Goal: Task Accomplishment & Management: Manage account settings

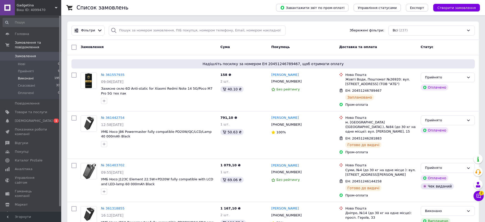
click at [30, 76] on span "Виконані" at bounding box center [26, 78] width 16 height 5
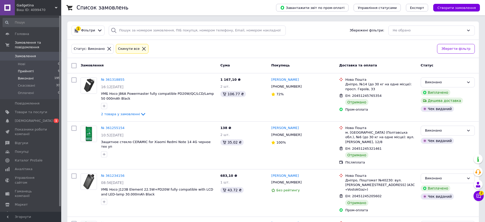
click at [34, 68] on li "Прийняті 9" at bounding box center [31, 71] width 63 height 7
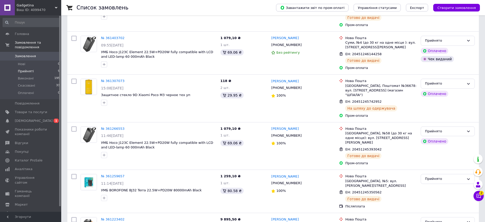
scroll to position [153, 0]
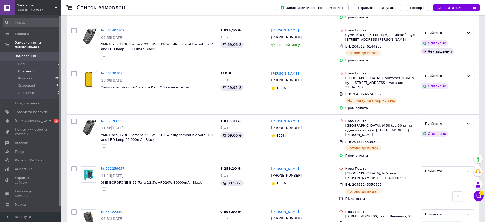
click at [478, 193] on icon at bounding box center [478, 195] width 5 height 5
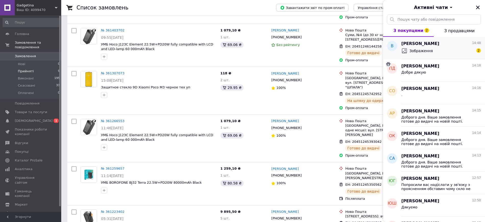
click at [422, 49] on span "Зображення" at bounding box center [420, 50] width 23 height 5
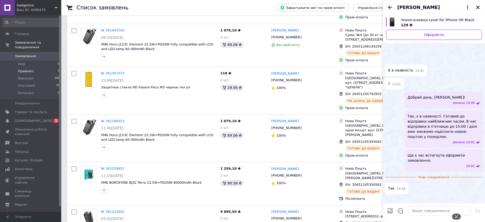
scroll to position [40, 0]
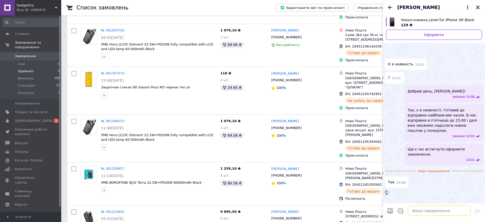
click at [418, 210] on textarea at bounding box center [439, 210] width 63 height 10
type textarea "накладеный платіж або пром Оплата?"
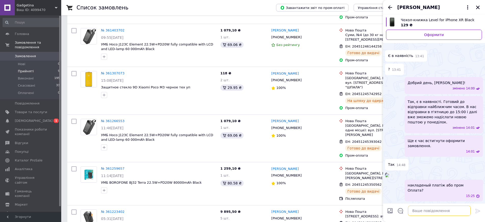
scroll to position [49, 0]
click at [418, 19] on span "Чохол-книжка Level for iPhone XR Black" at bounding box center [439, 19] width 77 height 5
drag, startPoint x: 21, startPoint y: 29, endPoint x: 20, endPoint y: 34, distance: 5.7
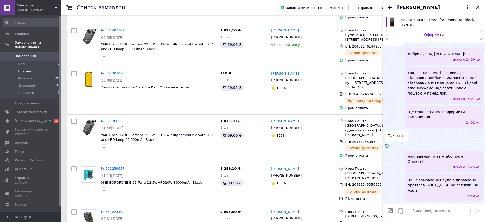
scroll to position [68, 0]
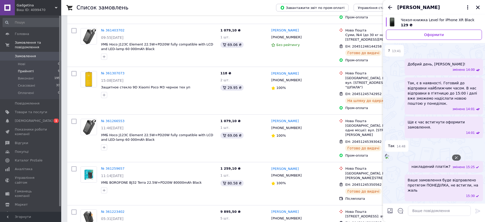
click at [389, 154] on img at bounding box center [387, 156] width 4 height 4
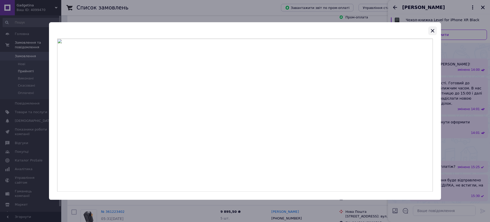
click at [433, 29] on icon "button" at bounding box center [431, 30] width 3 height 3
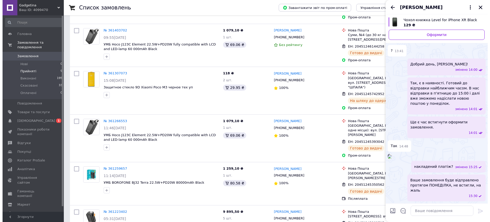
scroll to position [0, 0]
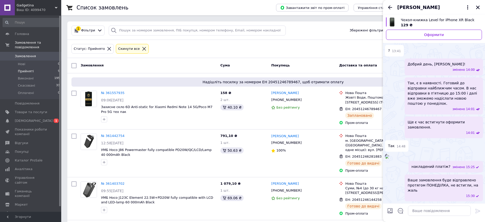
click at [147, 35] on div "1 Фільтри Збережені фільтри: Не обрано" at bounding box center [272, 30] width 411 height 18
click at [142, 31] on input "search" at bounding box center [197, 31] width 177 height 10
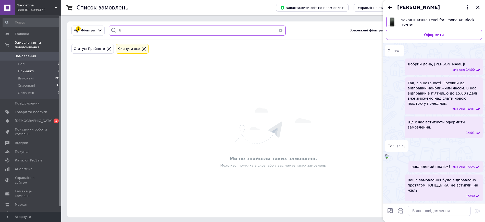
type input "В"
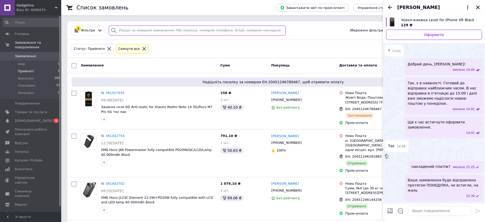
click at [130, 29] on input "search" at bounding box center [197, 31] width 177 height 10
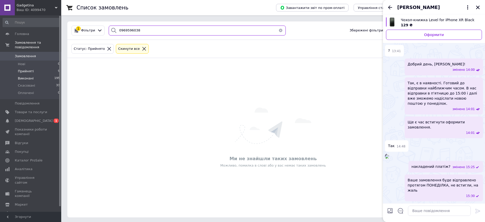
type input "0969596038"
click at [27, 76] on span "Виконані" at bounding box center [26, 78] width 16 height 5
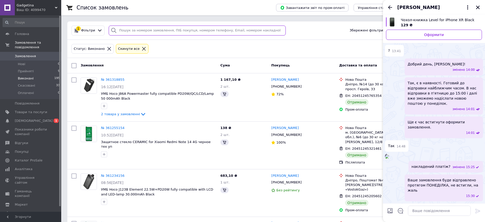
click at [171, 30] on input "search" at bounding box center [197, 31] width 177 height 10
paste input "0969596038"
type input "0969596038"
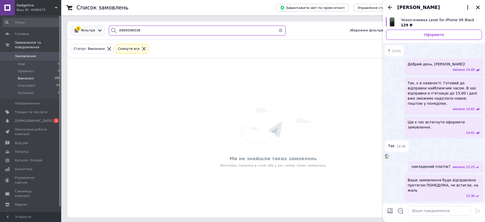
drag, startPoint x: 153, startPoint y: 30, endPoint x: 101, endPoint y: 31, distance: 51.5
click at [101, 31] on div "1 Фільтри 0969596038 Збережені фільтри: Не обрано" at bounding box center [272, 31] width 407 height 10
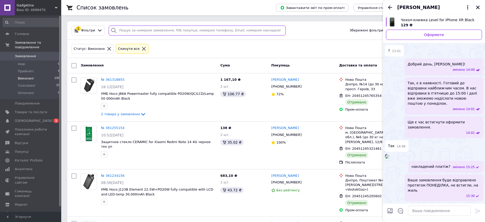
paste input "latskun23@gmail.com"
type input "latskun23@gmail.com"
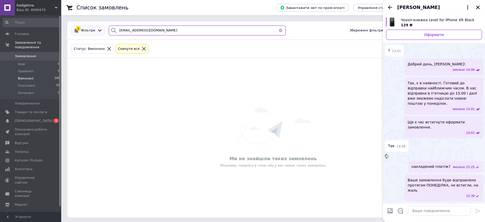
drag, startPoint x: 134, startPoint y: 32, endPoint x: 96, endPoint y: 34, distance: 37.8
click at [96, 34] on div "1 Фільтри latskun23@gmail.com Збережені фільтри: Не обрано" at bounding box center [272, 31] width 407 height 10
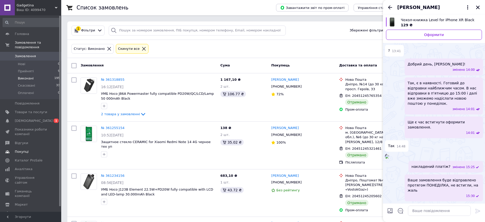
click at [21, 149] on span "Покупці" at bounding box center [22, 151] width 14 height 5
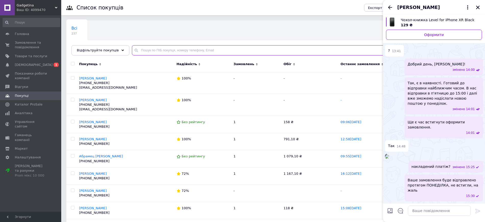
click at [154, 47] on input "text" at bounding box center [303, 50] width 343 height 10
paste input "latskun23@gmail.com"
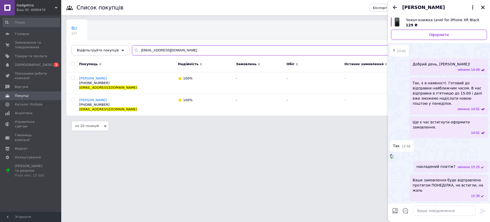
type input "latskun23@gmail.com"
click at [394, 154] on img at bounding box center [392, 156] width 4 height 4
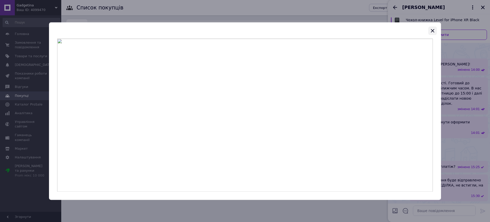
click at [432, 30] on icon "button" at bounding box center [432, 31] width 6 height 6
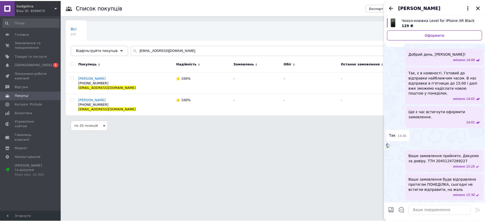
scroll to position [83, 0]
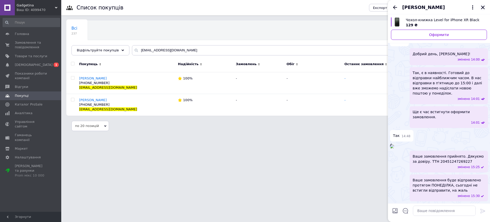
click at [481, 8] on icon "Закрити" at bounding box center [483, 8] width 4 height 4
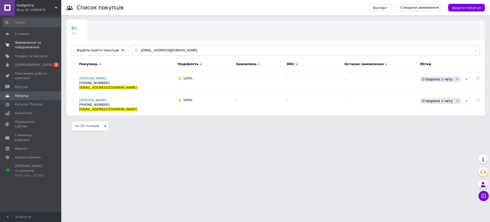
click at [17, 40] on link "Замовлення та повідомлення 0 0" at bounding box center [31, 44] width 63 height 13
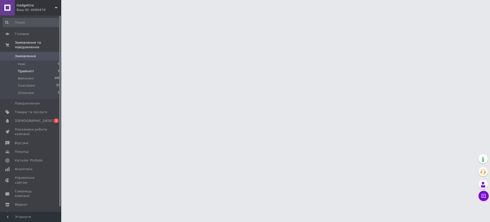
click at [30, 69] on span "Прийняті" at bounding box center [26, 71] width 16 height 5
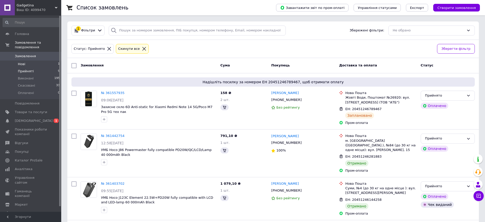
click at [22, 62] on span "Нові" at bounding box center [21, 64] width 7 height 5
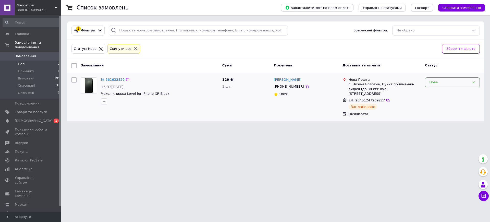
click at [433, 78] on div "Нове" at bounding box center [452, 82] width 55 height 10
click at [440, 91] on li "Прийнято" at bounding box center [452, 92] width 54 height 9
click at [386, 99] on icon at bounding box center [387, 100] width 3 height 3
click at [113, 79] on link "№ 361632829" at bounding box center [112, 80] width 23 height 4
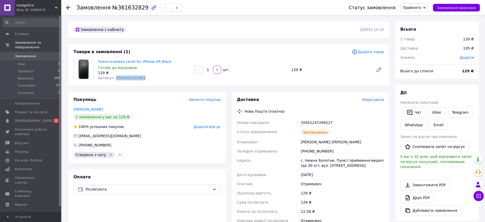
drag, startPoint x: 113, startPoint y: 78, endPoint x: 144, endPoint y: 78, distance: 31.6
click at [144, 78] on div "Артикул: 2000001101803" at bounding box center [144, 77] width 93 height 5
copy span "2000001101803"
click at [183, 61] on span "Чохол-книжка Level for iPhone XR Black" at bounding box center [144, 61] width 93 height 5
click at [69, 4] on div at bounding box center [71, 7] width 10 height 15
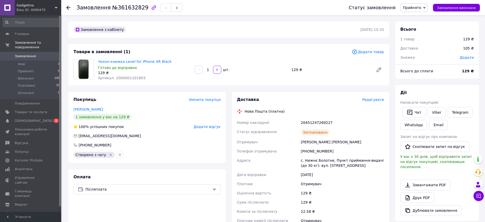
click at [68, 6] on use at bounding box center [68, 8] width 4 height 4
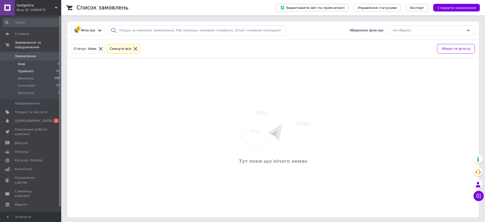
click at [20, 69] on span "Прийняті" at bounding box center [26, 71] width 16 height 5
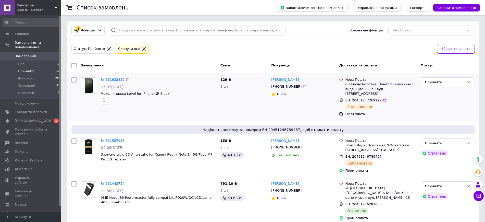
click at [383, 98] on icon at bounding box center [385, 100] width 4 height 4
click at [126, 78] on icon at bounding box center [127, 79] width 3 height 3
click at [27, 69] on span "Прийняті" at bounding box center [26, 71] width 16 height 5
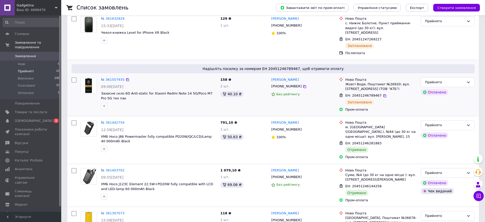
scroll to position [64, 0]
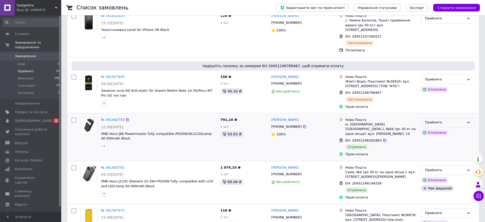
click at [437, 120] on div "Прийнято" at bounding box center [444, 122] width 39 height 5
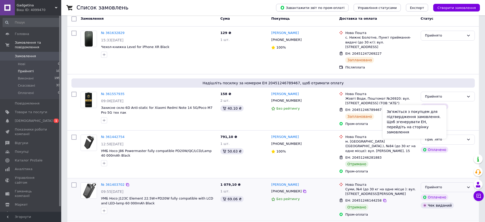
scroll to position [96, 0]
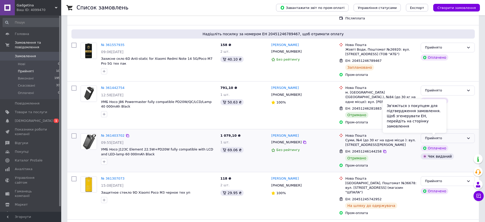
click at [456, 135] on div "Прийнято" at bounding box center [444, 137] width 39 height 5
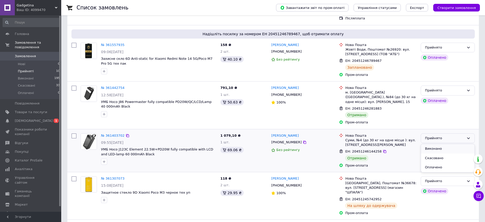
click at [437, 144] on li "Виконано" at bounding box center [448, 148] width 54 height 9
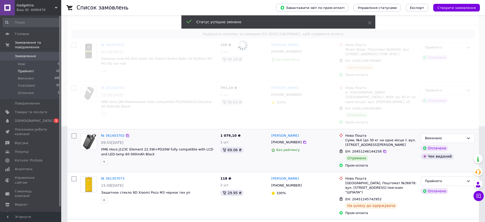
click at [453, 85] on span at bounding box center [242, 15] width 485 height 222
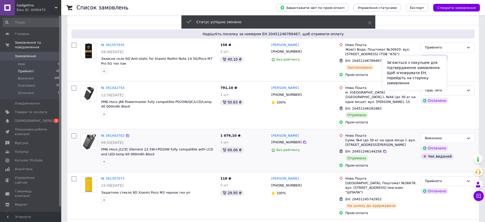
click at [442, 87] on div "Зв'яжіться з покупцем для підтвердження замовлення. Щоб згенерувати ЕН, перейді…" at bounding box center [415, 73] width 64 height 34
click at [453, 88] on div "Прийнято" at bounding box center [444, 90] width 39 height 5
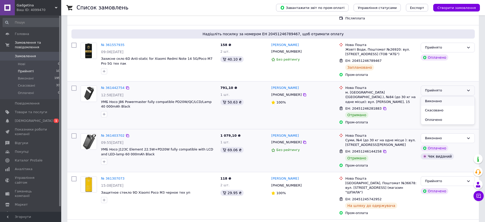
click at [448, 99] on li "Виконано" at bounding box center [448, 100] width 54 height 9
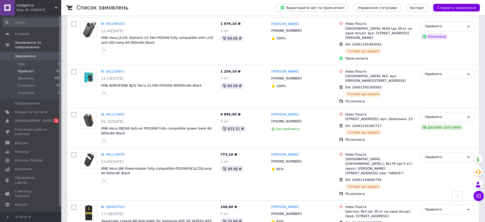
scroll to position [0, 0]
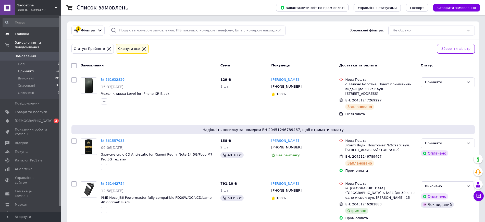
click at [21, 34] on span "Головна" at bounding box center [22, 34] width 14 height 5
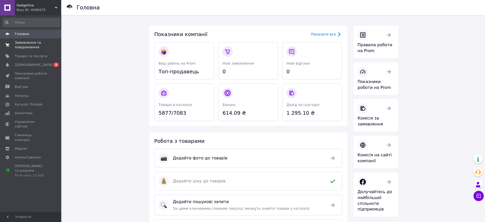
click at [25, 43] on span "Замовлення та повідомлення" at bounding box center [31, 44] width 32 height 9
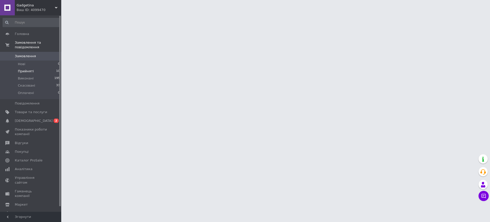
click at [28, 69] on span "Прийняті" at bounding box center [26, 71] width 16 height 5
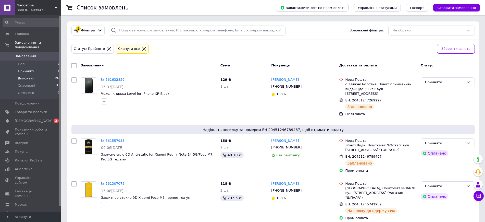
click at [25, 76] on span "Виконані" at bounding box center [26, 78] width 16 height 5
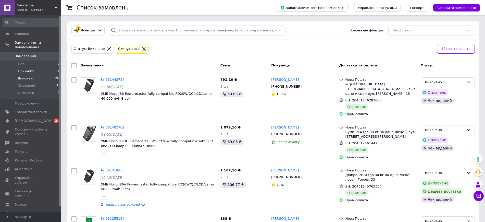
click at [22, 69] on span "Прийняті" at bounding box center [26, 71] width 16 height 5
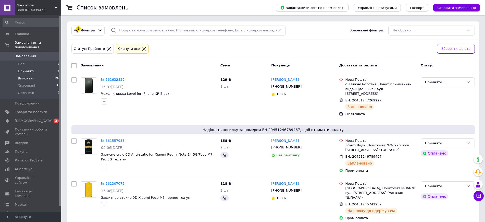
click at [26, 76] on span "Виконані" at bounding box center [26, 78] width 16 height 5
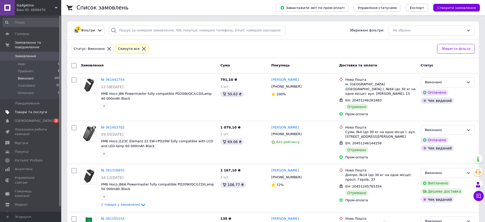
click at [26, 110] on span "Товари та послуги" at bounding box center [31, 112] width 32 height 5
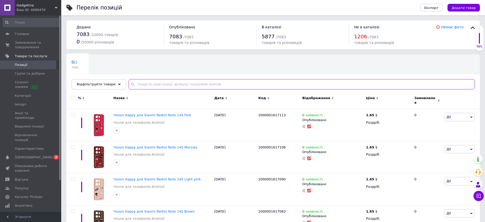
click at [213, 85] on input "text" at bounding box center [302, 84] width 346 height 10
paste input "УМБ Hoco J86 Powermaster fully compatible PD20W/QC/LCD/Lamp 40 000mAh Black Дет…"
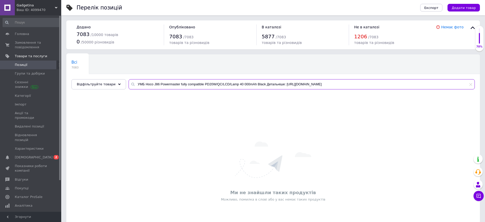
drag, startPoint x: 261, startPoint y: 84, endPoint x: 408, endPoint y: 87, distance: 147.7
click at [408, 87] on input "УМБ Hoco J86 Powermaster fully compatible PD20W/QC/LCD/Lamp 40 000mAh Black Дет…" at bounding box center [302, 84] width 346 height 10
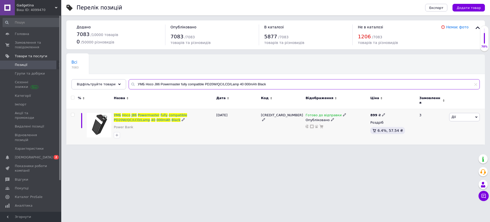
type input "УМБ Hoco J86 Powermaster fully compatible PD20W/QC/LCD/Lamp 40 000mAh Black"
click at [382, 113] on icon at bounding box center [383, 114] width 3 height 3
click at [471, 123] on div "Дії Редагувати Підняти на початок групи Копіювати Знижка Подарунок Супутні Прих…" at bounding box center [466, 126] width 37 height 35
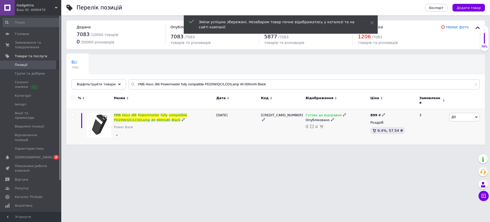
click at [470, 113] on span "Дії" at bounding box center [464, 117] width 31 height 8
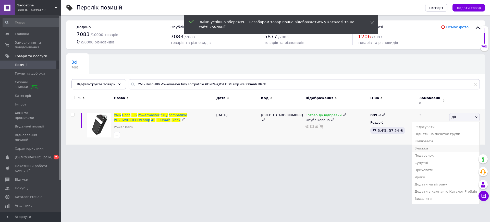
click at [434, 145] on li "Знижка" at bounding box center [446, 148] width 68 height 7
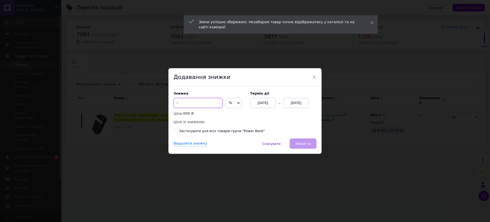
click at [184, 103] on input at bounding box center [197, 103] width 49 height 10
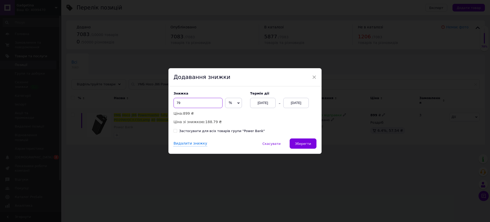
type input "7"
type input "10"
click at [294, 102] on div "[DATE]" at bounding box center [296, 103] width 26 height 10
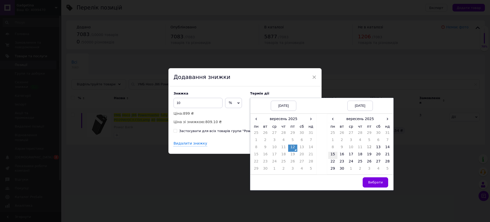
click at [330, 155] on td "15" at bounding box center [332, 154] width 9 height 7
click at [371, 182] on span "Вибрати" at bounding box center [375, 182] width 15 height 4
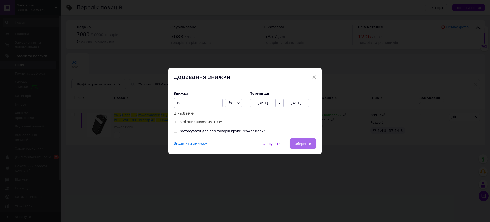
click at [306, 146] on button "Зберегти" at bounding box center [302, 143] width 27 height 10
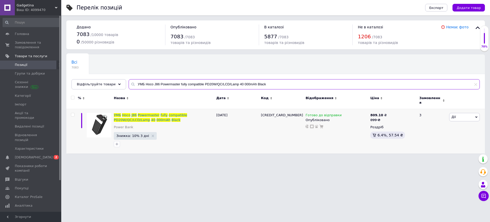
drag, startPoint x: 243, startPoint y: 84, endPoint x: 124, endPoint y: 82, distance: 118.6
click at [129, 82] on div "УМБ Hoco J86 Powermaster fully compatible PD20W/QC/LCD/Lamp 40 000mAh Black" at bounding box center [304, 84] width 351 height 10
paste input "A Powermaster fully compatible PD20W/QC/LCD/Lamp 5"
drag, startPoint x: 274, startPoint y: 82, endPoint x: 110, endPoint y: 83, distance: 163.7
click at [111, 83] on div "Відфільтруйте товари УМБ Hoco J86A Powermaster fully compatible PD20W/QC/LCD/La…" at bounding box center [275, 84] width 408 height 10
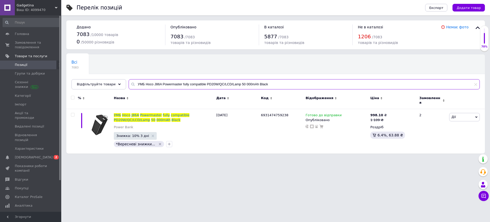
paste input "123C Element 22.5W+PD20W fully compatible with LCD and LED-lamp 6"
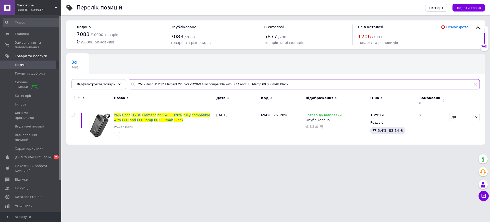
type input "УМБ Hoco J123C Element 22.5W+PD20W fully compatible with LCD and LED-lamp 60 00…"
click at [456, 113] on span "Дії" at bounding box center [464, 117] width 31 height 8
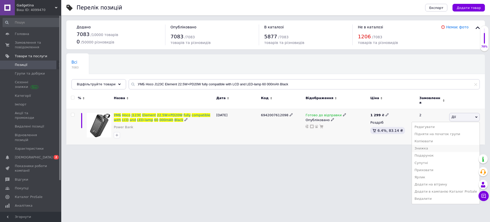
click at [429, 145] on li "Знижка" at bounding box center [446, 148] width 68 height 7
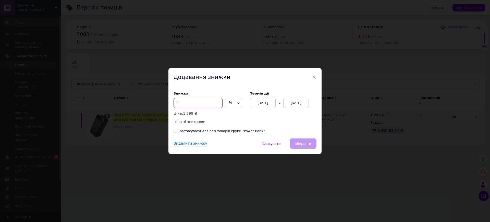
click at [200, 101] on input at bounding box center [197, 103] width 49 height 10
type input "10"
click at [294, 141] on button "Зберегти" at bounding box center [302, 143] width 27 height 10
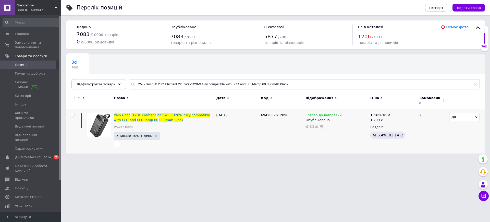
drag, startPoint x: 17, startPoint y: 31, endPoint x: 32, endPoint y: 28, distance: 15.3
click at [17, 31] on link "Головна" at bounding box center [31, 34] width 63 height 9
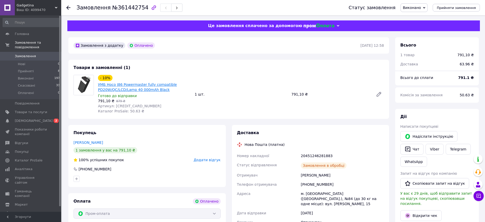
click at [127, 85] on link "УМБ Hoco J86 Powermaster fully compatible PD20W/QC/LCD/Lamp 40 000mAh Black" at bounding box center [137, 86] width 79 height 9
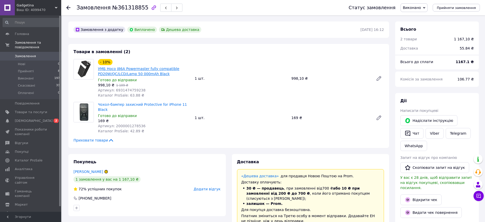
click at [134, 72] on link "УМБ Hoco J86A Powermaster fully compatible PD20W/QC/LCD/Lamp 50 000mAh Black" at bounding box center [138, 71] width 81 height 9
drag, startPoint x: 97, startPoint y: 68, endPoint x: 164, endPoint y: 76, distance: 67.3
click at [164, 76] on div "УМБ Hoco J86A Powermaster fully compatible PD20W/QC/LCD/Lamp 50 000mAh Black" at bounding box center [144, 71] width 94 height 11
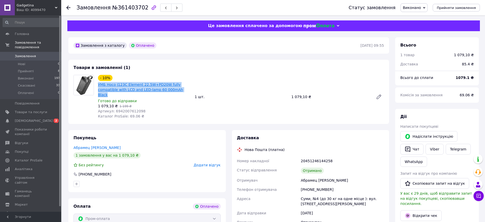
drag, startPoint x: 166, startPoint y: 89, endPoint x: 98, endPoint y: 86, distance: 67.4
click at [98, 86] on span "УМБ Hoco J123C Element 22.5W+PD20W fully compatible with LCD and LED-lamp 60 00…" at bounding box center [144, 89] width 93 height 15
copy link "УМБ Hoco J123C Element 22.5W+PD20W fully compatible with LCD and LED-lamp 60 00…"
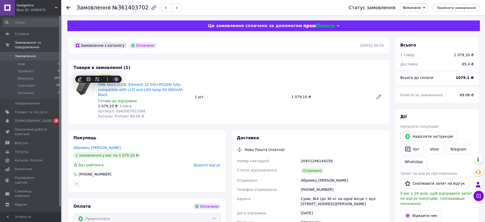
click at [227, 104] on div "- 10% УМБ Hoco J123C Element 22.5W+PD20W fully compatible with LCD and LED-lamp…" at bounding box center [241, 97] width 290 height 46
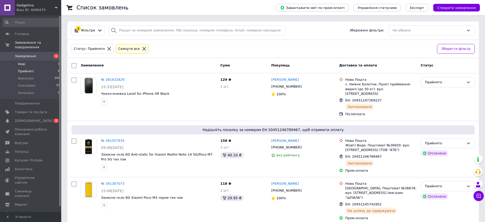
click at [32, 61] on li "Нові 1" at bounding box center [31, 63] width 63 height 7
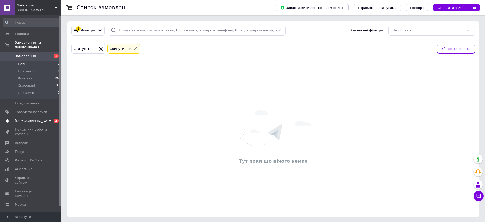
click at [34, 118] on span "[DEMOGRAPHIC_DATA]" at bounding box center [31, 120] width 32 height 5
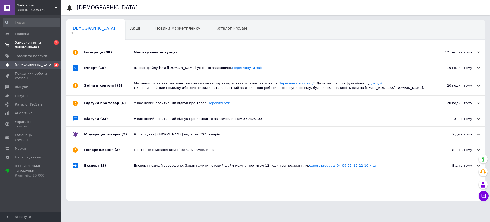
click at [29, 42] on span "Замовлення та повідомлення" at bounding box center [31, 44] width 32 height 9
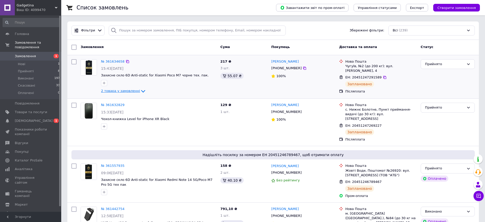
click at [141, 91] on icon at bounding box center [143, 91] width 4 height 3
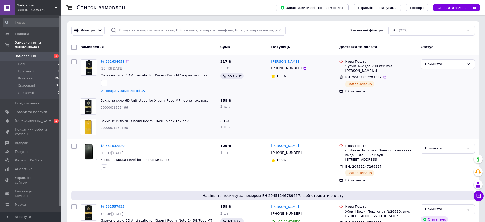
drag, startPoint x: 303, startPoint y: 61, endPoint x: 272, endPoint y: 61, distance: 30.9
click at [272, 61] on div "[PERSON_NAME]" at bounding box center [303, 62] width 65 height 6
copy link "[PERSON_NAME]"
click at [317, 138] on div "№ 361634658 15:43, 12.09.2025 Захисне скло 6D Anti-static for Xiaomi Poco M7 чо…" at bounding box center [272, 97] width 411 height 84
click at [126, 60] on icon at bounding box center [127, 61] width 3 height 3
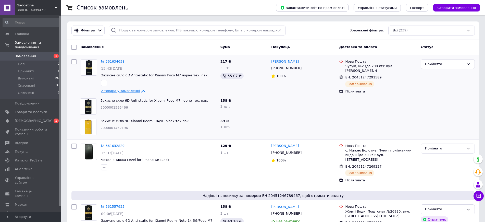
click at [383, 76] on icon at bounding box center [384, 77] width 3 height 3
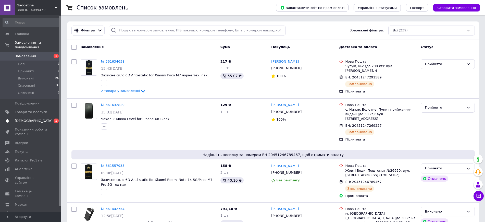
click at [32, 118] on span "[DEMOGRAPHIC_DATA]" at bounding box center [34, 120] width 38 height 5
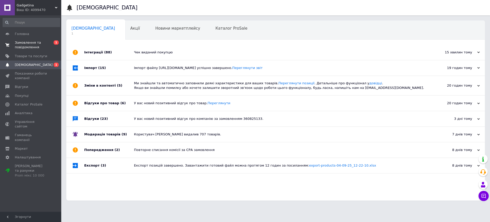
click at [34, 43] on span "Замовлення та повідомлення" at bounding box center [31, 44] width 32 height 9
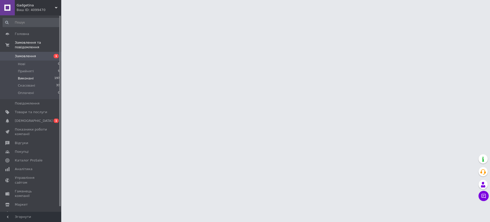
click at [27, 76] on span "Виконані" at bounding box center [26, 78] width 16 height 5
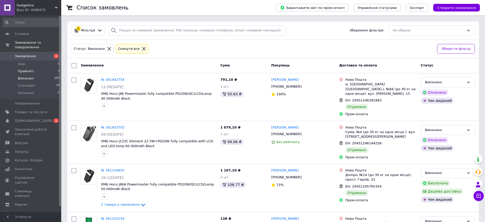
click at [24, 69] on span "Прийняті" at bounding box center [26, 71] width 16 height 5
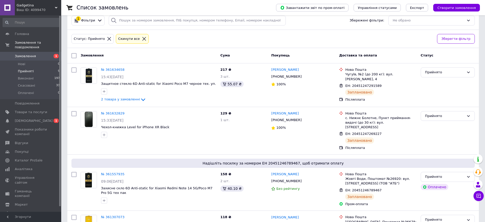
scroll to position [9, 0]
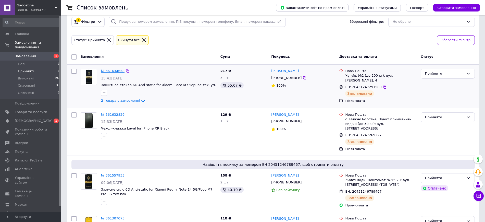
click at [114, 70] on link "№ 361634658" at bounding box center [112, 71] width 23 height 4
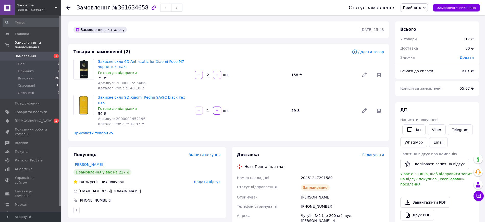
click at [67, 7] on use at bounding box center [68, 8] width 4 height 4
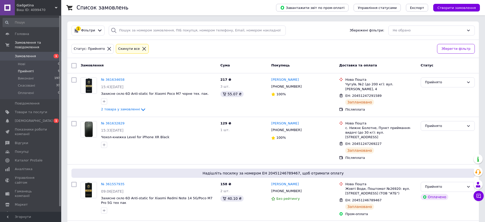
click at [28, 69] on li "Прийняті 9" at bounding box center [31, 71] width 63 height 7
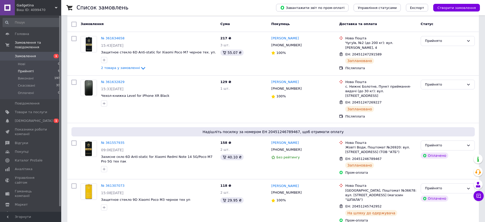
scroll to position [39, 0]
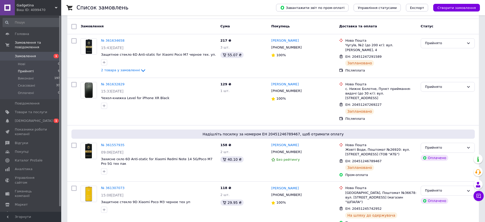
click at [28, 69] on span "Прийняті" at bounding box center [26, 71] width 16 height 5
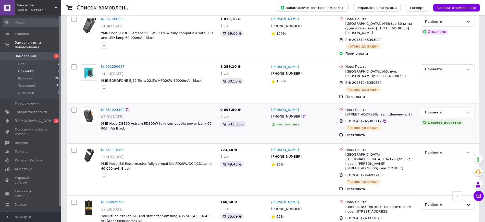
scroll to position [0, 0]
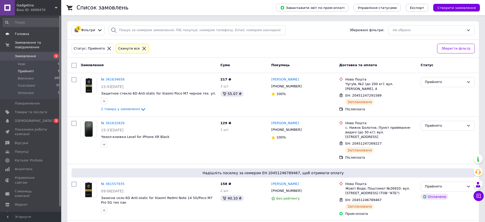
click at [20, 34] on span "Головна" at bounding box center [22, 34] width 14 height 5
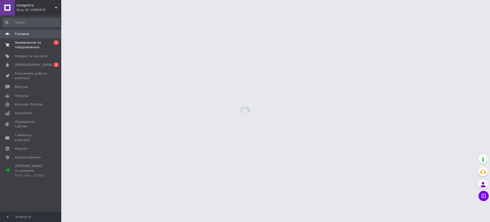
click at [25, 45] on span "Замовлення та повідомлення" at bounding box center [31, 44] width 32 height 9
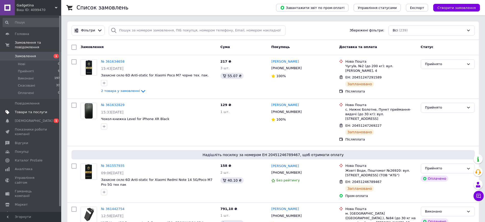
click at [25, 110] on span "Товари та послуги" at bounding box center [31, 112] width 32 height 5
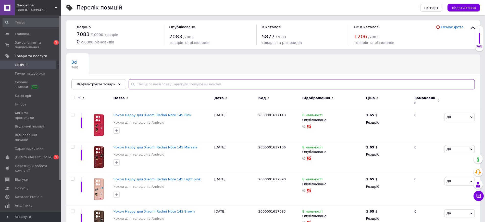
click at [156, 83] on input "text" at bounding box center [302, 84] width 346 height 10
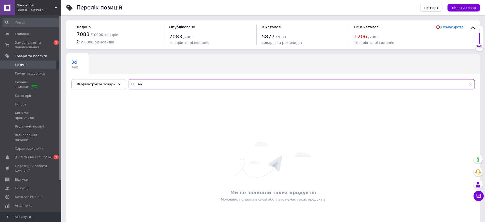
type input "A"
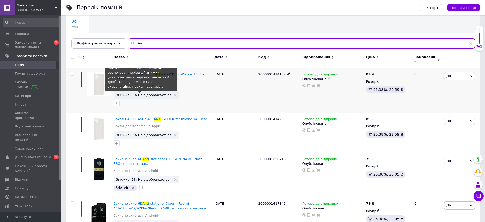
scroll to position [96, 0]
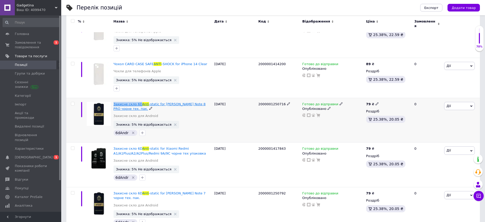
drag, startPoint x: 112, startPoint y: 94, endPoint x: 138, endPoint y: 98, distance: 26.6
click at [138, 98] on div "Захисне скло 6D Anti -static for Xiaomi Redmi Note 8 PRO чорне тех. пак. Захисн…" at bounding box center [162, 120] width 101 height 45
copy span "Захисне скло 6D"
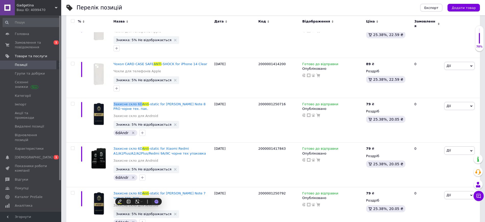
scroll to position [0, 0]
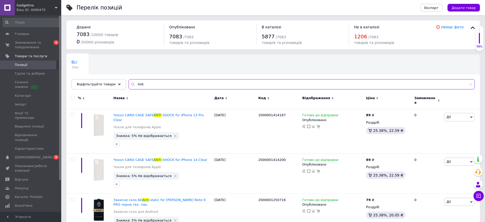
drag, startPoint x: 154, startPoint y: 84, endPoint x: 125, endPoint y: 86, distance: 29.1
click at [129, 86] on div "Anti" at bounding box center [302, 84] width 346 height 10
paste input "Захисне скло 6D"
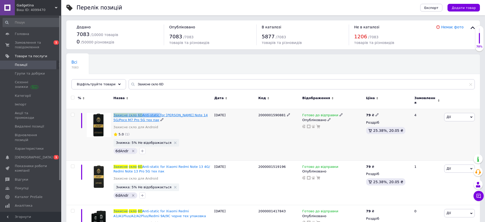
drag, startPoint x: 112, startPoint y: 110, endPoint x: 154, endPoint y: 113, distance: 41.4
click at [154, 113] on div "Захисне скло 6D Anti-static for Xiaomi Redmi Note 14 5G/Poco M7 Pro 5G тех пак …" at bounding box center [162, 134] width 101 height 51
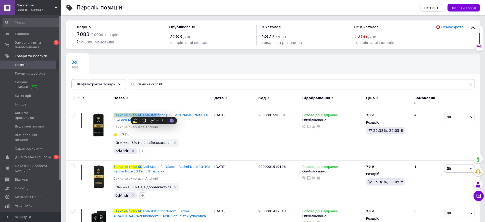
copy span "Захисне скло 6D Anti-static"
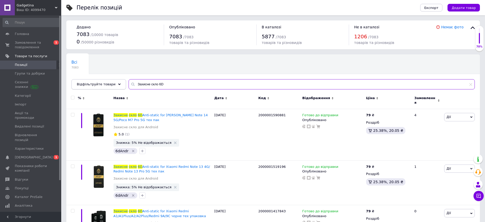
drag, startPoint x: 170, startPoint y: 81, endPoint x: 105, endPoint y: 86, distance: 64.9
click at [106, 85] on div "Відфільтруйте товари Захисне скло 6D" at bounding box center [272, 84] width 403 height 10
paste input "Anti-static"
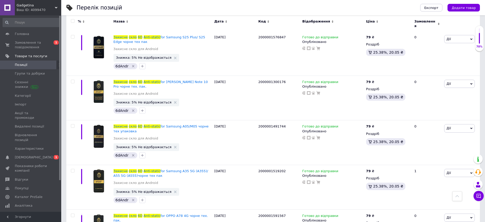
scroll to position [4199, 0]
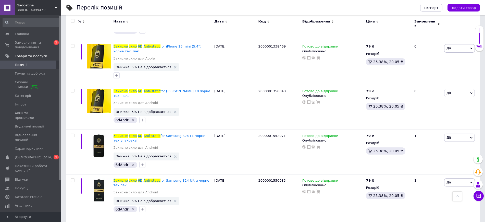
type input "Захисне скло 6D Anti-static"
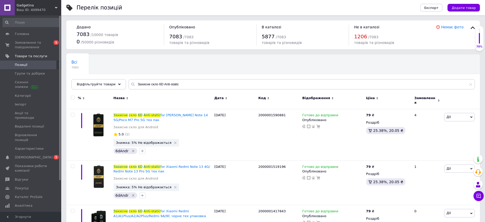
click at [72, 97] on input "checkbox" at bounding box center [72, 97] width 3 height 3
checkbox input "true"
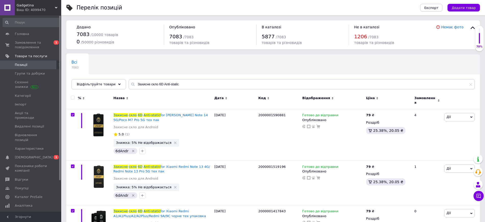
checkbox input "true"
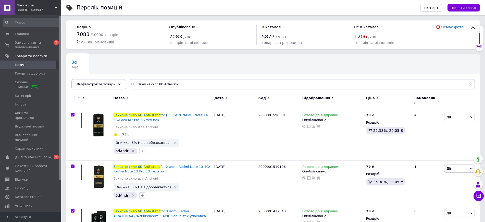
checkbox input "true"
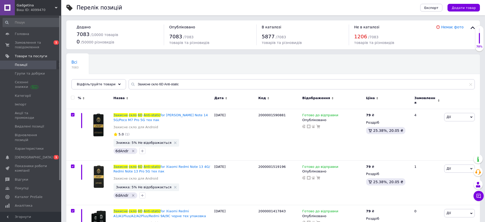
checkbox input "true"
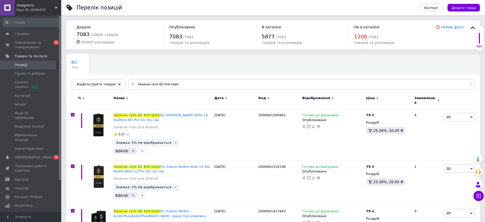
checkbox input "true"
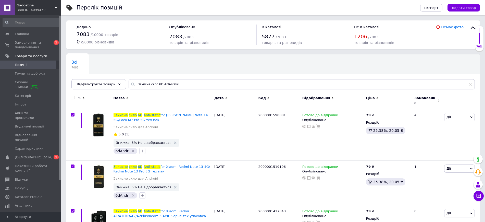
checkbox input "true"
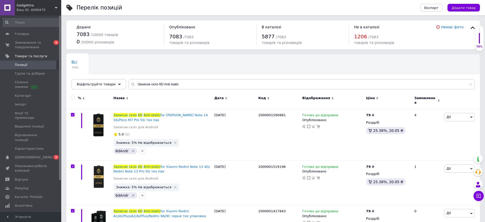
checkbox input "true"
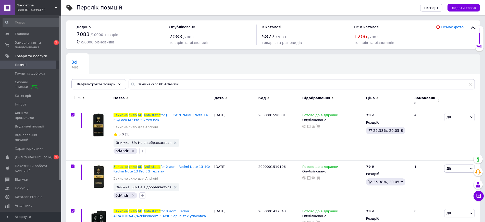
checkbox input "true"
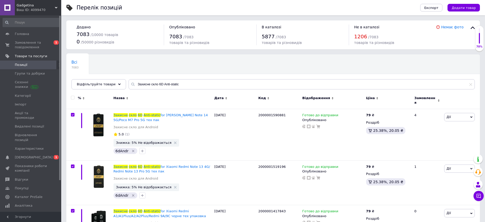
checkbox input "true"
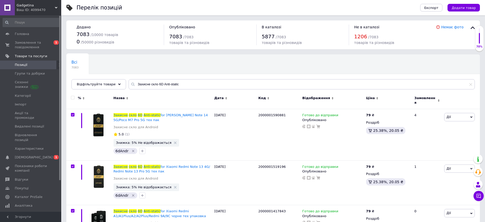
checkbox input "true"
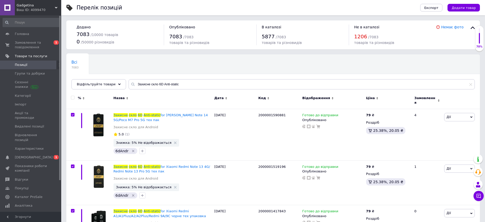
checkbox input "true"
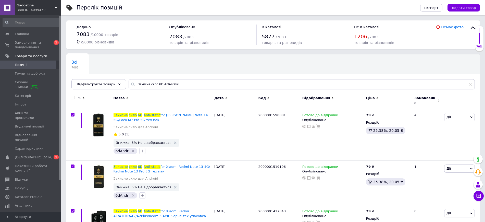
checkbox input "true"
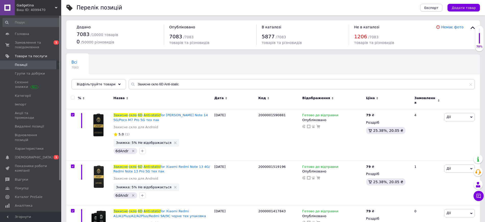
checkbox input "true"
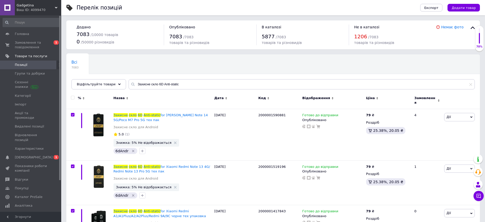
checkbox input "true"
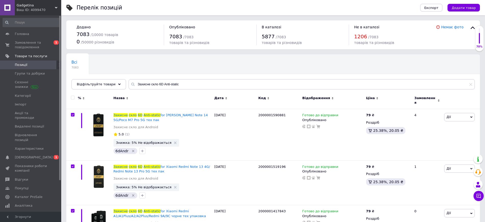
checkbox input "true"
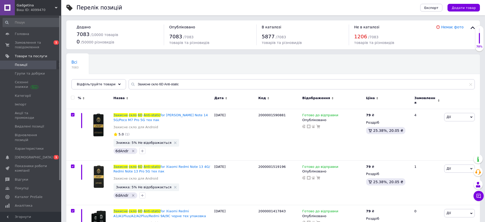
checkbox input "true"
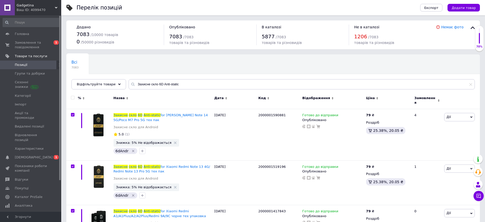
checkbox input "true"
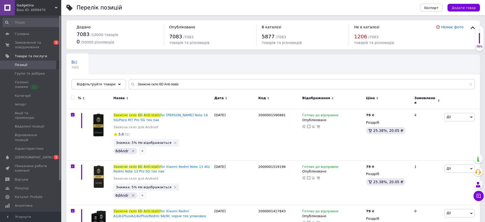
checkbox input "true"
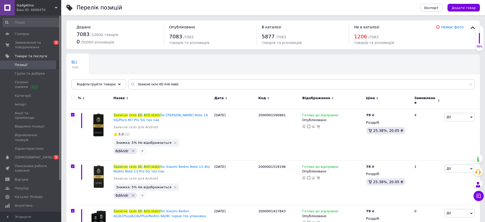
checkbox input "true"
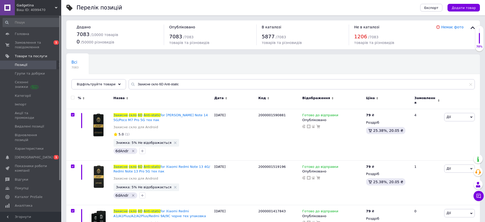
checkbox input "true"
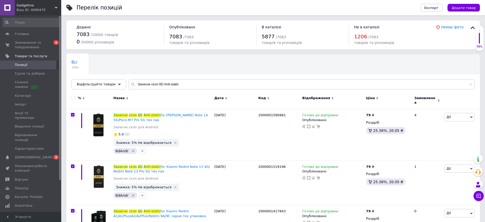
checkbox input "true"
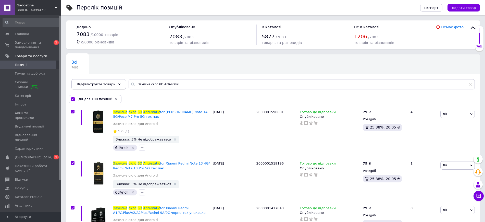
click at [93, 83] on span "Відфільтруйте товари" at bounding box center [96, 84] width 39 height 4
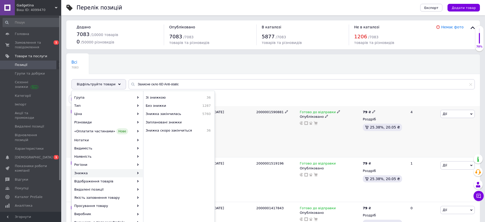
click at [455, 113] on span "Дії" at bounding box center [457, 114] width 34 height 8
click at [429, 145] on li "Знижка" at bounding box center [441, 145] width 68 height 7
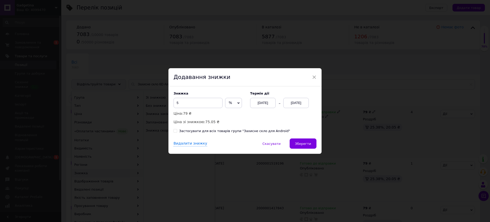
click at [299, 97] on div "Термін дії 12.09.2025 12.09.2025" at bounding box center [280, 99] width 71 height 17
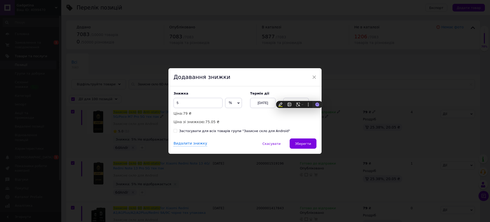
click at [291, 91] on label "Термін дії" at bounding box center [283, 93] width 66 height 4
click at [295, 100] on div "[DATE]" at bounding box center [296, 103] width 26 height 10
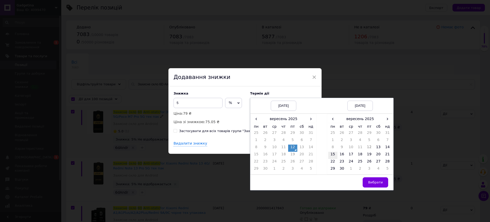
click at [334, 152] on td "15" at bounding box center [332, 154] width 9 height 7
click at [373, 182] on span "Вибрати" at bounding box center [375, 182] width 15 height 4
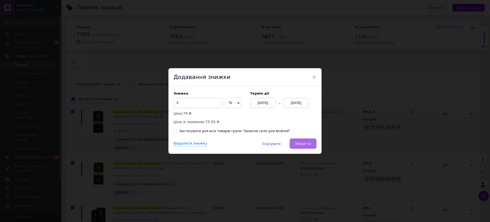
click at [295, 140] on button "Зберегти" at bounding box center [302, 143] width 27 height 10
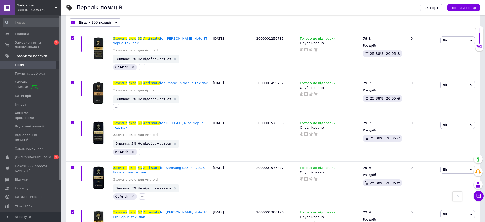
scroll to position [4204, 0]
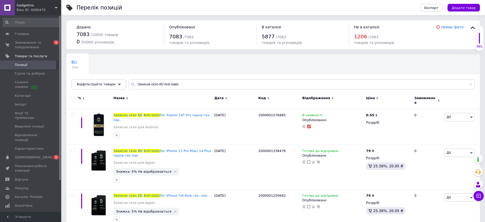
click at [72, 96] on input "checkbox" at bounding box center [72, 97] width 3 height 3
checkbox input "true"
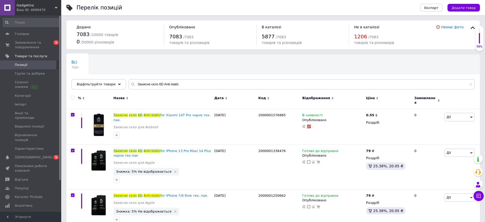
checkbox input "true"
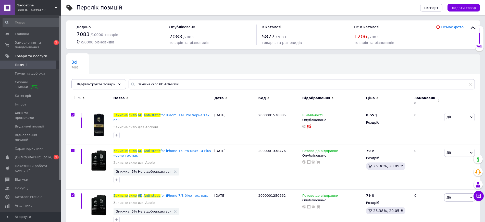
checkbox input "true"
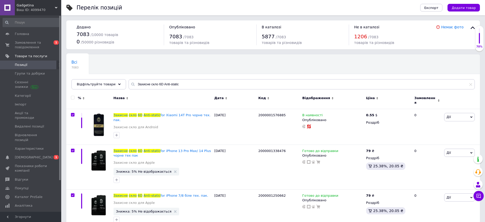
checkbox input "true"
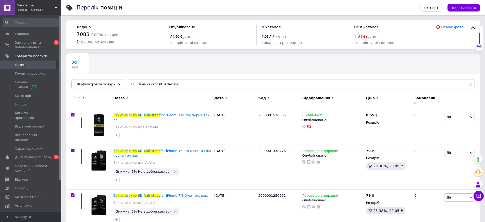
checkbox input "true"
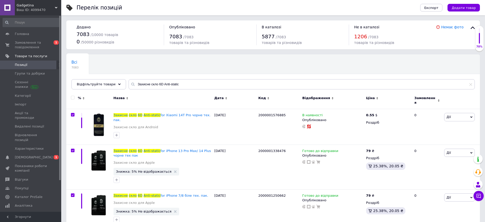
checkbox input "true"
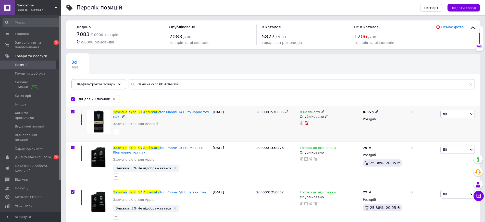
click at [460, 113] on span "Дії" at bounding box center [457, 114] width 34 height 8
click at [426, 145] on li "Знижка" at bounding box center [441, 145] width 68 height 7
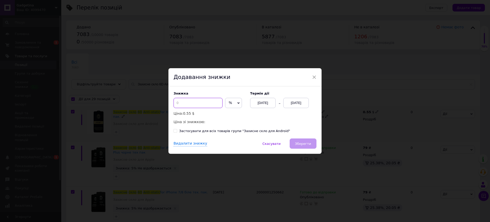
click at [192, 105] on input at bounding box center [197, 103] width 49 height 10
click at [314, 76] on span "×" at bounding box center [314, 77] width 5 height 9
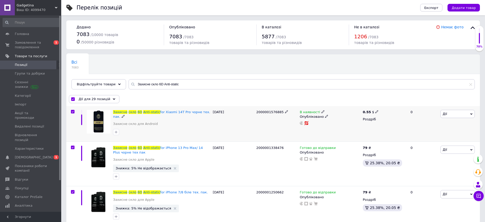
click at [375, 110] on icon at bounding box center [376, 111] width 3 height 3
type input "79"
click at [362, 64] on div "Всі 7083 Ok Відфільтровано... Зберегти" at bounding box center [272, 74] width 413 height 42
click at [455, 110] on span "Дії" at bounding box center [457, 114] width 34 height 8
click at [428, 146] on li "Знижка" at bounding box center [441, 145] width 68 height 7
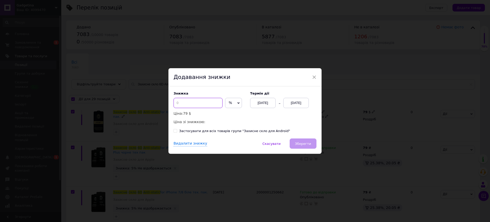
click at [194, 102] on input at bounding box center [197, 103] width 49 height 10
type input "5"
click at [293, 103] on div "[DATE]" at bounding box center [296, 103] width 26 height 10
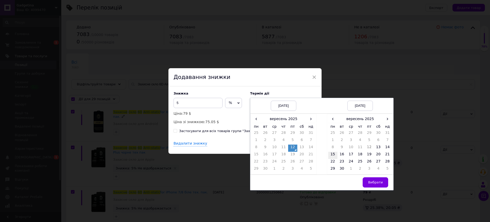
click at [332, 155] on td "15" at bounding box center [332, 154] width 9 height 7
click at [373, 183] on span "Вибрати" at bounding box center [375, 182] width 15 height 4
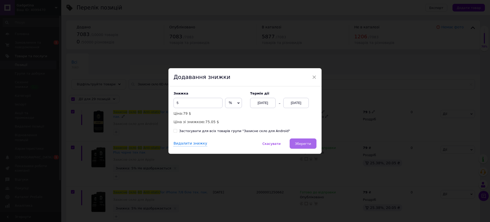
click at [304, 147] on button "Зберегти" at bounding box center [302, 143] width 27 height 10
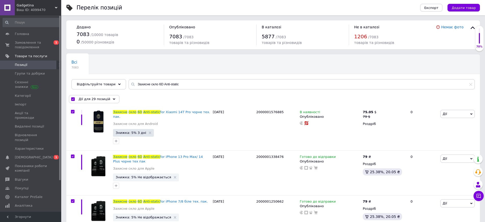
scroll to position [1133, 0]
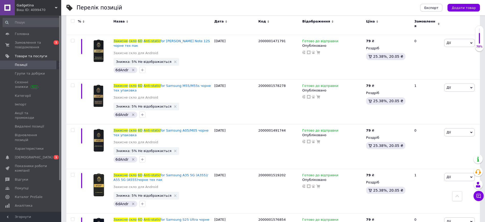
scroll to position [4035, 0]
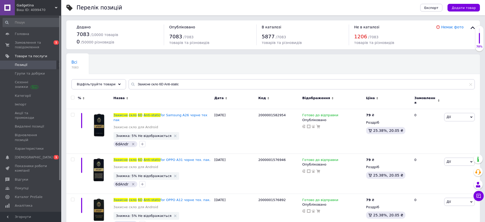
click at [73, 97] on input "checkbox" at bounding box center [72, 97] width 3 height 3
checkbox input "true"
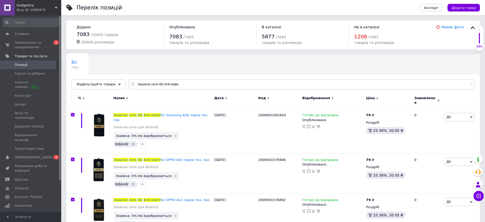
checkbox input "true"
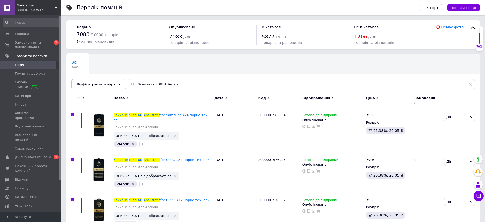
checkbox input "true"
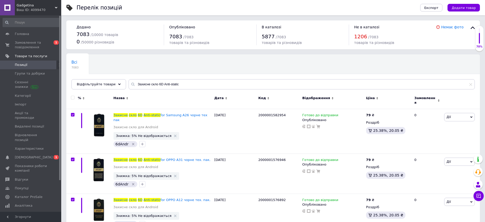
checkbox input "true"
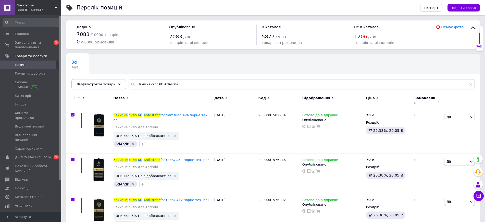
checkbox input "true"
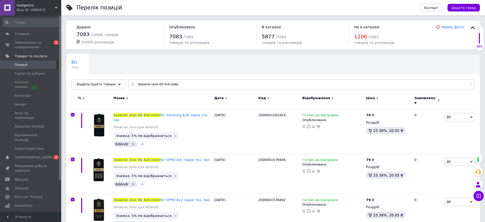
checkbox input "true"
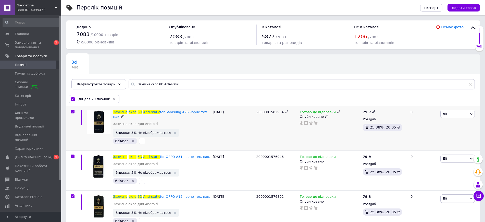
click at [447, 113] on span "Дії" at bounding box center [457, 114] width 34 height 8
click at [428, 146] on li "Знижка" at bounding box center [441, 145] width 68 height 7
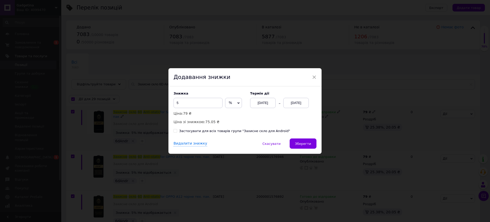
click at [298, 103] on div "[DATE]" at bounding box center [296, 103] width 26 height 10
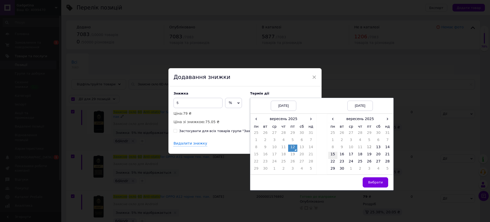
click at [332, 155] on td "15" at bounding box center [332, 154] width 9 height 7
click at [375, 182] on span "Вибрати" at bounding box center [375, 182] width 15 height 4
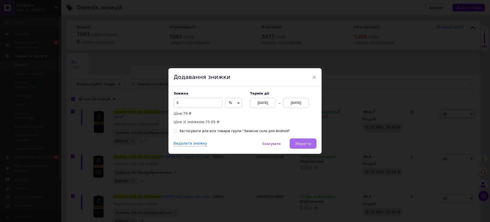
click at [302, 146] on button "Зберегти" at bounding box center [302, 143] width 27 height 10
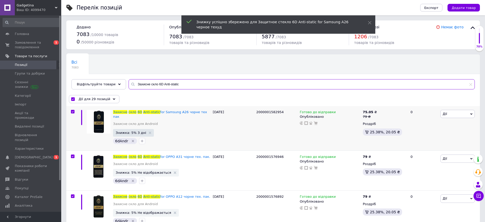
click at [177, 83] on input "Захисне скло 6D Anti-static" at bounding box center [302, 84] width 346 height 10
drag, startPoint x: 128, startPoint y: 86, endPoint x: 110, endPoint y: 85, distance: 18.2
click at [110, 85] on div "Відфільтруйте товари Захисне скло 6D Anti-static" at bounding box center [272, 84] width 403 height 10
click at [152, 83] on input "Захисне скло 6D Anti-static" at bounding box center [302, 84] width 346 height 10
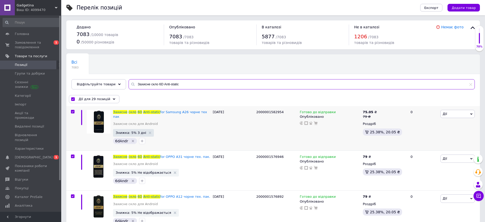
drag, startPoint x: 153, startPoint y: 84, endPoint x: 173, endPoint y: 83, distance: 20.4
click at [173, 83] on input "Захисне скло 6D Anti-static" at bounding box center [302, 84] width 346 height 10
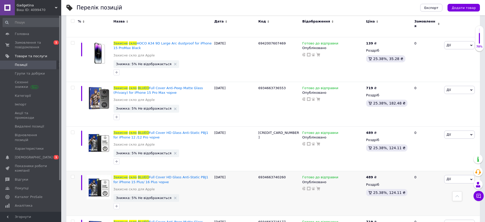
scroll to position [3388, 0]
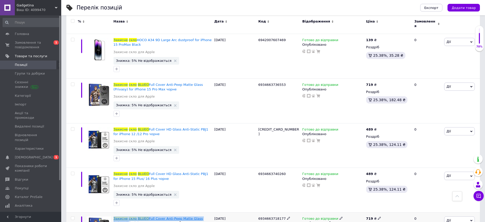
drag, startPoint x: 112, startPoint y: 161, endPoint x: 206, endPoint y: 163, distance: 94.1
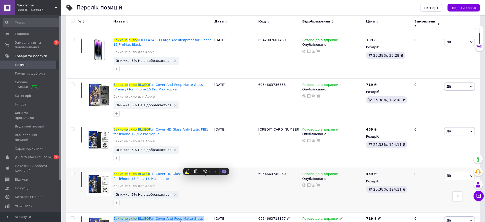
copy span "Захисне скло BLUEO Full Cover Anti-Peep Matte Glass (Privasy)"
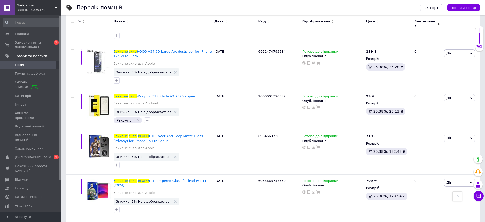
scroll to position [0, 0]
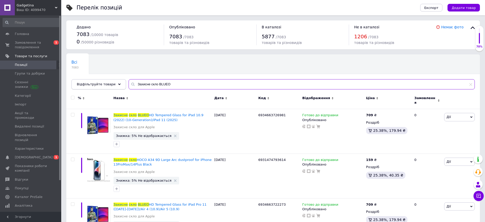
drag, startPoint x: 172, startPoint y: 84, endPoint x: 118, endPoint y: 83, distance: 53.8
click at [119, 83] on div "Відфільтруйте товари Захисне скло BLUEO" at bounding box center [272, 84] width 403 height 10
paste input "Full Cover Anti-Peep Matte Glass (Privasy)"
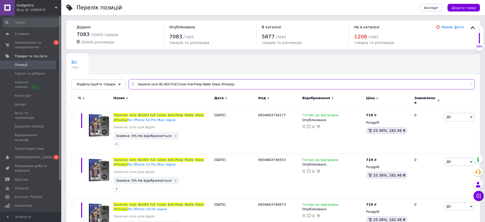
type input "Захисне скло BLUEO Full Cover Anti-Peep Matte Glass (Privasy)"
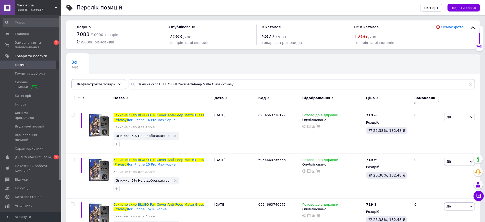
click at [72, 97] on input "checkbox" at bounding box center [72, 97] width 3 height 3
checkbox input "true"
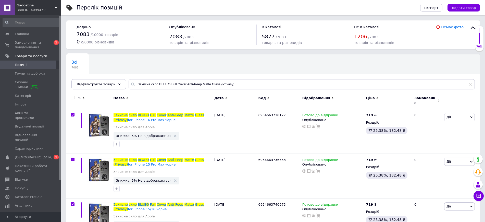
checkbox input "true"
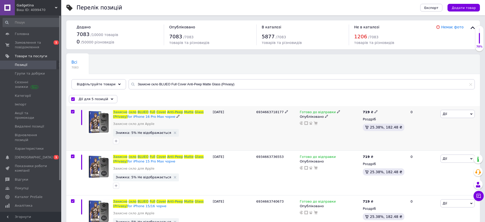
click at [445, 115] on span "Дії" at bounding box center [444, 114] width 4 height 4
click at [424, 144] on li "Знижка" at bounding box center [441, 145] width 68 height 7
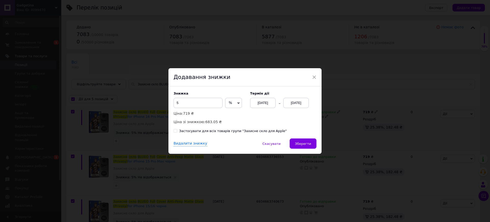
click at [297, 103] on div "[DATE]" at bounding box center [296, 103] width 26 height 10
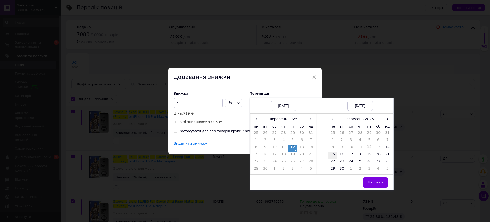
click at [329, 154] on td "15" at bounding box center [332, 154] width 9 height 7
click at [371, 182] on span "Вибрати" at bounding box center [375, 182] width 15 height 4
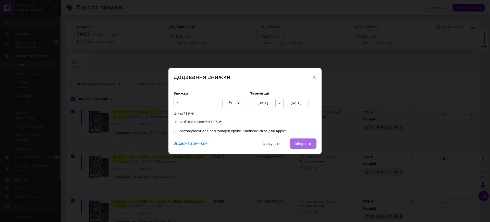
click at [296, 141] on button "Зберегти" at bounding box center [302, 143] width 27 height 10
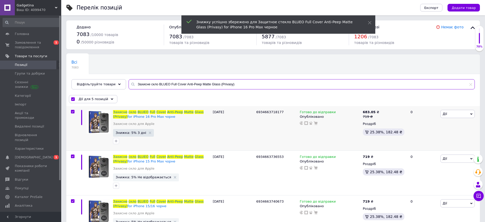
click at [234, 85] on input "Захисне скло BLUEO Full Cover Anti-Peep Matte Glass (Privasy)" at bounding box center [302, 84] width 346 height 10
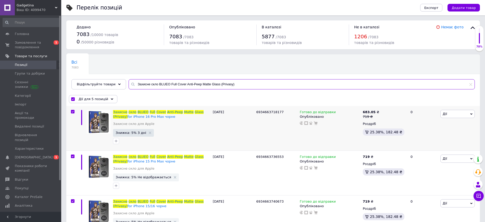
drag, startPoint x: 181, startPoint y: 84, endPoint x: 260, endPoint y: 84, distance: 78.5
click at [260, 84] on input "Захисне скло BLUEO Full Cover Anti-Peep Matte Glass (Privasy)" at bounding box center [302, 84] width 346 height 10
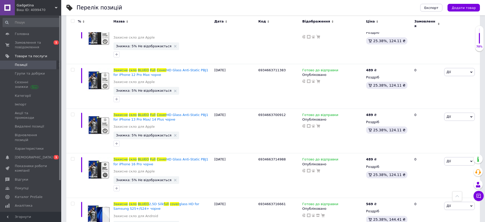
scroll to position [128, 0]
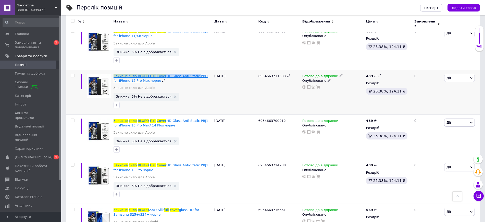
drag, startPoint x: 113, startPoint y: 71, endPoint x: 189, endPoint y: 75, distance: 76.6
click at [189, 75] on div "Захисне скло BLUEO Full Cover HD Glass Anti-Static PBJ1 for iPhone 12 Pro Max ч…" at bounding box center [162, 92] width 101 height 45
copy span "Захисне скло BLUEO Full Cover HD Glass Anti-Static"
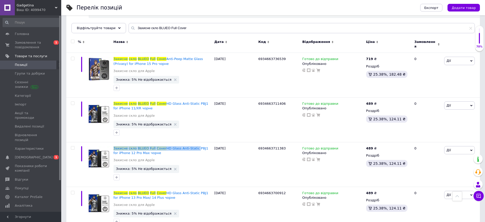
scroll to position [0, 0]
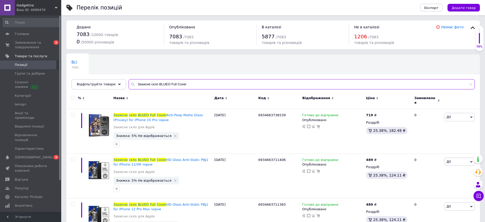
drag, startPoint x: 198, startPoint y: 82, endPoint x: 120, endPoint y: 91, distance: 78.8
click at [121, 89] on div "Всі 7083 Ok Відфільтровано... Зберегти Нічого не знайдено Можливо, помилка у сл…" at bounding box center [272, 71] width 413 height 35
paste input "HD Glass Anti-Static"
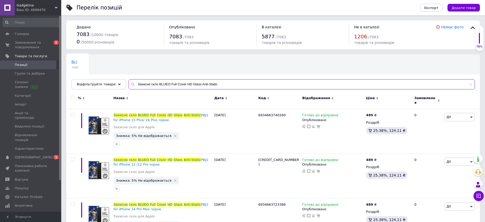
type input "Захисне скло BLUEO Full Cover HD Glass Anti-Static"
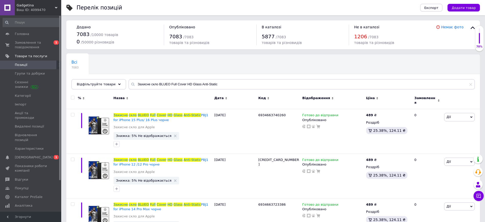
click at [75, 96] on div at bounding box center [73, 98] width 10 height 4
click at [72, 97] on input "checkbox" at bounding box center [72, 97] width 3 height 3
checkbox input "true"
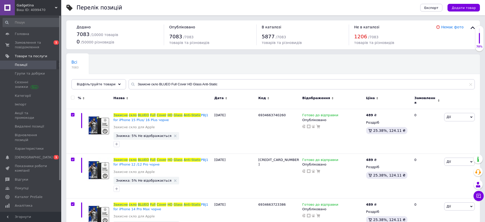
checkbox input "true"
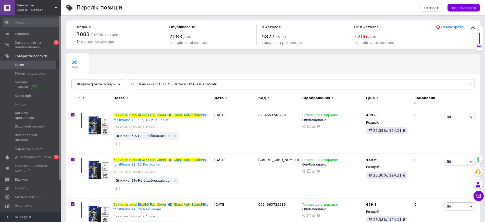
checkbox input "true"
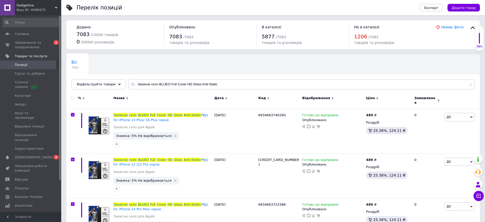
checkbox input "true"
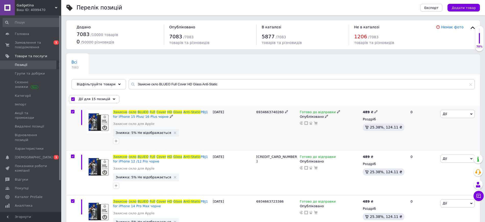
click at [467, 112] on span "Дії" at bounding box center [457, 114] width 34 height 8
click at [427, 143] on li "Знижка" at bounding box center [441, 145] width 68 height 7
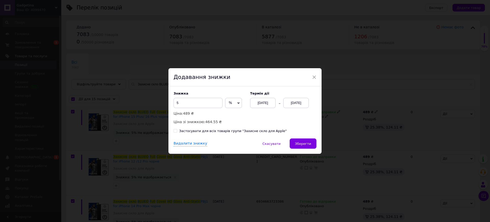
click at [302, 104] on div "[DATE]" at bounding box center [296, 103] width 26 height 10
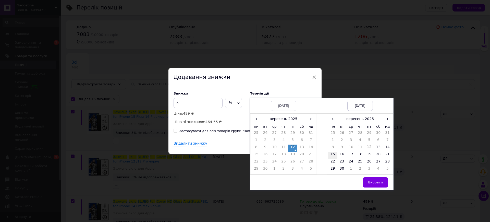
click at [332, 153] on td "15" at bounding box center [332, 154] width 9 height 7
click at [376, 181] on span "Вибрати" at bounding box center [375, 182] width 15 height 4
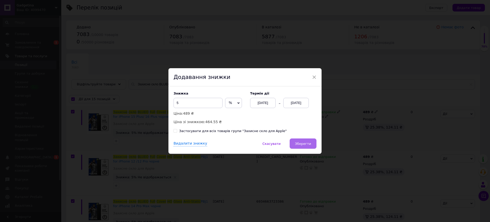
click at [298, 143] on span "Зберегти" at bounding box center [303, 144] width 16 height 4
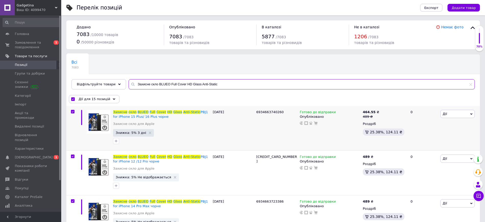
drag, startPoint x: 170, startPoint y: 83, endPoint x: 264, endPoint y: 84, distance: 94.1
click at [264, 83] on input "Захисне скло BLUEO Full Cover HD Glass Anti-Static" at bounding box center [302, 84] width 346 height 10
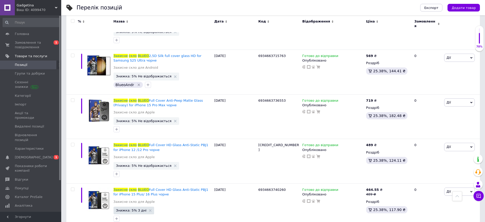
scroll to position [1145, 0]
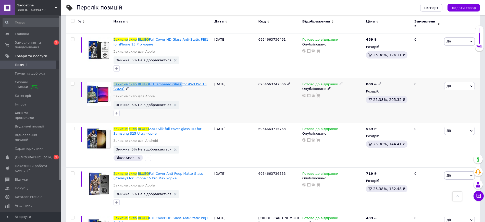
drag, startPoint x: 113, startPoint y: 76, endPoint x: 173, endPoint y: 78, distance: 60.7
click at [173, 78] on div "Захисне скло BLUEO HD Tempered Glass for iPad Pro 13 (2024) Захисне скло для Ap…" at bounding box center [162, 100] width 101 height 45
copy span "Захисне скло BLUEO HD Tempered Glass"
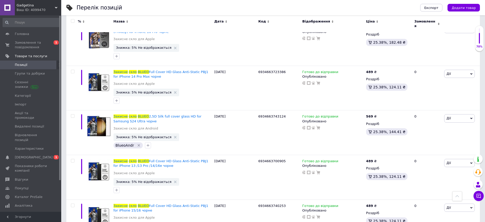
scroll to position [0, 0]
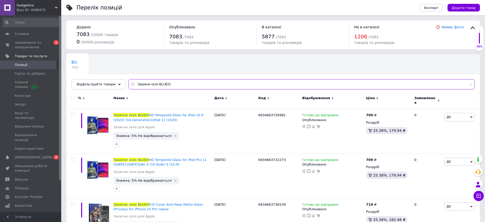
drag, startPoint x: 166, startPoint y: 85, endPoint x: 109, endPoint y: 90, distance: 56.6
click at [104, 86] on div "Відфільтруйте товари Захисне скло BLUEO" at bounding box center [272, 84] width 403 height 10
paste input "HD Tempered Glass"
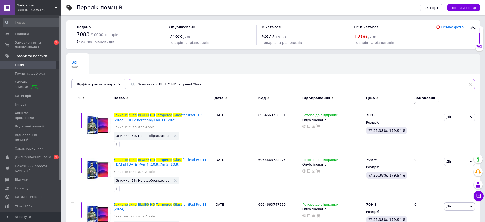
type input "Захисне скло BLUEO HD Tempered Glass"
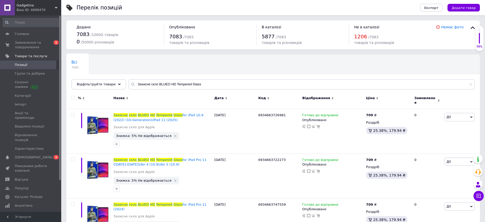
click at [73, 97] on input "checkbox" at bounding box center [72, 97] width 3 height 3
checkbox input "true"
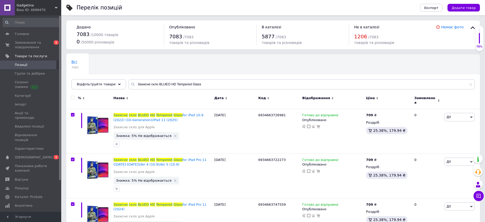
checkbox input "true"
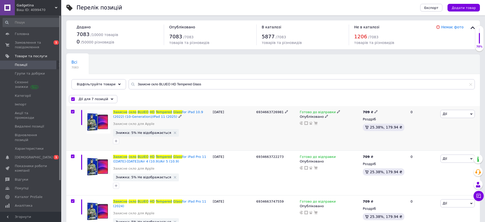
click at [464, 117] on span "Дії" at bounding box center [457, 114] width 34 height 8
click at [429, 147] on li "Знижка" at bounding box center [441, 145] width 68 height 7
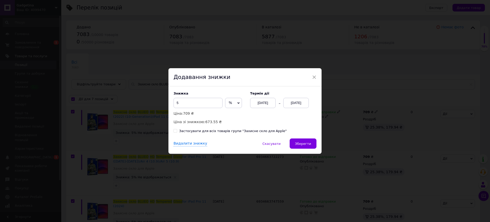
click at [296, 103] on div "[DATE]" at bounding box center [296, 103] width 26 height 10
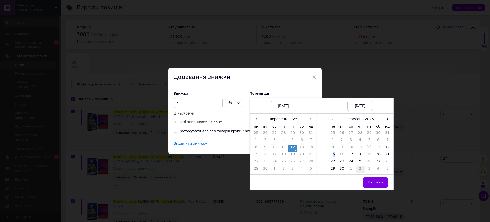
drag, startPoint x: 333, startPoint y: 152, endPoint x: 360, endPoint y: 168, distance: 31.4
click at [333, 152] on td "15" at bounding box center [332, 154] width 9 height 7
click at [374, 182] on span "Вибрати" at bounding box center [375, 182] width 15 height 4
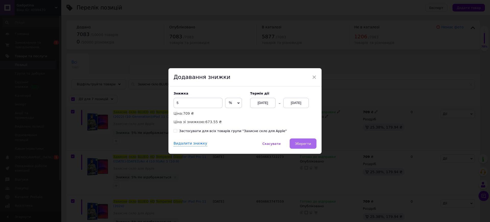
click at [303, 144] on span "Зберегти" at bounding box center [303, 144] width 16 height 4
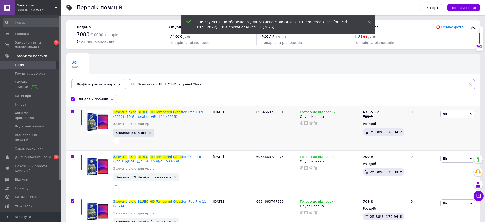
drag, startPoint x: 165, startPoint y: 84, endPoint x: 225, endPoint y: 86, distance: 59.7
click at [224, 86] on input "Захисне скло BLUEO HD Tempered Glass" at bounding box center [302, 84] width 346 height 10
type input "Захисне скло BLUEO"
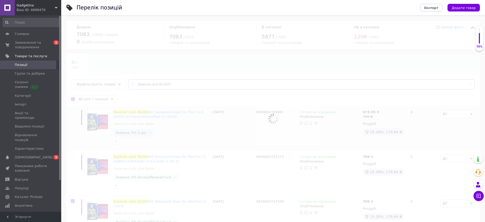
checkbox input "false"
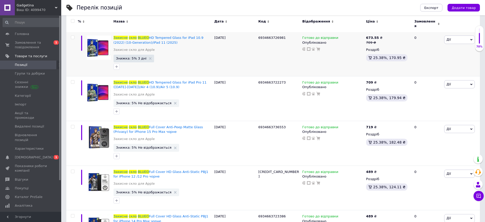
scroll to position [72, 0]
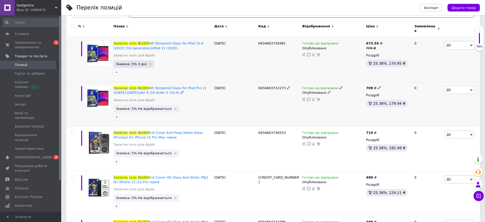
type input "Захисне скло BLUEO"
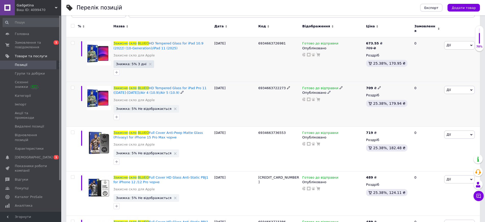
click at [378, 86] on use at bounding box center [379, 87] width 3 height 3
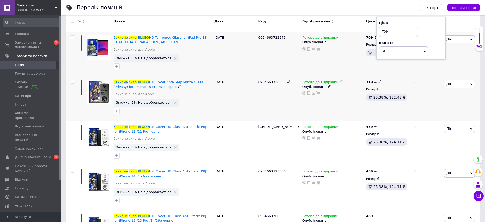
scroll to position [135, 0]
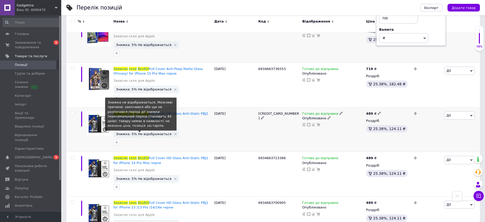
click at [136, 132] on span "Знижка: 5% Не відображається" at bounding box center [143, 133] width 55 height 3
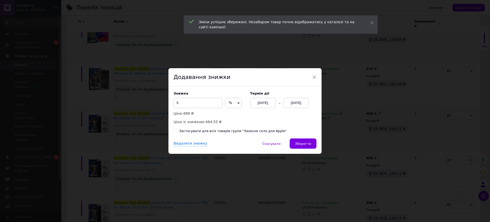
click at [293, 103] on div "[DATE]" at bounding box center [296, 103] width 26 height 10
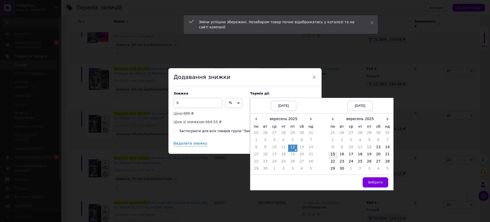
click at [333, 154] on td "15" at bounding box center [332, 154] width 9 height 7
click at [374, 182] on span "Вибрати" at bounding box center [375, 182] width 15 height 4
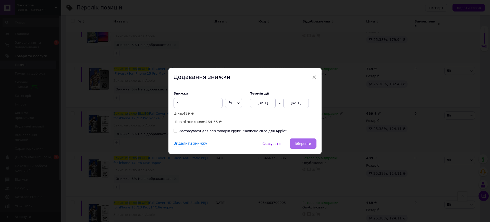
click at [302, 142] on span "Зберегти" at bounding box center [303, 144] width 16 height 4
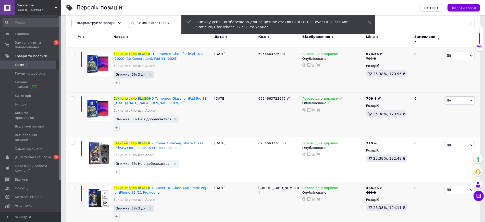
scroll to position [64, 0]
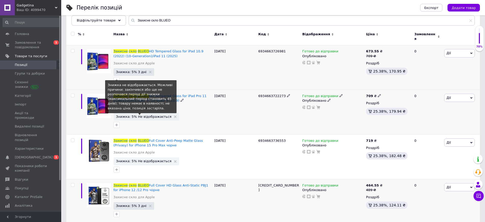
click at [146, 115] on span "Знижка: 5% Не відображається" at bounding box center [143, 116] width 55 height 3
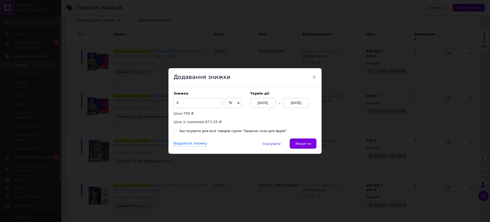
click at [293, 102] on div "[DATE]" at bounding box center [296, 103] width 26 height 10
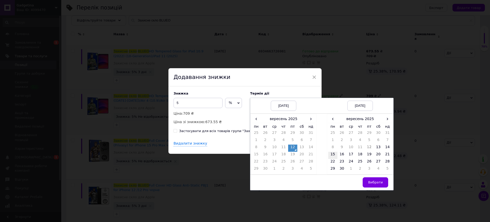
click at [331, 154] on td "15" at bounding box center [332, 154] width 9 height 7
click at [376, 182] on span "Вибрати" at bounding box center [375, 182] width 15 height 4
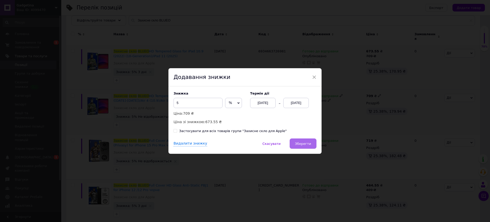
click at [305, 144] on span "Зберегти" at bounding box center [303, 144] width 16 height 4
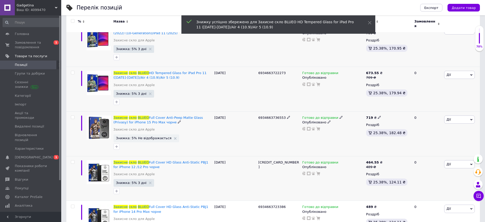
scroll to position [96, 0]
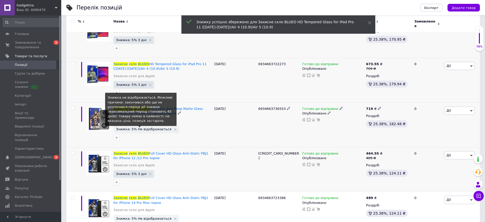
click at [150, 127] on span "Знижка: 5% Не відображається" at bounding box center [143, 128] width 55 height 3
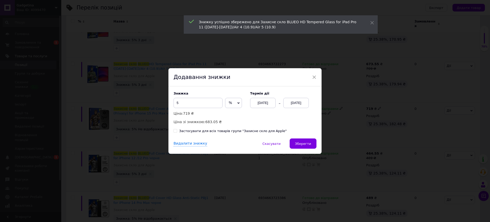
click at [288, 101] on div "[DATE]" at bounding box center [296, 103] width 26 height 10
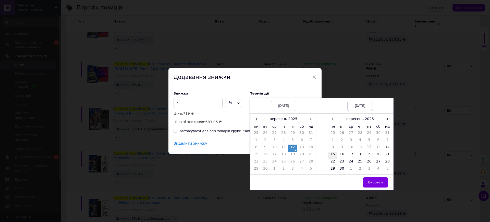
click at [332, 155] on td "15" at bounding box center [332, 154] width 9 height 7
click at [375, 181] on span "Вибрати" at bounding box center [375, 182] width 15 height 4
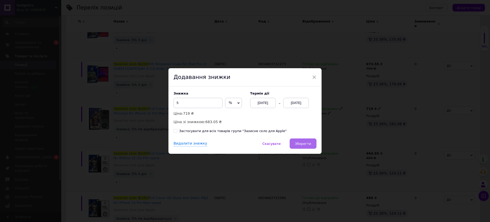
click at [307, 145] on span "Зберегти" at bounding box center [303, 144] width 16 height 4
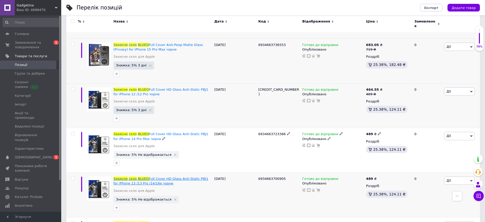
scroll to position [191, 0]
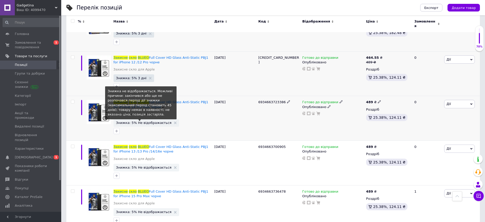
click at [134, 121] on span "Знижка: 5% Не відображається" at bounding box center [143, 122] width 55 height 3
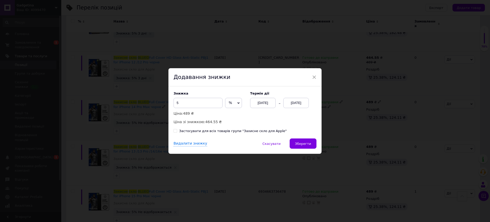
click at [290, 103] on div "[DATE]" at bounding box center [296, 103] width 26 height 10
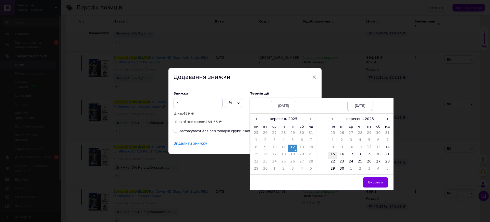
click at [334, 153] on td "15" at bounding box center [332, 154] width 9 height 7
click at [373, 183] on span "Вибрати" at bounding box center [375, 182] width 15 height 4
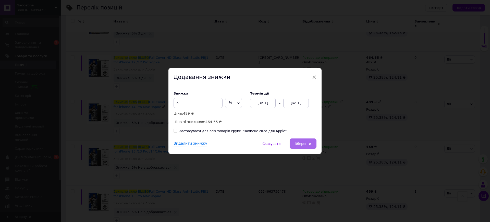
click at [311, 141] on button "Зберегти" at bounding box center [302, 143] width 27 height 10
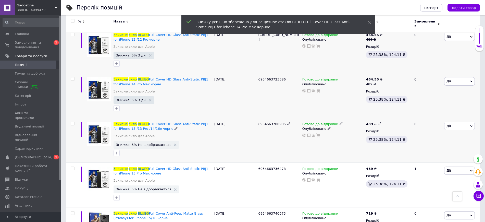
scroll to position [255, 0]
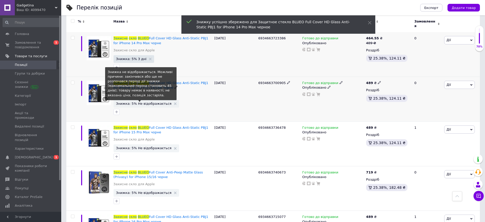
click at [157, 102] on span "Знижка: 5% Не відображається" at bounding box center [143, 103] width 55 height 3
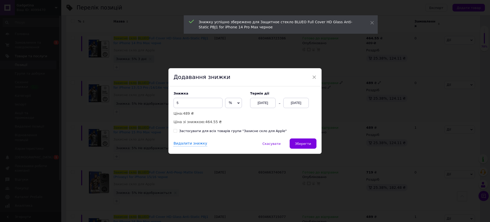
click at [287, 102] on div "[DATE]" at bounding box center [296, 103] width 26 height 10
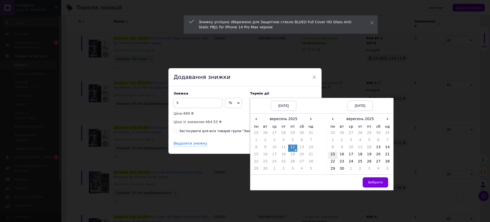
click at [333, 153] on td "15" at bounding box center [332, 154] width 9 height 7
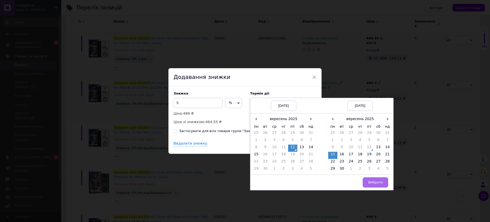
click at [374, 182] on span "Вибрати" at bounding box center [375, 182] width 15 height 4
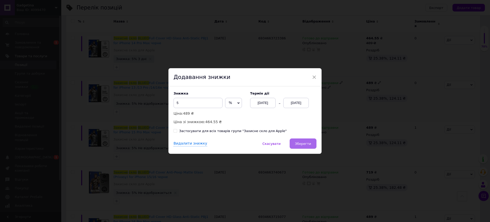
click at [299, 142] on span "Зберегти" at bounding box center [303, 144] width 16 height 4
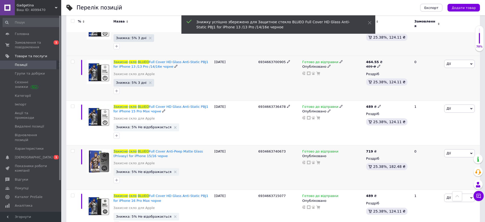
scroll to position [319, 0]
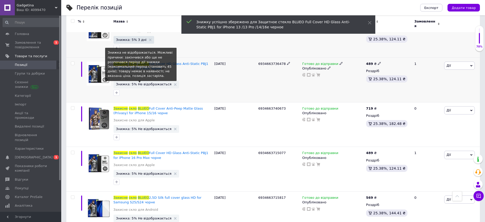
click at [140, 83] on span "Знижка: 5% Не відображається" at bounding box center [143, 83] width 55 height 3
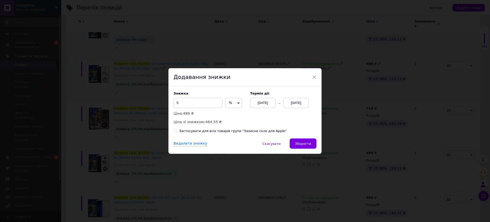
click at [289, 101] on div "[DATE]" at bounding box center [296, 103] width 26 height 10
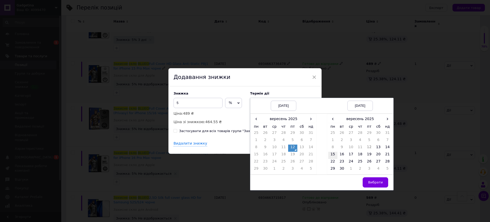
click at [332, 156] on td "15" at bounding box center [332, 154] width 9 height 7
click at [378, 181] on span "Вибрати" at bounding box center [375, 182] width 15 height 4
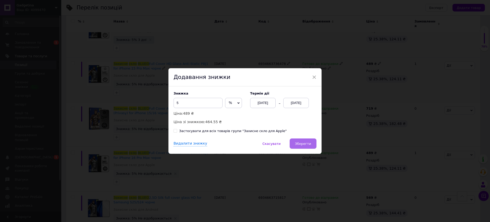
click at [301, 139] on button "Зберегти" at bounding box center [302, 143] width 27 height 10
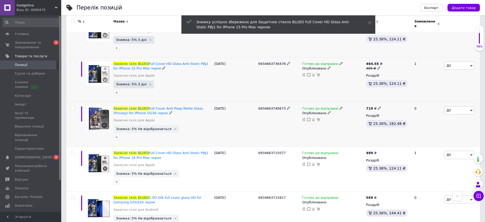
click at [157, 125] on span "Знижка: 5% Не відображається" at bounding box center [146, 129] width 66 height 8
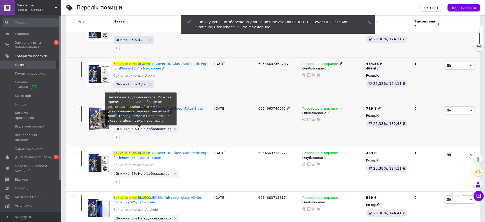
click at [132, 127] on span "Знижка: 5% Не відображається" at bounding box center [143, 128] width 55 height 3
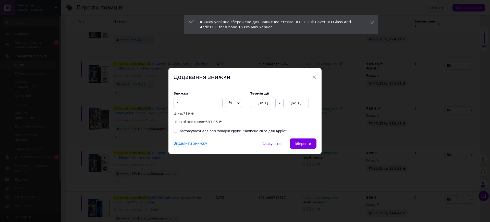
click at [292, 104] on div "[DATE]" at bounding box center [296, 103] width 26 height 10
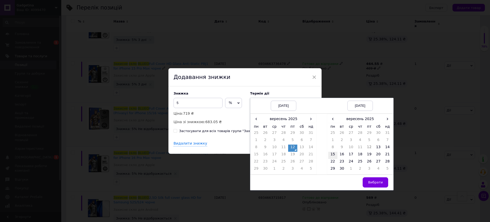
click at [331, 154] on td "15" at bounding box center [332, 154] width 9 height 7
click at [376, 179] on button "Вибрати" at bounding box center [375, 182] width 26 height 10
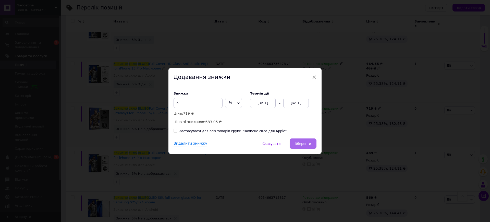
click at [297, 142] on span "Зберегти" at bounding box center [303, 144] width 16 height 4
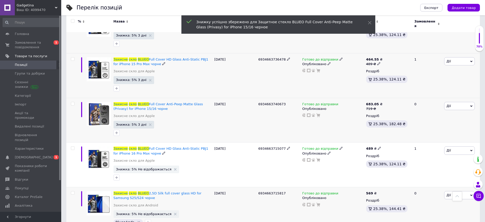
scroll to position [383, 0]
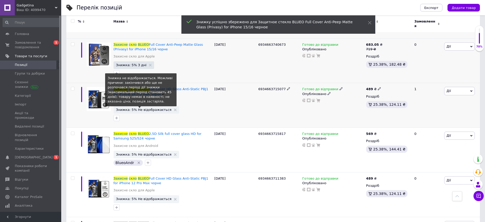
click at [148, 108] on span "Знижка: 5% Не відображається" at bounding box center [143, 109] width 55 height 3
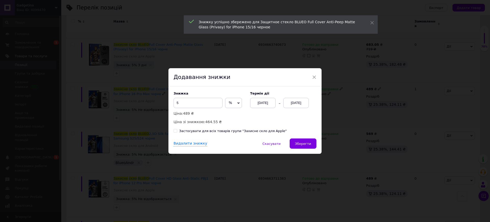
click at [302, 103] on div "[DATE]" at bounding box center [296, 103] width 26 height 10
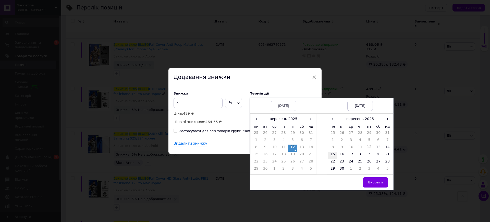
click at [336, 155] on td "15" at bounding box center [332, 154] width 9 height 7
click at [384, 183] on button "Вибрати" at bounding box center [375, 182] width 26 height 10
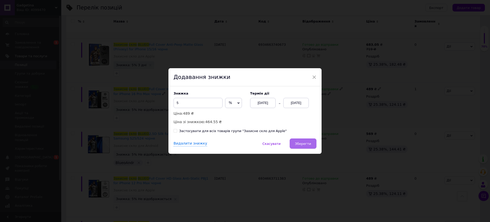
click at [306, 143] on span "Зберегти" at bounding box center [303, 144] width 16 height 4
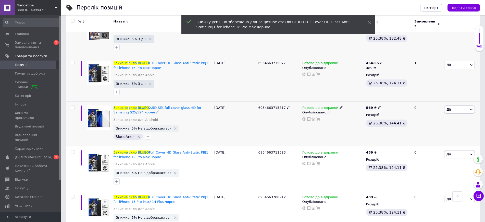
scroll to position [446, 0]
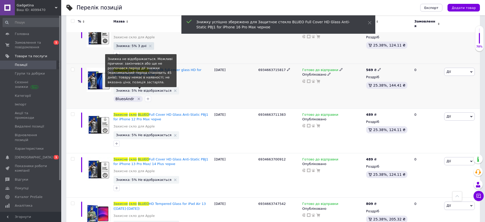
click at [151, 89] on span "Знижка: 5% Не відображається" at bounding box center [143, 90] width 55 height 3
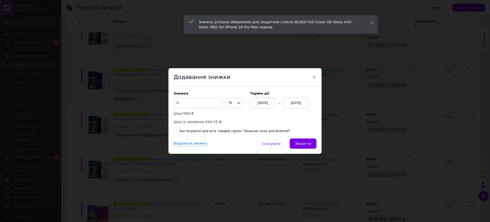
click at [292, 100] on div "[DATE]" at bounding box center [296, 103] width 26 height 10
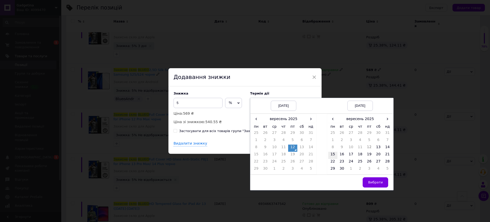
click at [332, 155] on td "15" at bounding box center [332, 154] width 9 height 7
click at [372, 182] on span "Вибрати" at bounding box center [375, 182] width 15 height 4
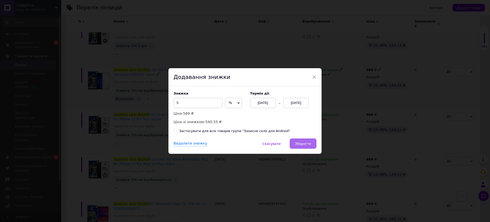
click at [304, 139] on button "Зберегти" at bounding box center [302, 143] width 27 height 10
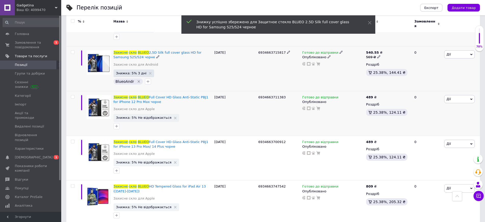
scroll to position [478, 0]
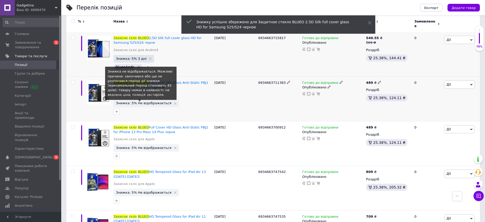
click at [150, 101] on span "Знижка: 5% Не відображається" at bounding box center [143, 102] width 55 height 3
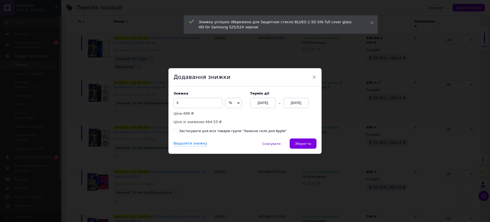
click at [295, 105] on div "[DATE]" at bounding box center [296, 103] width 26 height 10
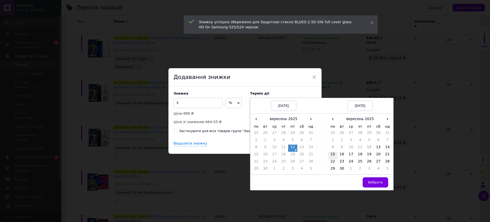
click at [334, 153] on td "15" at bounding box center [332, 154] width 9 height 7
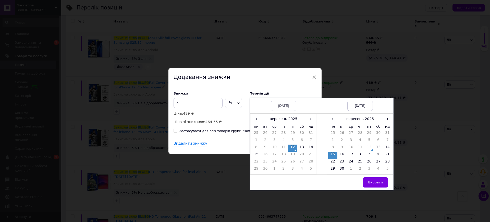
click at [377, 180] on button "Вибрати" at bounding box center [375, 182] width 26 height 10
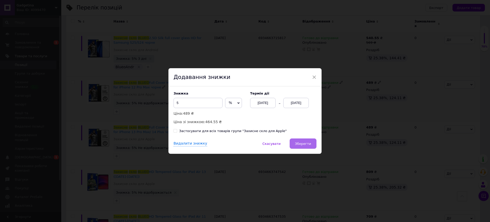
click at [304, 143] on span "Зберегти" at bounding box center [303, 144] width 16 height 4
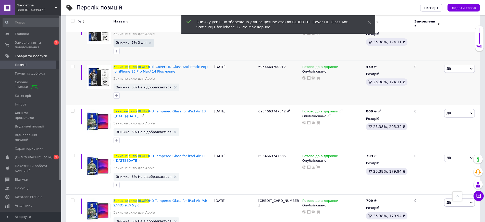
scroll to position [542, 0]
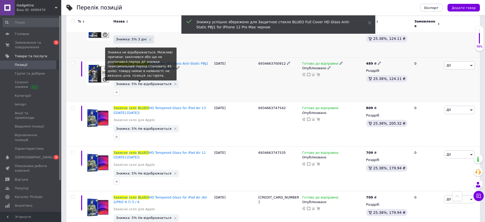
click at [149, 82] on span "Знижка: 5% Не відображається" at bounding box center [143, 83] width 55 height 3
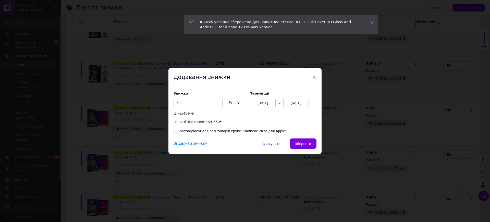
click at [291, 105] on div "[DATE]" at bounding box center [296, 103] width 26 height 10
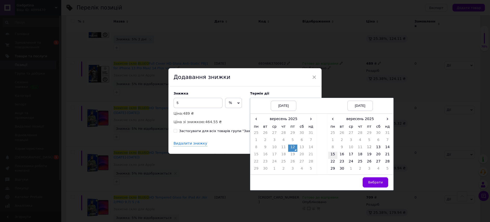
click at [329, 158] on td "15" at bounding box center [332, 154] width 9 height 7
click at [380, 180] on span "Вибрати" at bounding box center [375, 182] width 15 height 4
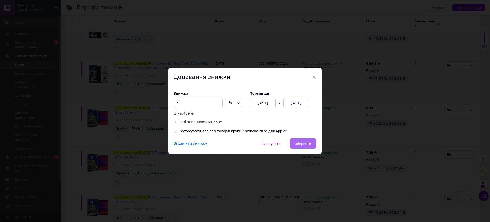
click at [306, 143] on span "Зберегти" at bounding box center [303, 144] width 16 height 4
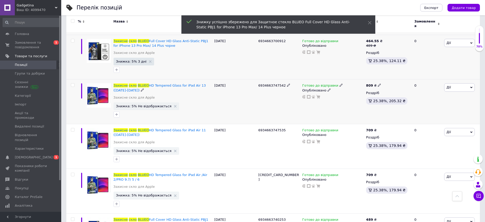
scroll to position [574, 0]
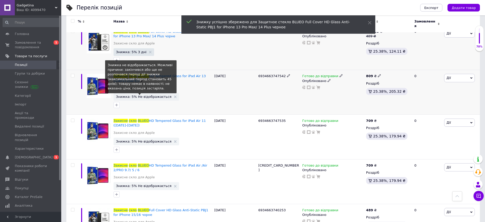
click at [149, 95] on span "Знижка: 5% Не відображається" at bounding box center [143, 96] width 55 height 3
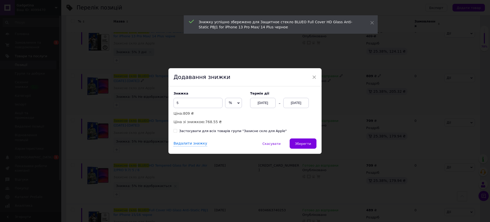
click at [290, 103] on div "[DATE]" at bounding box center [296, 103] width 26 height 10
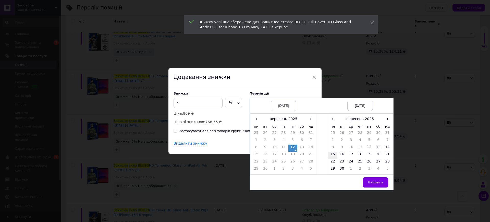
click at [333, 155] on td "15" at bounding box center [332, 154] width 9 height 7
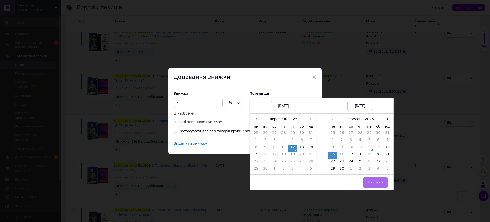
click at [383, 184] on button "Вибрати" at bounding box center [375, 182] width 26 height 10
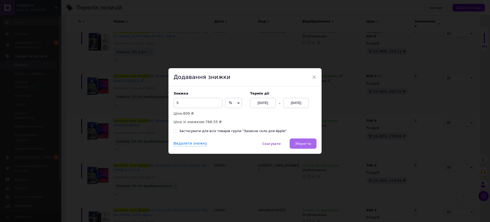
click at [300, 143] on span "Зберегти" at bounding box center [303, 144] width 16 height 4
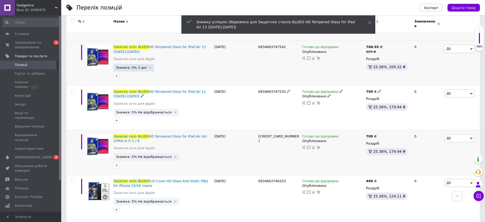
scroll to position [638, 0]
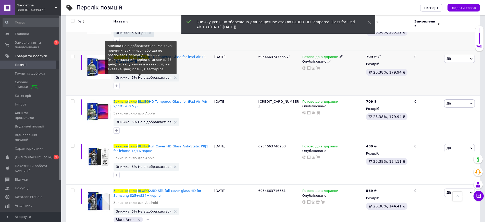
click at [142, 76] on span "Знижка: 5% Не відображається" at bounding box center [143, 77] width 55 height 3
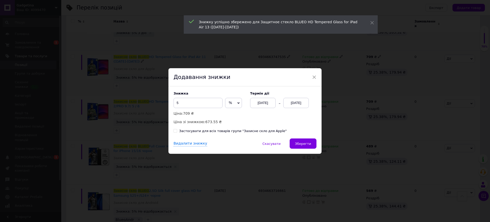
click at [299, 102] on div "[DATE]" at bounding box center [296, 103] width 26 height 10
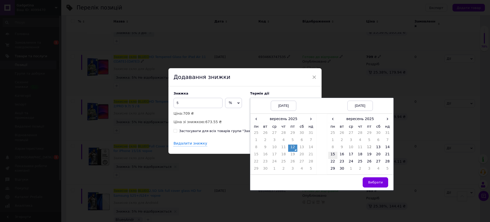
click at [333, 153] on td "15" at bounding box center [332, 154] width 9 height 7
click at [375, 183] on span "Вибрати" at bounding box center [375, 182] width 15 height 4
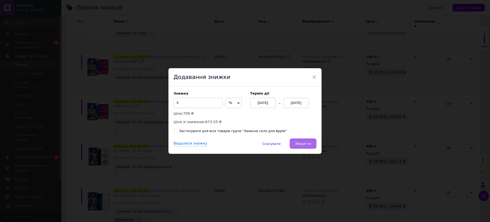
click at [297, 143] on span "Зберегти" at bounding box center [303, 144] width 16 height 4
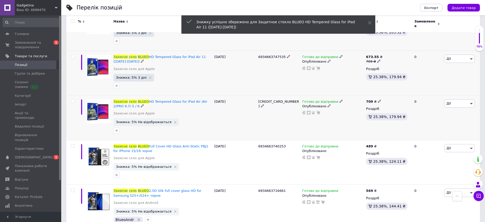
click at [144, 118] on span "Знижка: 5% Не відображається" at bounding box center [146, 122] width 66 height 8
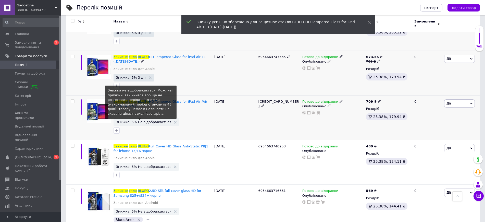
click at [159, 120] on span "Знижка: 5% Не відображається" at bounding box center [143, 121] width 55 height 3
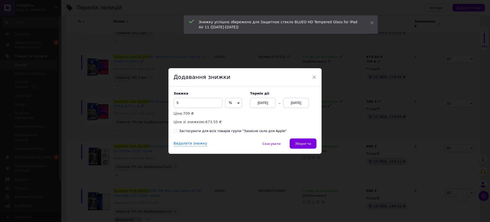
click at [296, 104] on div "[DATE]" at bounding box center [296, 103] width 26 height 10
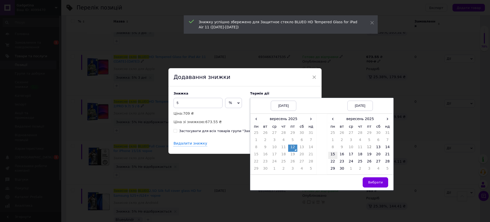
click at [333, 155] on td "15" at bounding box center [332, 154] width 9 height 7
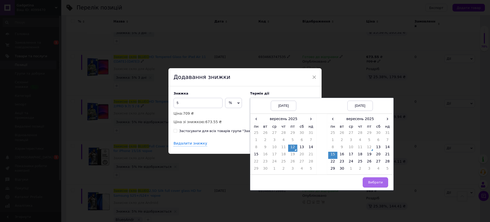
click at [368, 180] on button "Вибрати" at bounding box center [375, 182] width 26 height 10
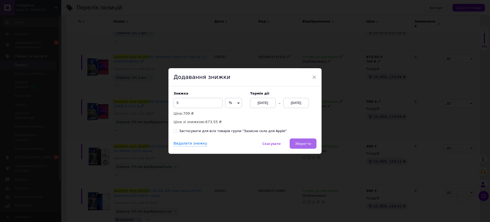
click at [307, 143] on span "Зберегти" at bounding box center [303, 144] width 16 height 4
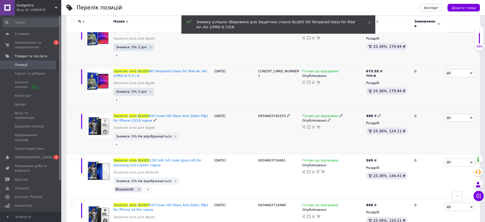
scroll to position [701, 0]
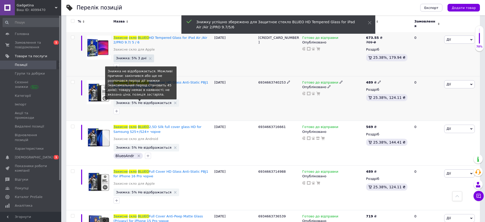
click at [151, 101] on span "Знижка: 5% Не відображається" at bounding box center [143, 102] width 55 height 3
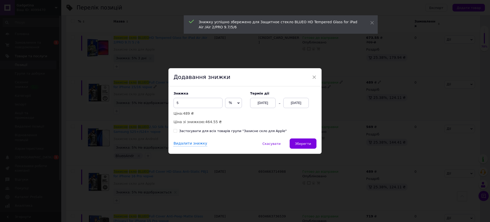
click at [298, 101] on div "[DATE]" at bounding box center [296, 103] width 26 height 10
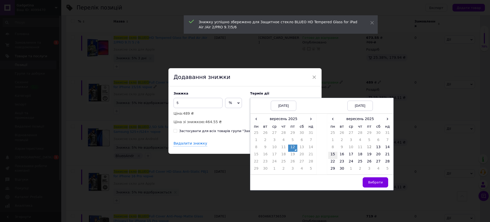
click at [333, 154] on td "15" at bounding box center [332, 154] width 9 height 7
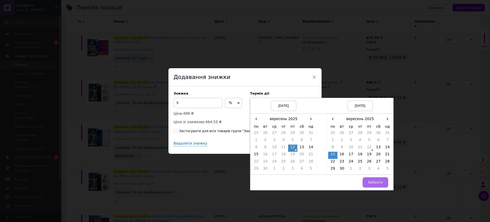
click at [375, 183] on span "Вибрати" at bounding box center [375, 182] width 15 height 4
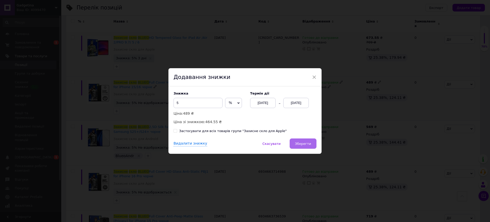
click at [305, 144] on span "Зберегти" at bounding box center [303, 144] width 16 height 4
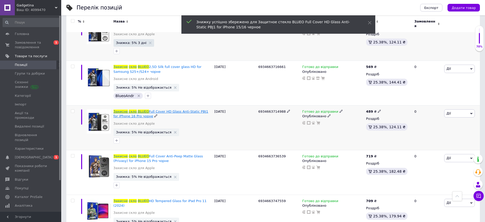
scroll to position [765, 0]
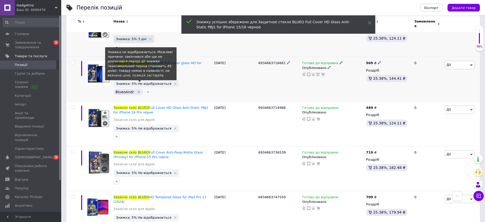
click at [154, 82] on span "Знижка: 5% Не відображається" at bounding box center [143, 83] width 55 height 3
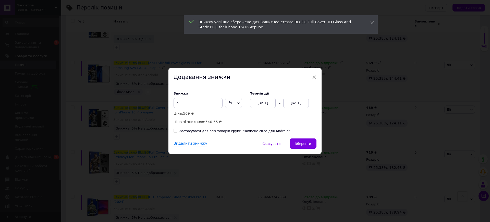
click at [299, 100] on div "[DATE]" at bounding box center [296, 103] width 26 height 10
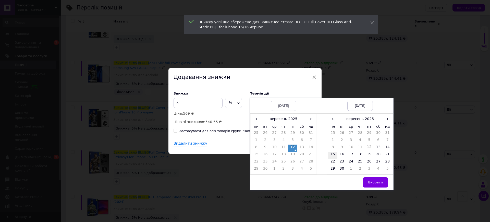
click at [335, 153] on td "15" at bounding box center [332, 154] width 9 height 7
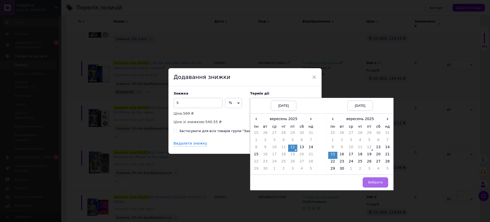
click at [375, 179] on button "Вибрати" at bounding box center [375, 182] width 26 height 10
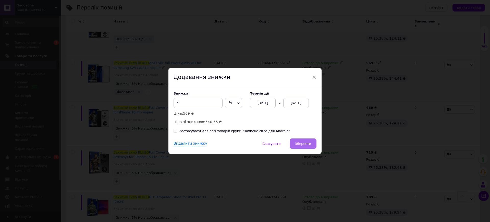
click at [303, 147] on button "Зберегти" at bounding box center [302, 143] width 27 height 10
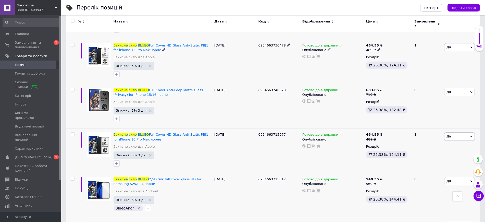
scroll to position [0, 0]
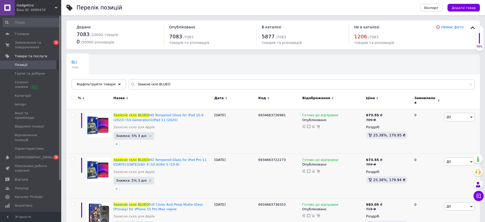
click at [72, 97] on input "checkbox" at bounding box center [72, 97] width 3 height 3
checkbox input "true"
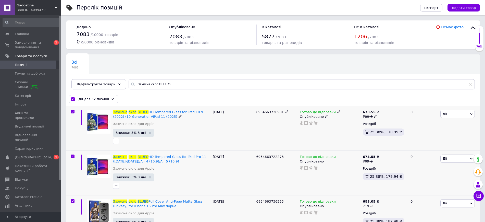
click at [452, 115] on span "Дії" at bounding box center [457, 114] width 34 height 8
click at [421, 143] on li "Знижка" at bounding box center [441, 145] width 68 height 7
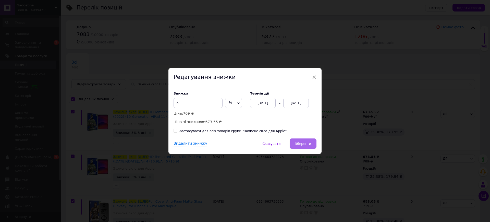
click at [308, 145] on span "Зберегти" at bounding box center [303, 144] width 16 height 4
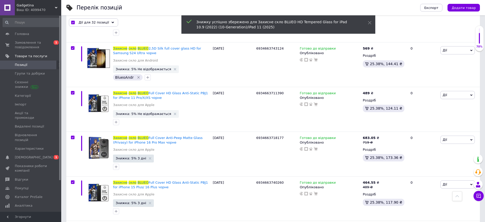
scroll to position [1317, 0]
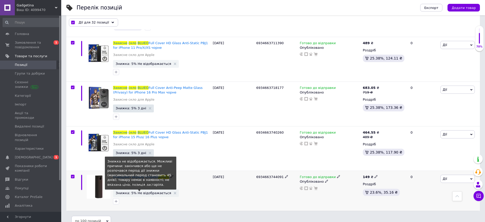
click at [145, 191] on span "Знижка: 5% Не відображається" at bounding box center [143, 192] width 55 height 3
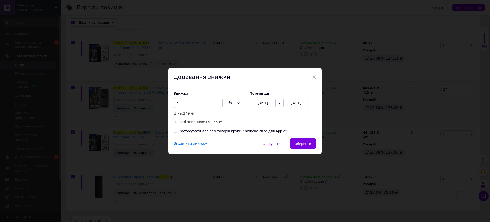
click at [314, 77] on span "×" at bounding box center [314, 77] width 5 height 9
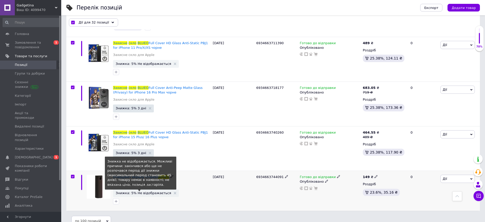
click at [151, 191] on span "Знижка: 5% Не відображається" at bounding box center [143, 192] width 55 height 3
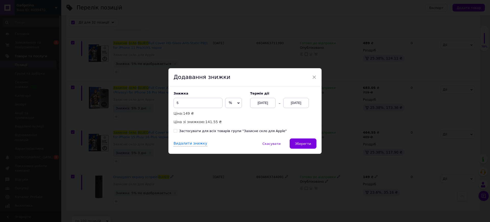
click at [293, 108] on div "[DATE]" at bounding box center [296, 103] width 26 height 10
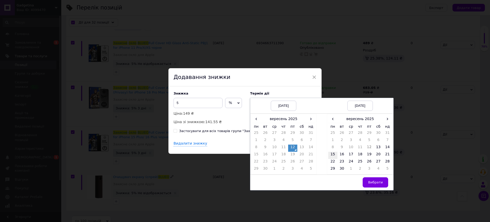
click at [330, 154] on td "15" at bounding box center [332, 154] width 9 height 7
click at [369, 180] on span "Вибрати" at bounding box center [375, 182] width 15 height 4
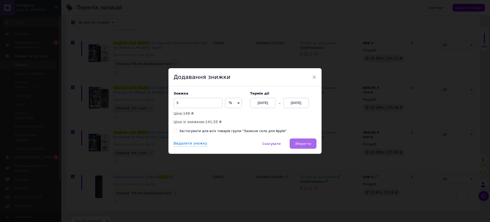
click at [309, 145] on span "Зберегти" at bounding box center [303, 144] width 16 height 4
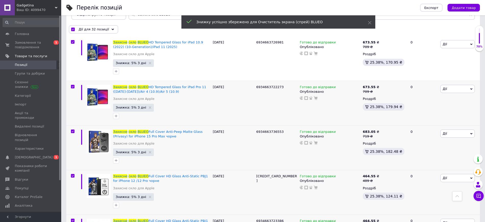
scroll to position [0, 0]
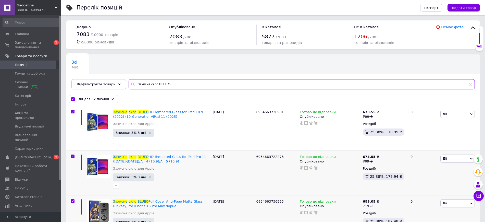
drag, startPoint x: 153, startPoint y: 84, endPoint x: 187, endPoint y: 84, distance: 34.2
click at [187, 84] on input "Захисне скло BLUEO" at bounding box center [302, 84] width 346 height 10
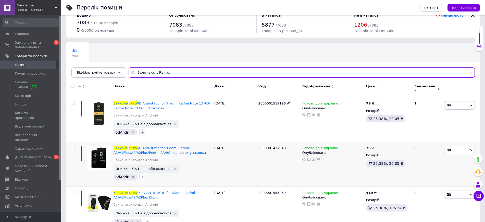
scroll to position [32, 0]
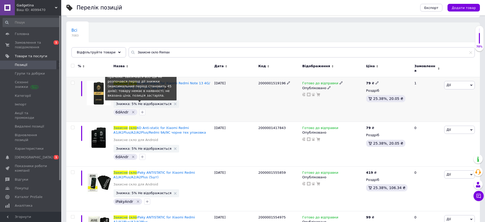
click at [153, 102] on span "Знижка: 5% Не відображається" at bounding box center [143, 103] width 55 height 3
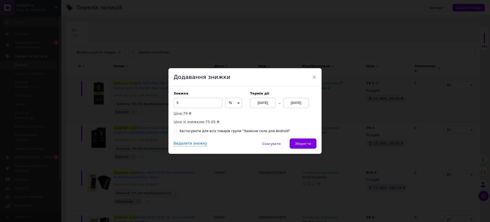
click at [290, 103] on div "[DATE]" at bounding box center [296, 103] width 26 height 10
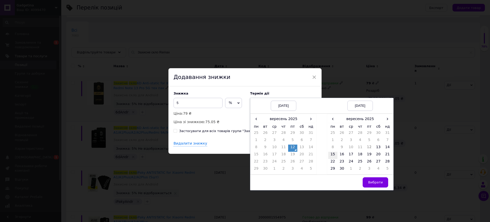
click at [332, 153] on td "15" at bounding box center [332, 154] width 9 height 7
click at [373, 182] on span "Вибрати" at bounding box center [375, 182] width 15 height 4
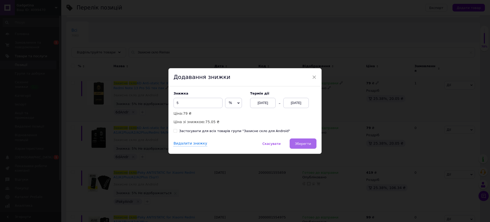
click at [301, 141] on button "Зберегти" at bounding box center [302, 143] width 27 height 10
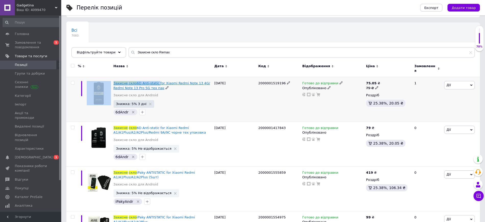
drag, startPoint x: 112, startPoint y: 78, endPoint x: 154, endPoint y: 81, distance: 41.9
click at [154, 81] on div "Захисне скло 6D Anti-static for Xiaomi Redmi Note 13 4G/ Redmi Note 13 Pro 5G т…" at bounding box center [272, 99] width 413 height 45
copy div "Захисне скло 6D Anti-static"
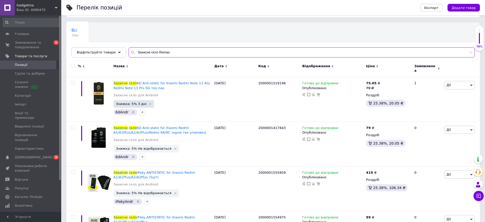
click at [163, 54] on input "Захисне скло Remax" at bounding box center [302, 52] width 346 height 10
drag, startPoint x: 168, startPoint y: 52, endPoint x: 119, endPoint y: 52, distance: 49.5
click at [119, 52] on div "Відфільтруйте товари Захисне скло Remax" at bounding box center [272, 52] width 403 height 10
paste input "Захисне скло 6D Anti-static"
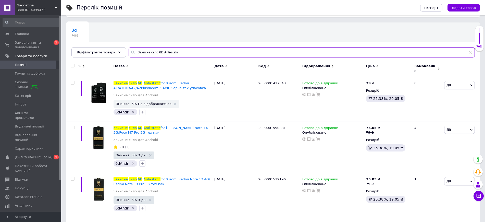
click at [141, 51] on input "Захисне скло 6D Anti-static" at bounding box center [302, 52] width 346 height 10
click at [70, 64] on div at bounding box center [73, 66] width 10 height 4
click at [73, 65] on input "checkbox" at bounding box center [72, 65] width 3 height 3
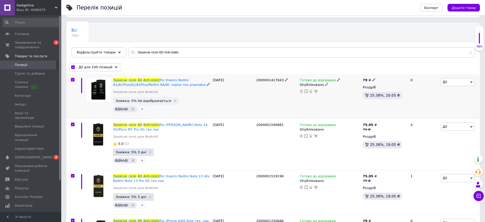
click at [461, 84] on span "Дії" at bounding box center [457, 82] width 34 height 8
click at [427, 112] on li "Знижка" at bounding box center [441, 113] width 68 height 7
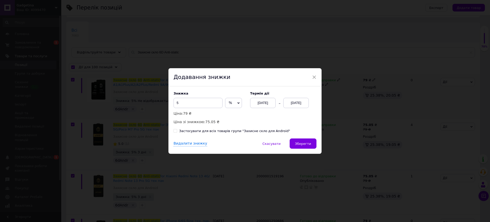
click at [294, 102] on div "[DATE]" at bounding box center [296, 103] width 26 height 10
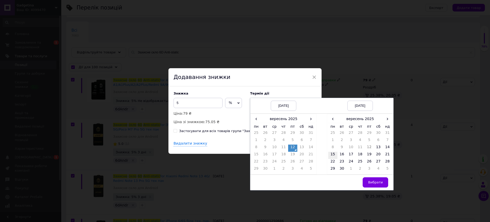
click at [334, 156] on td "15" at bounding box center [332, 154] width 9 height 7
click at [370, 180] on button "Вибрати" at bounding box center [375, 182] width 26 height 10
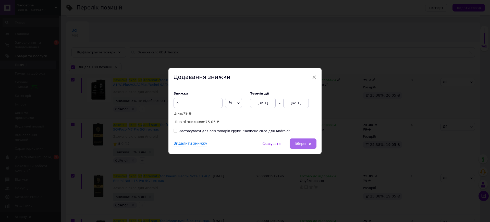
click at [308, 145] on span "Зберегти" at bounding box center [303, 144] width 16 height 4
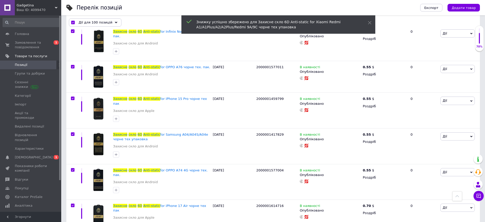
scroll to position [4045, 0]
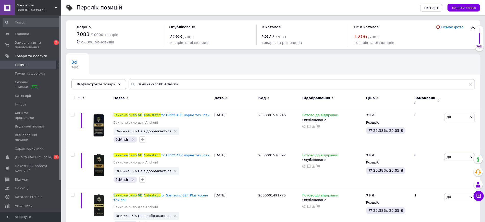
click at [72, 98] on input "checkbox" at bounding box center [72, 97] width 3 height 3
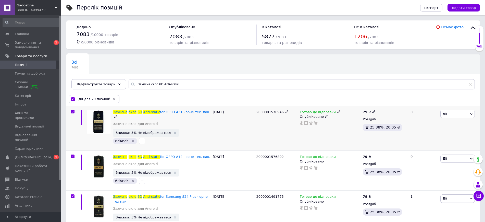
click at [451, 112] on span "Дії" at bounding box center [457, 114] width 34 height 8
click at [428, 145] on li "Знижка" at bounding box center [441, 145] width 68 height 7
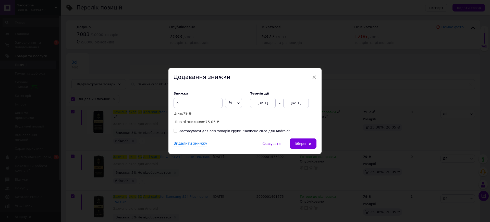
click at [290, 103] on div "[DATE]" at bounding box center [296, 103] width 26 height 10
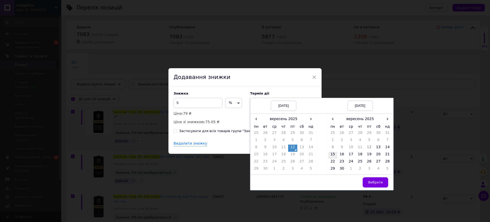
click at [334, 154] on td "15" at bounding box center [332, 154] width 9 height 7
click at [380, 181] on span "Вибрати" at bounding box center [375, 182] width 15 height 4
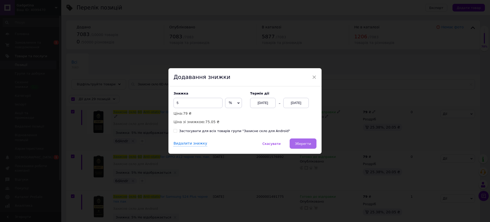
click at [301, 142] on span "Зберегти" at bounding box center [303, 144] width 16 height 4
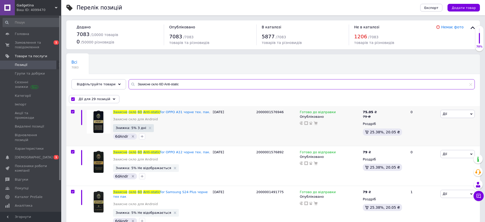
click at [178, 84] on input "Захисне скло 6D Anti-static" at bounding box center [302, 84] width 346 height 10
drag, startPoint x: 160, startPoint y: 84, endPoint x: 134, endPoint y: 84, distance: 25.5
click at [135, 84] on input "Захисне скло 6D Anti-static" at bounding box center [302, 84] width 346 height 10
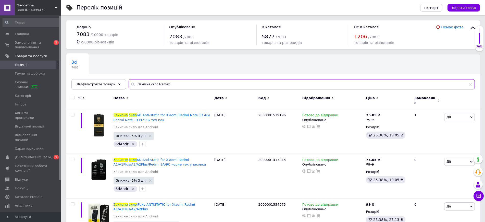
drag, startPoint x: 153, startPoint y: 83, endPoint x: 107, endPoint y: 80, distance: 45.7
click at [107, 80] on div "Відфільтруйте товари Захисне скло Remax" at bounding box center [272, 84] width 403 height 10
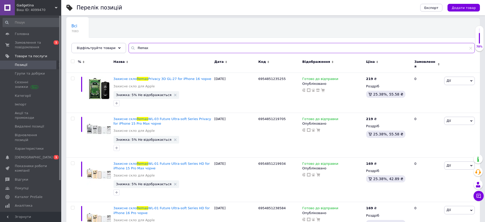
scroll to position [52, 0]
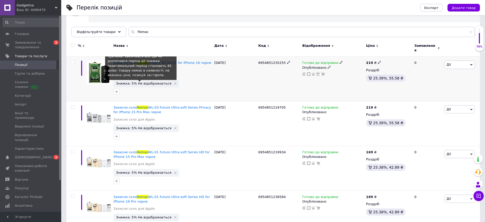
click at [138, 82] on span "Знижка: 5% Не відображається" at bounding box center [143, 83] width 55 height 3
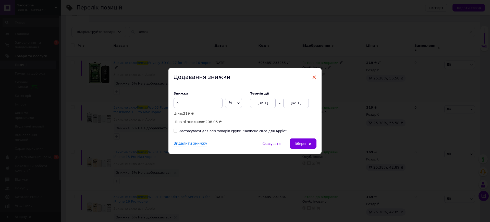
click at [314, 75] on span "×" at bounding box center [314, 77] width 5 height 9
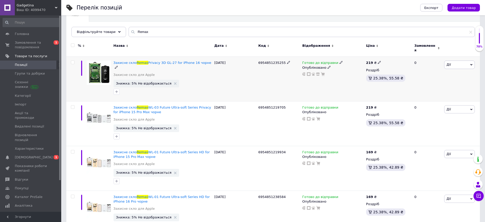
click at [71, 61] on input "checkbox" at bounding box center [72, 62] width 3 height 3
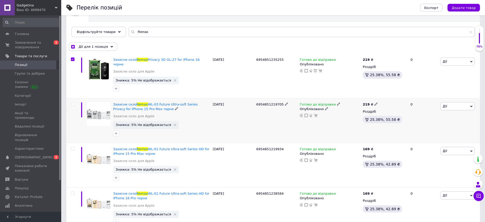
click at [73, 102] on input "checkbox" at bounding box center [72, 103] width 3 height 3
click at [71, 147] on div at bounding box center [73, 149] width 10 height 4
click at [72, 147] on input "checkbox" at bounding box center [72, 148] width 3 height 3
click at [73, 191] on input "checkbox" at bounding box center [72, 192] width 3 height 3
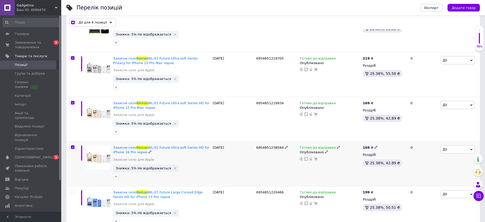
scroll to position [180, 0]
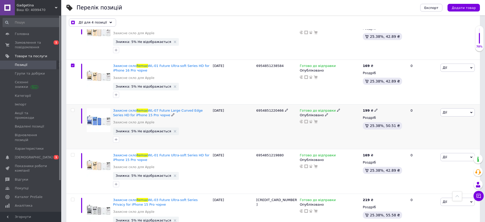
click at [73, 108] on input "checkbox" at bounding box center [72, 109] width 3 height 3
click at [74, 153] on span at bounding box center [73, 155] width 4 height 4
click at [74, 153] on input "checkbox" at bounding box center [72, 154] width 3 height 3
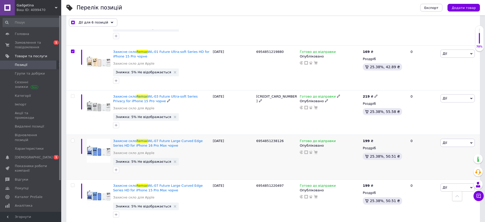
scroll to position [307, 0]
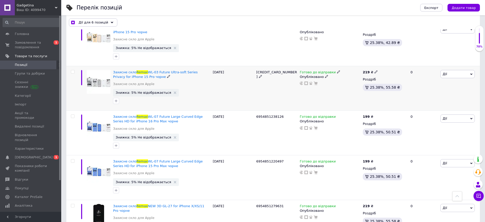
click at [73, 66] on div at bounding box center [71, 88] width 11 height 45
click at [72, 70] on input "checkbox" at bounding box center [72, 71] width 3 height 3
click at [71, 115] on input "checkbox" at bounding box center [72, 116] width 3 height 3
click at [72, 159] on input "checkbox" at bounding box center [72, 160] width 3 height 3
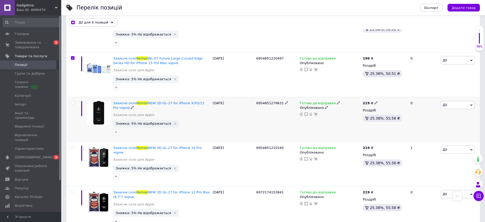
scroll to position [435, 0]
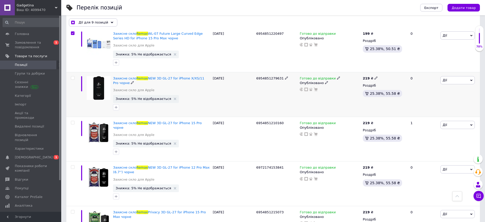
click at [72, 76] on input "checkbox" at bounding box center [72, 77] width 3 height 3
click at [73, 121] on span at bounding box center [73, 123] width 4 height 4
click at [73, 121] on input "checkbox" at bounding box center [72, 122] width 3 height 3
click at [72, 165] on input "checkbox" at bounding box center [72, 166] width 3 height 3
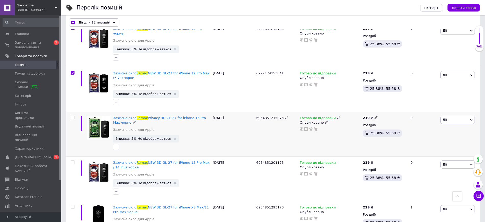
scroll to position [530, 0]
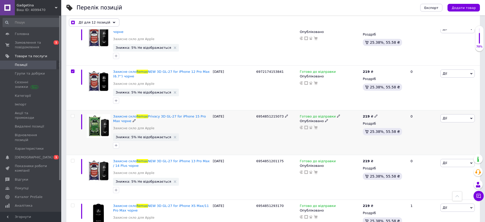
click at [71, 114] on input "checkbox" at bounding box center [72, 115] width 3 height 3
click at [71, 159] on input "checkbox" at bounding box center [72, 160] width 3 height 3
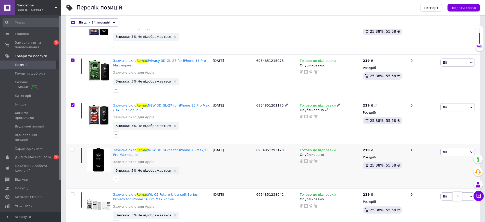
scroll to position [626, 0]
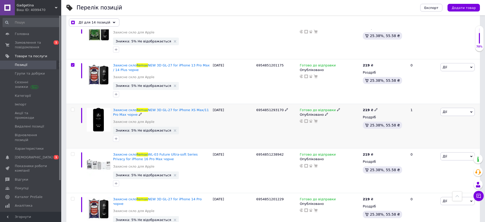
click at [72, 108] on input "checkbox" at bounding box center [72, 109] width 3 height 3
drag, startPoint x: 72, startPoint y: 143, endPoint x: 71, endPoint y: 150, distance: 7.9
click at [72, 152] on label at bounding box center [73, 154] width 4 height 4
click at [72, 152] on input "checkbox" at bounding box center [72, 153] width 3 height 3
click at [72, 197] on input "checkbox" at bounding box center [72, 198] width 3 height 3
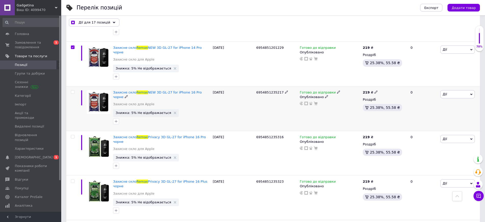
scroll to position [785, 0]
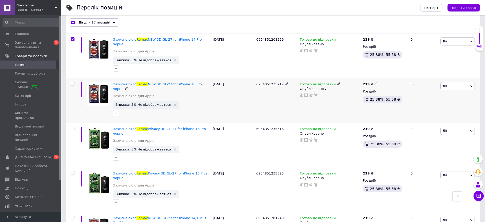
click at [72, 82] on input "checkbox" at bounding box center [72, 83] width 3 height 3
click at [72, 127] on input "checkbox" at bounding box center [72, 128] width 3 height 3
click at [72, 167] on div at bounding box center [71, 189] width 11 height 45
click at [72, 171] on input "checkbox" at bounding box center [72, 172] width 3 height 3
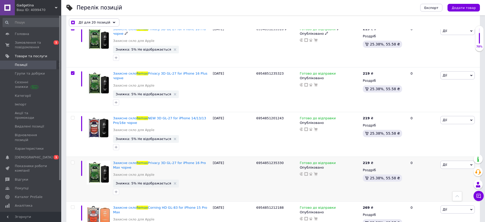
scroll to position [945, 0]
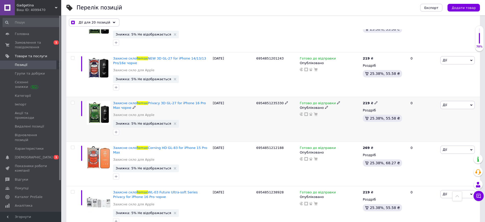
click at [73, 97] on div at bounding box center [71, 119] width 11 height 45
click at [73, 101] on input "checkbox" at bounding box center [72, 102] width 3 height 3
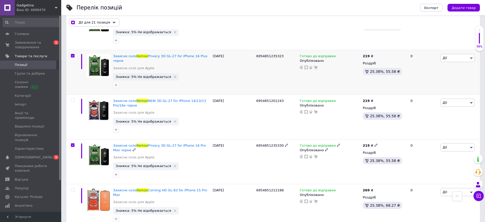
scroll to position [881, 0]
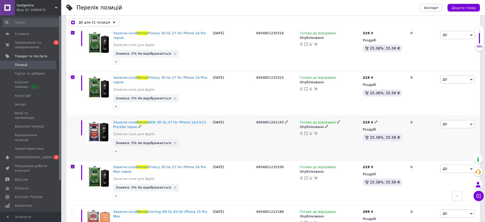
click at [72, 116] on div at bounding box center [71, 138] width 11 height 45
click at [71, 120] on input "checkbox" at bounding box center [72, 121] width 3 height 3
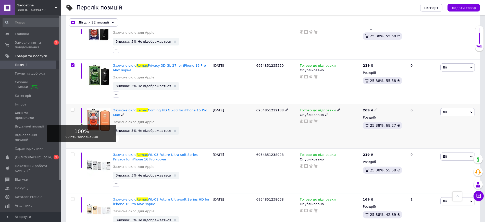
scroll to position [977, 0]
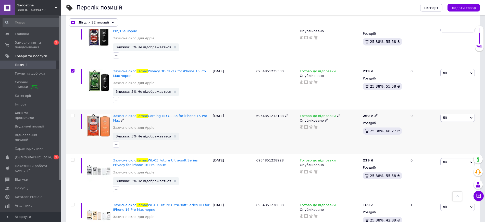
click at [71, 114] on input "checkbox" at bounding box center [72, 115] width 3 height 3
click at [72, 158] on input "checkbox" at bounding box center [72, 159] width 3 height 3
click at [73, 203] on input "checkbox" at bounding box center [72, 204] width 3 height 3
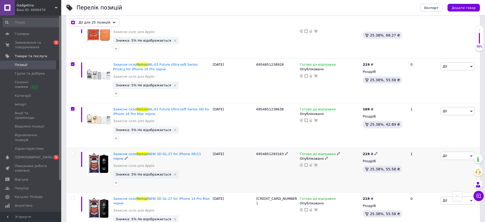
click at [73, 152] on input "checkbox" at bounding box center [72, 153] width 3 height 3
click at [72, 196] on input "checkbox" at bounding box center [72, 197] width 3 height 3
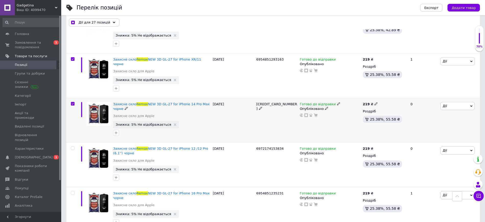
scroll to position [1168, 0]
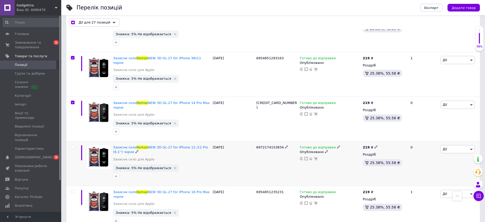
click at [71, 145] on input "checkbox" at bounding box center [72, 146] width 3 height 3
click at [72, 190] on input "checkbox" at bounding box center [72, 191] width 3 height 3
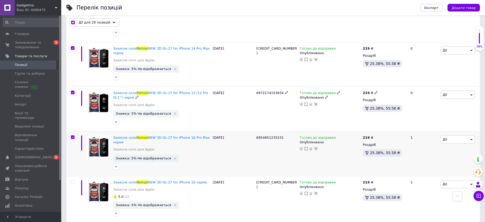
scroll to position [1264, 0]
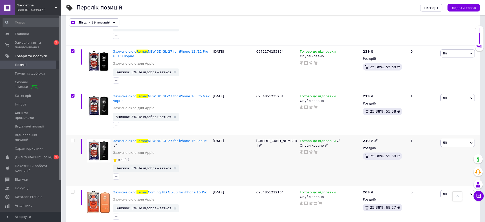
click at [72, 139] on input "checkbox" at bounding box center [72, 140] width 3 height 3
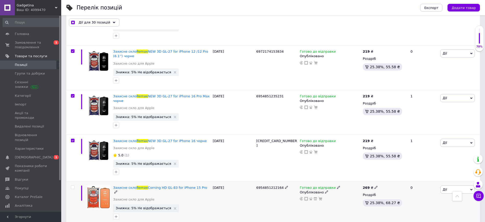
click at [71, 181] on div at bounding box center [71, 203] width 11 height 45
click at [72, 185] on input "checkbox" at bounding box center [72, 186] width 3 height 3
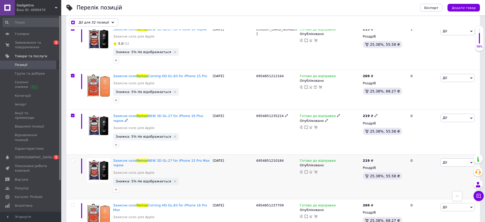
scroll to position [1391, 0]
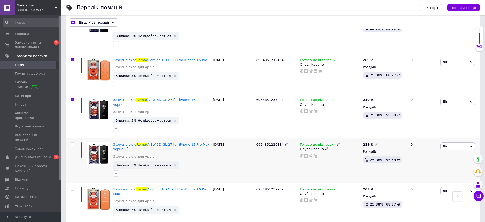
click at [72, 142] on input "checkbox" at bounding box center [72, 143] width 3 height 3
click at [72, 183] on div at bounding box center [71, 205] width 11 height 45
click at [71, 187] on input "checkbox" at bounding box center [72, 188] width 3 height 3
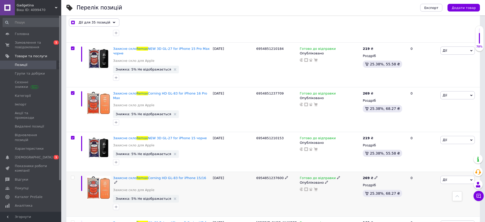
click at [71, 176] on input "checkbox" at bounding box center [72, 177] width 3 height 3
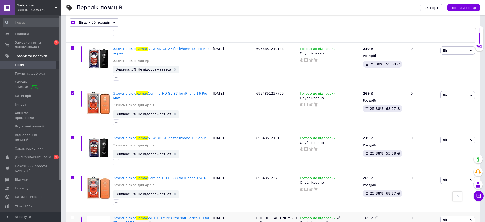
click at [72, 216] on input "checkbox" at bounding box center [72, 217] width 3 height 3
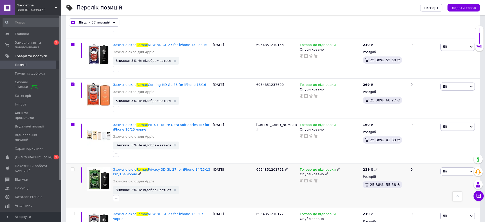
scroll to position [1582, 0]
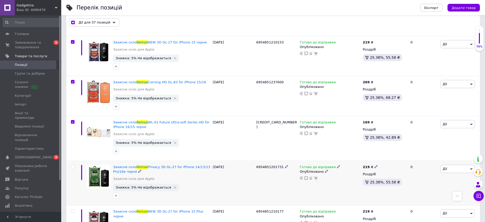
click at [73, 165] on input "checkbox" at bounding box center [72, 166] width 3 height 3
click at [70, 209] on div at bounding box center [73, 211] width 10 height 4
click at [73, 209] on input "checkbox" at bounding box center [72, 210] width 3 height 3
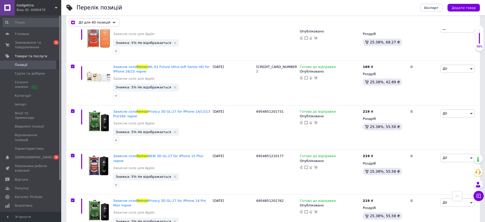
scroll to position [1742, 0]
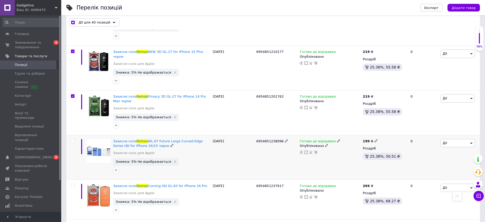
click at [72, 139] on input "checkbox" at bounding box center [72, 140] width 3 height 3
click at [71, 183] on div at bounding box center [73, 185] width 10 height 4
click at [73, 184] on input "checkbox" at bounding box center [72, 185] width 3 height 3
click at [72, 221] on input "checkbox" at bounding box center [72, 224] width 3 height 3
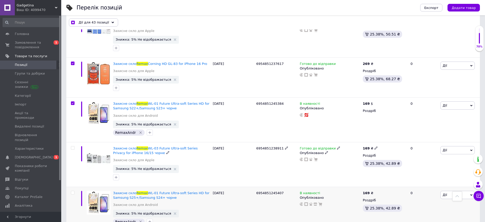
scroll to position [1869, 0]
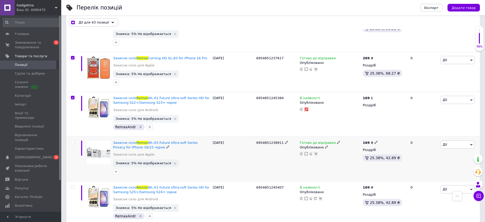
click at [73, 141] on input "checkbox" at bounding box center [72, 142] width 3 height 3
click at [73, 185] on input "checkbox" at bounding box center [72, 186] width 3 height 3
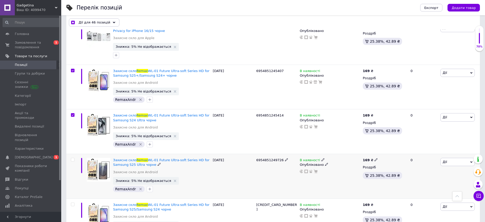
scroll to position [1997, 0]
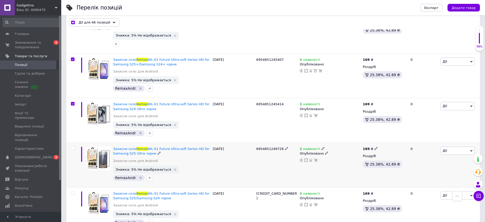
click at [72, 147] on input "checkbox" at bounding box center [72, 148] width 3 height 3
click at [71, 191] on input "checkbox" at bounding box center [72, 192] width 3 height 3
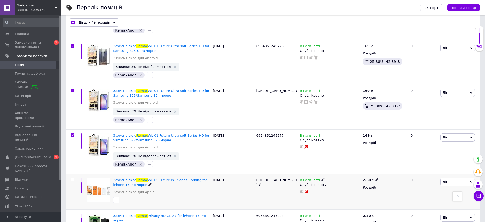
scroll to position [2124, 0]
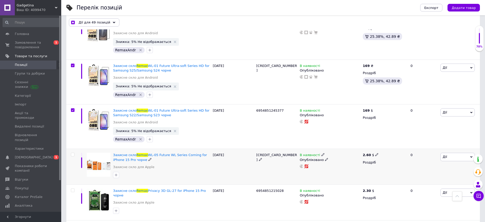
click at [72, 153] on input "checkbox" at bounding box center [72, 154] width 3 height 3
click at [73, 188] on input "checkbox" at bounding box center [72, 189] width 3 height 3
click at [71, 221] on input "checkbox" at bounding box center [72, 225] width 3 height 3
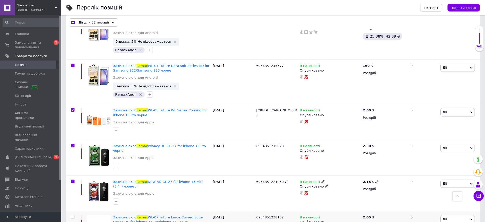
scroll to position [2188, 0]
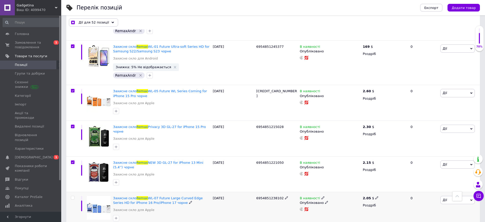
click at [73, 196] on input "checkbox" at bounding box center [72, 197] width 3 height 3
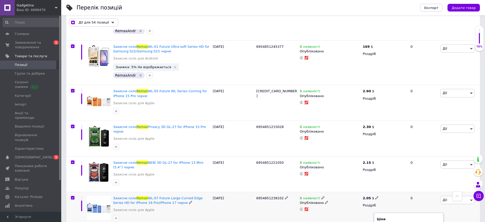
click at [376, 196] on icon at bounding box center [376, 197] width 3 height 3
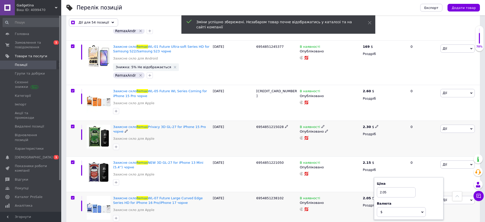
scroll to position [2156, 0]
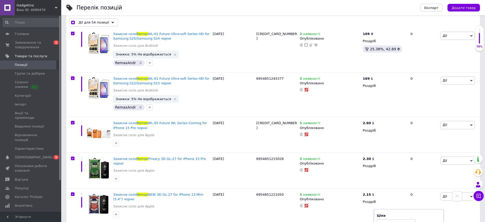
click at [225, 5] on div "Перелік позицій" at bounding box center [243, 7] width 333 height 15
click at [375, 157] on icon at bounding box center [376, 158] width 3 height 3
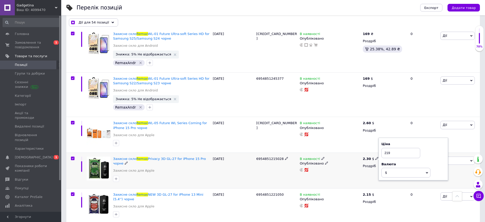
click at [405, 168] on span "$" at bounding box center [405, 173] width 49 height 10
click at [394, 194] on li "₴" at bounding box center [406, 197] width 48 height 7
click at [339, 9] on div "Перелік позицій" at bounding box center [243, 7] width 333 height 15
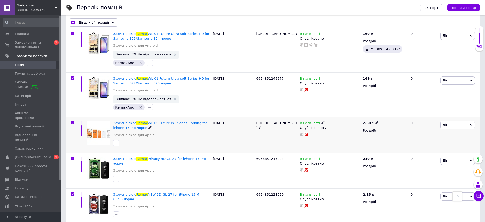
click at [375, 121] on use at bounding box center [376, 122] width 3 height 3
click at [402, 132] on span "$" at bounding box center [405, 137] width 49 height 10
click at [400, 158] on li "₴" at bounding box center [406, 161] width 48 height 7
click at [364, 9] on div "Перелік позицій" at bounding box center [243, 7] width 333 height 15
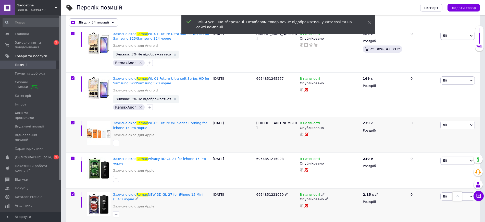
click at [375, 192] on use at bounding box center [376, 193] width 3 height 3
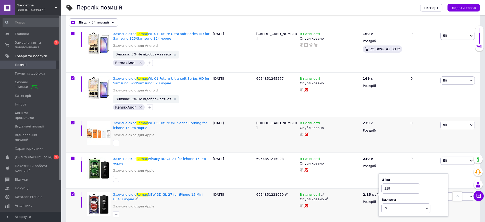
click at [390, 203] on span "$" at bounding box center [405, 208] width 49 height 10
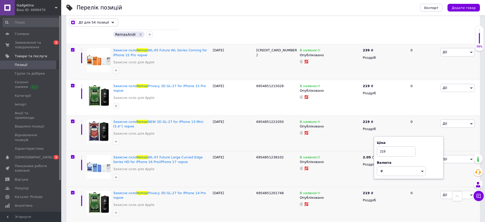
scroll to position [2252, 0]
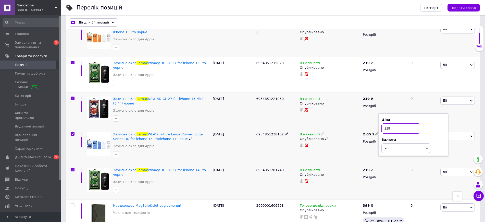
drag, startPoint x: 389, startPoint y: 59, endPoint x: 380, endPoint y: 59, distance: 8.9
click at [380, 113] on div "Ціна 219 Валюта ₴ $ EUR CHF GBP ¥ PLN ₸ MDL HUF KGS CNY TRY KRW lei" at bounding box center [412, 134] width 69 height 43
click at [393, 143] on span "₴" at bounding box center [405, 148] width 49 height 10
click at [350, 8] on div "Перелік позицій" at bounding box center [243, 7] width 333 height 15
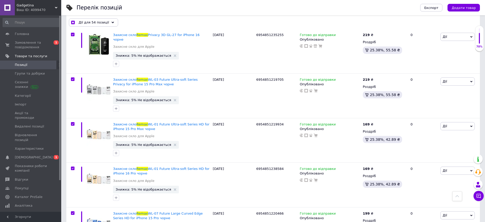
scroll to position [0, 0]
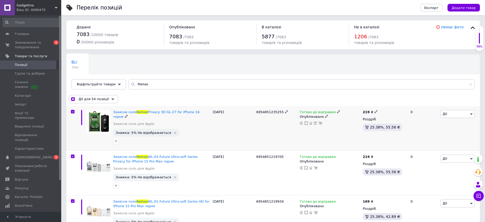
click at [453, 114] on span "Дії" at bounding box center [457, 114] width 34 height 8
click at [426, 145] on li "Знижка" at bounding box center [441, 145] width 68 height 7
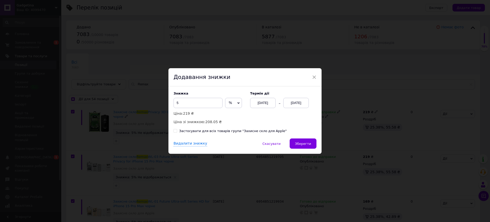
click at [296, 105] on div "[DATE]" at bounding box center [296, 103] width 26 height 10
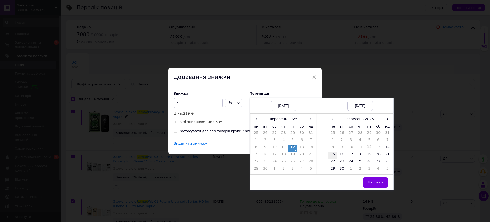
click at [334, 157] on td "15" at bounding box center [332, 154] width 9 height 7
click at [369, 179] on button "Вибрати" at bounding box center [375, 182] width 26 height 10
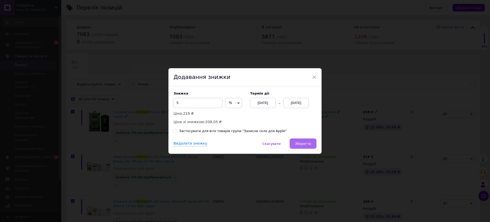
click at [299, 148] on button "Зберегти" at bounding box center [302, 143] width 27 height 10
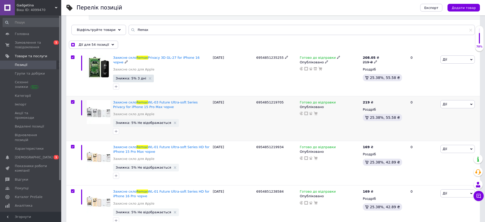
scroll to position [64, 0]
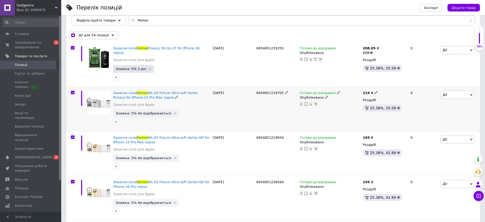
click at [460, 91] on span "Дії" at bounding box center [457, 95] width 34 height 8
click at [429, 123] on li "Знижка" at bounding box center [441, 125] width 68 height 7
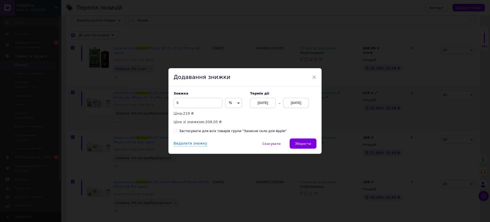
click at [294, 103] on div "[DATE]" at bounding box center [296, 103] width 26 height 10
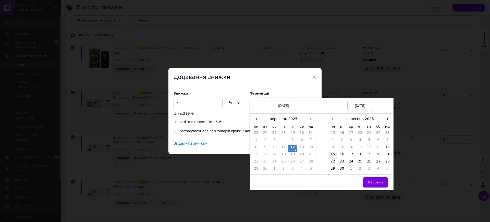
click at [332, 153] on td "15" at bounding box center [332, 154] width 9 height 7
click at [372, 181] on span "Вибрати" at bounding box center [375, 182] width 15 height 4
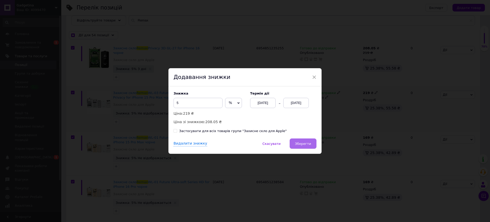
click at [297, 143] on span "Зберегти" at bounding box center [303, 144] width 16 height 4
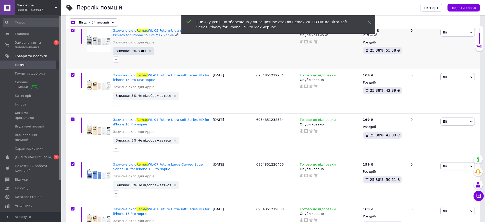
scroll to position [128, 0]
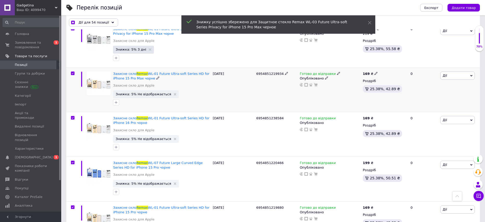
click at [451, 71] on span "Дії" at bounding box center [457, 75] width 34 height 8
click at [427, 103] on li "Знижка" at bounding box center [441, 106] width 68 height 7
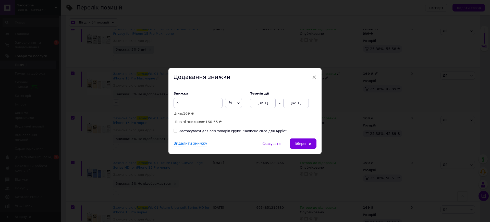
click at [290, 101] on div "[DATE]" at bounding box center [296, 103] width 26 height 10
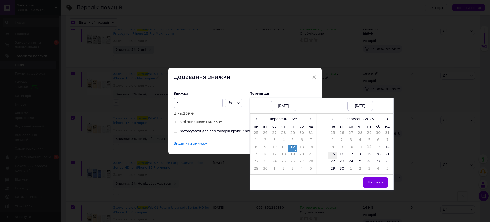
click at [332, 153] on td "15" at bounding box center [332, 154] width 9 height 7
click at [378, 181] on span "Вибрати" at bounding box center [375, 182] width 15 height 4
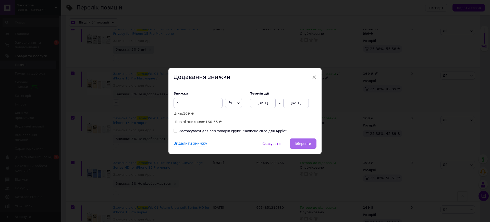
click at [302, 142] on span "Зберегти" at bounding box center [303, 144] width 16 height 4
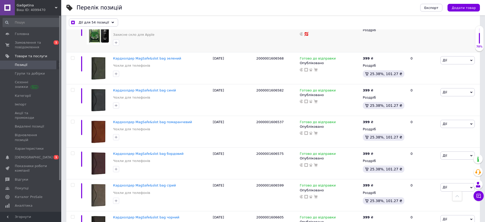
scroll to position [0, 0]
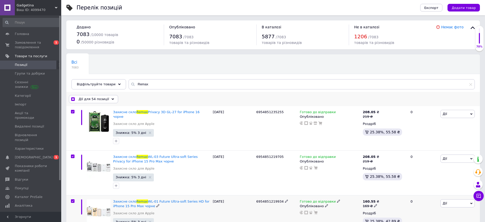
click at [72, 99] on input "checkbox" at bounding box center [72, 98] width 3 height 3
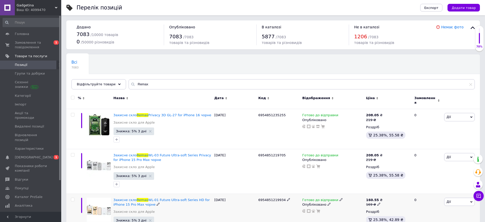
click at [73, 97] on input "checkbox" at bounding box center [72, 97] width 3 height 3
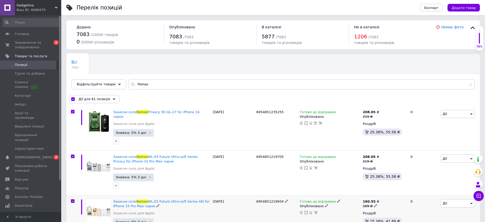
scroll to position [2399, 0]
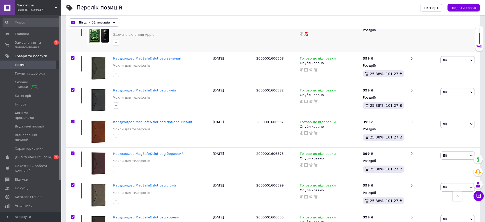
click at [72, 211] on div at bounding box center [71, 227] width 11 height 32
click at [73, 215] on input "checkbox" at bounding box center [72, 216] width 3 height 3
click at [71, 183] on input "checkbox" at bounding box center [72, 184] width 3 height 3
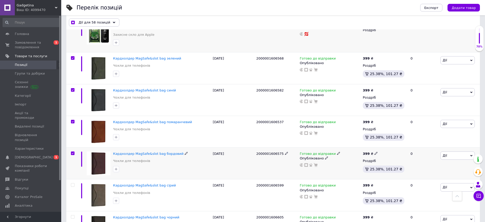
click at [72, 151] on input "checkbox" at bounding box center [72, 152] width 3 height 3
click at [72, 116] on div at bounding box center [71, 132] width 11 height 32
click at [72, 120] on input "checkbox" at bounding box center [72, 121] width 3 height 3
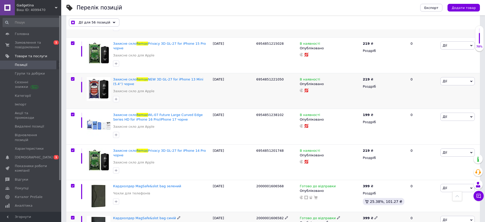
click at [72, 216] on input "checkbox" at bounding box center [72, 217] width 3 height 3
click at [72, 184] on input "checkbox" at bounding box center [72, 185] width 3 height 3
click at [469, 148] on span "Дії" at bounding box center [457, 152] width 34 height 8
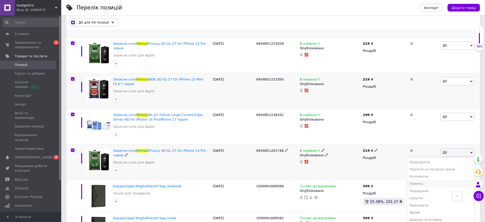
click at [431, 180] on li "Знижка" at bounding box center [441, 183] width 68 height 7
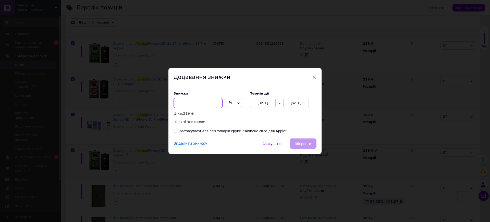
click at [191, 103] on input at bounding box center [197, 103] width 49 height 10
click at [290, 102] on div "[DATE]" at bounding box center [296, 103] width 26 height 10
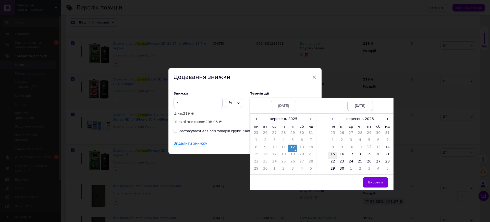
click at [333, 154] on td "15" at bounding box center [332, 154] width 9 height 7
click at [373, 183] on span "Вибрати" at bounding box center [375, 182] width 15 height 4
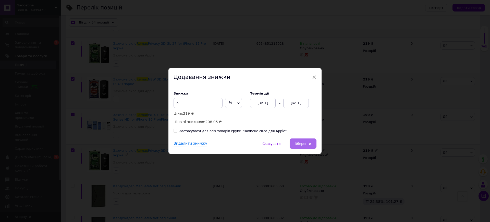
click at [300, 144] on span "Зберегти" at bounding box center [303, 144] width 16 height 4
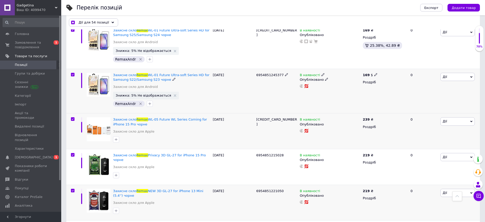
scroll to position [2176, 0]
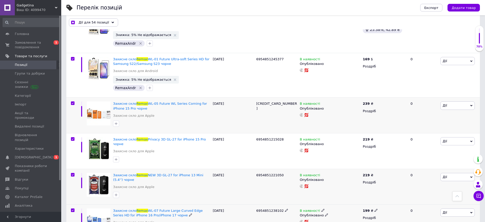
click at [447, 208] on span "Дії" at bounding box center [457, 212] width 34 height 8
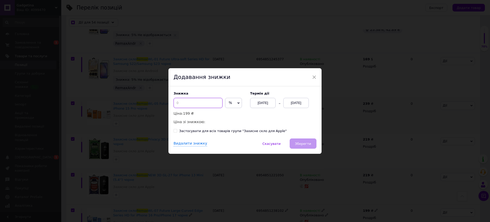
click at [201, 100] on input at bounding box center [197, 103] width 49 height 10
click at [294, 103] on div "[DATE]" at bounding box center [296, 103] width 26 height 10
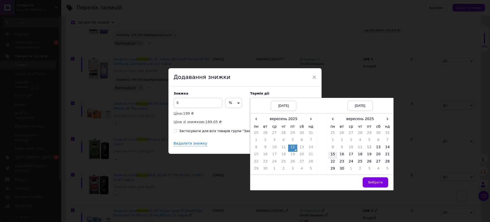
click at [333, 155] on td "15" at bounding box center [332, 154] width 9 height 7
click at [369, 181] on span "Вибрати" at bounding box center [375, 182] width 15 height 4
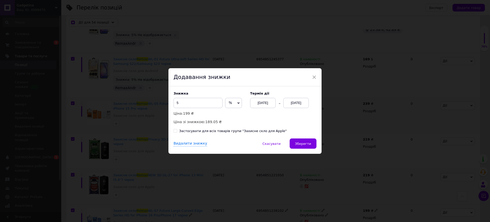
click at [317, 144] on div "Видалити знижку   Скасувати   Зберегти" at bounding box center [244, 145] width 153 height 15
click at [310, 143] on button "Зберегти" at bounding box center [302, 143] width 27 height 10
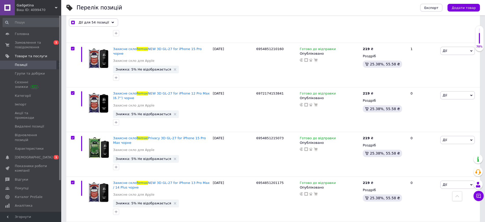
scroll to position [0, 0]
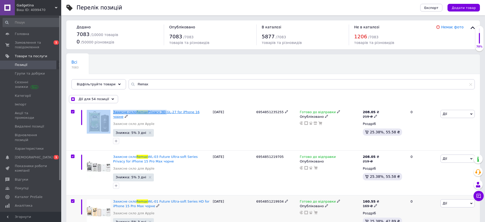
drag, startPoint x: 113, startPoint y: 111, endPoint x: 159, endPoint y: 113, distance: 46.0
click at [159, 113] on div "Захисне скло Remax Privacy 3D GL-27 for iPhone 16 чорне Захисне скло для Apple …" at bounding box center [272, 128] width 413 height 44
copy div "Захисне скло Remax Privacy 3D"
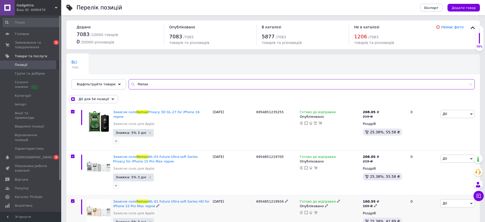
drag, startPoint x: 170, startPoint y: 86, endPoint x: 122, endPoint y: 88, distance: 47.7
click at [129, 88] on input "Remax" at bounding box center [302, 84] width 346 height 10
paste input "Захисне скло Remax Privacy 3D"
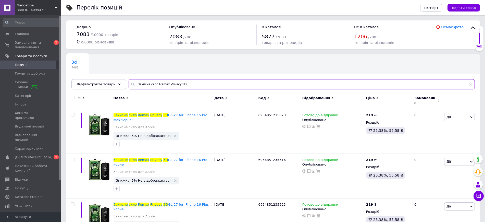
drag, startPoint x: 140, startPoint y: 84, endPoint x: 129, endPoint y: 84, distance: 10.7
click at [129, 84] on div "Захисне скло Remax Privacy 3D" at bounding box center [302, 84] width 346 height 10
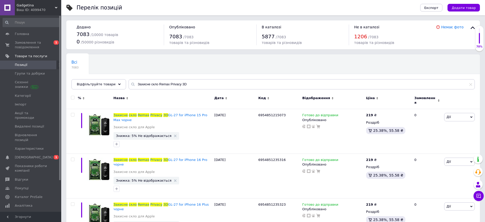
click at [72, 96] on span at bounding box center [73, 98] width 4 height 4
click at [72, 96] on input "checkbox" at bounding box center [72, 97] width 3 height 3
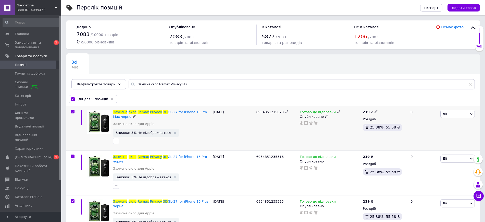
click at [454, 111] on span "Дії" at bounding box center [457, 114] width 34 height 8
click at [428, 146] on li "Знижка" at bounding box center [441, 145] width 68 height 7
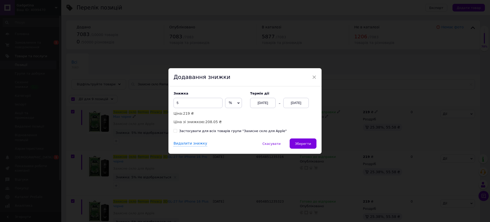
click at [295, 103] on div "[DATE]" at bounding box center [296, 103] width 26 height 10
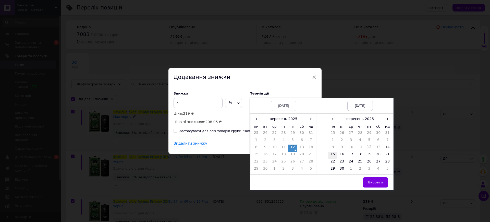
click at [333, 154] on td "15" at bounding box center [332, 154] width 9 height 7
click at [381, 183] on span "Вибрати" at bounding box center [375, 182] width 15 height 4
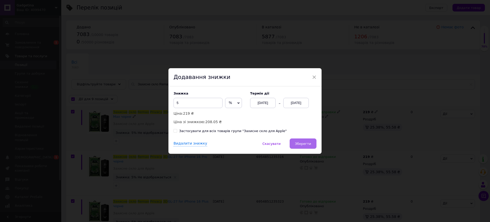
click at [298, 144] on span "Зберегти" at bounding box center [303, 144] width 16 height 4
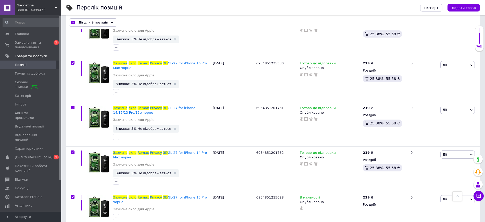
scroll to position [230, 0]
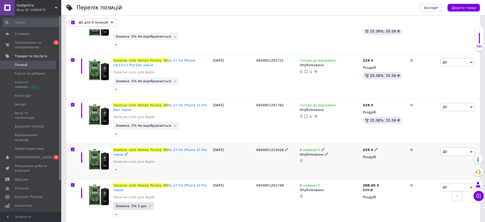
click at [455, 147] on span "Дії" at bounding box center [457, 151] width 34 height 8
click at [422, 179] on li "Знижка" at bounding box center [441, 182] width 68 height 7
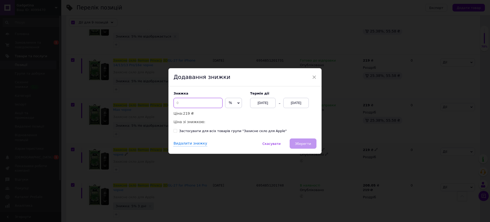
click at [206, 103] on input at bounding box center [197, 103] width 49 height 10
click at [290, 101] on div "[DATE]" at bounding box center [296, 103] width 26 height 10
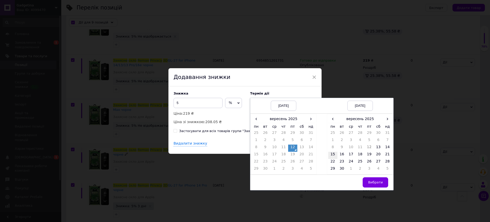
click at [334, 153] on td "15" at bounding box center [332, 154] width 9 height 7
drag, startPoint x: 377, startPoint y: 182, endPoint x: 360, endPoint y: 181, distance: 17.6
click at [376, 182] on span "Вибрати" at bounding box center [375, 182] width 15 height 4
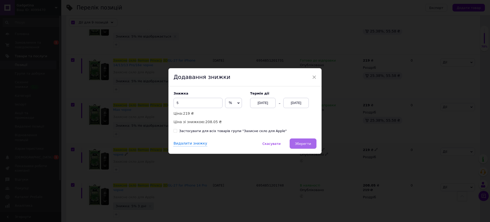
click at [303, 139] on button "Зберегти" at bounding box center [302, 143] width 27 height 10
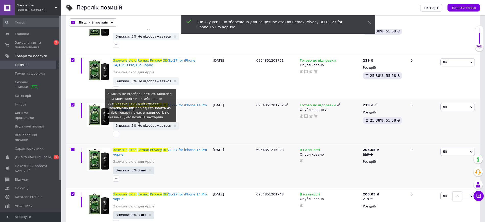
click at [148, 124] on span "Знижка: 5% Не відображається" at bounding box center [143, 125] width 55 height 3
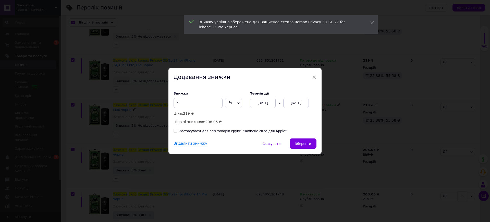
click at [298, 105] on div "[DATE]" at bounding box center [296, 103] width 26 height 10
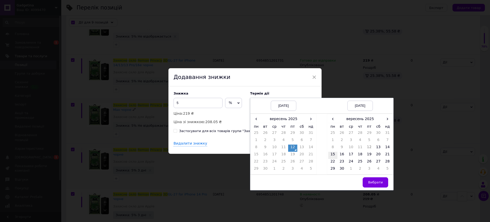
click at [329, 153] on td "15" at bounding box center [332, 154] width 9 height 7
click at [375, 182] on span "Вибрати" at bounding box center [375, 182] width 15 height 4
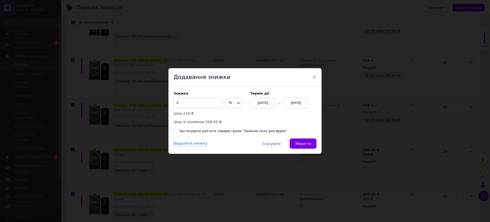
click at [306, 142] on span "Зберегти" at bounding box center [303, 144] width 16 height 4
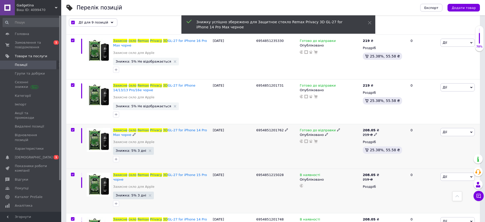
scroll to position [198, 0]
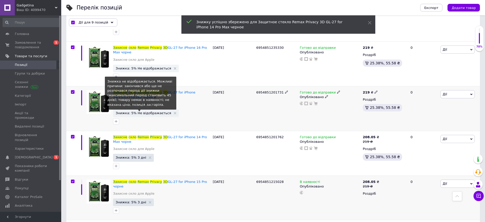
click at [151, 111] on span "Знижка: 5% Не відображається" at bounding box center [143, 112] width 55 height 3
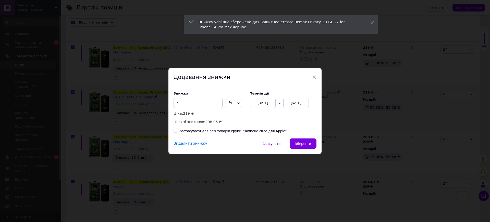
click at [297, 100] on div "[DATE]" at bounding box center [296, 103] width 26 height 10
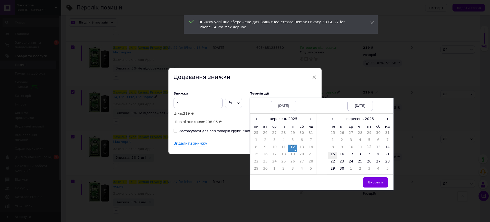
click at [332, 155] on td "15" at bounding box center [332, 154] width 9 height 7
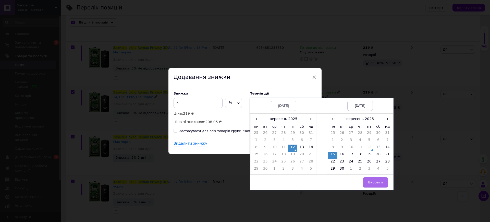
click at [380, 183] on span "Вибрати" at bounding box center [375, 182] width 15 height 4
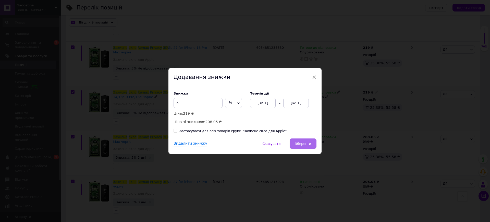
click at [301, 138] on button "Зберегти" at bounding box center [302, 143] width 27 height 10
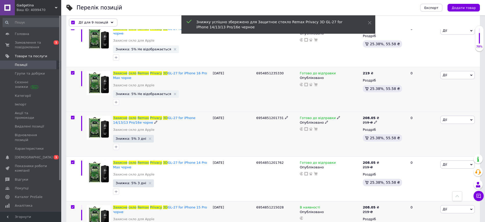
scroll to position [134, 0]
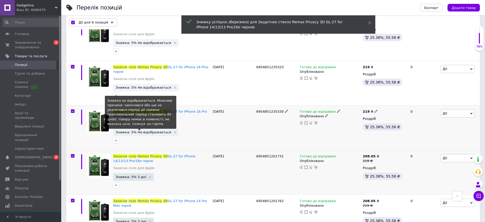
click at [145, 130] on span "Знижка: 5% Не відображається" at bounding box center [143, 131] width 55 height 3
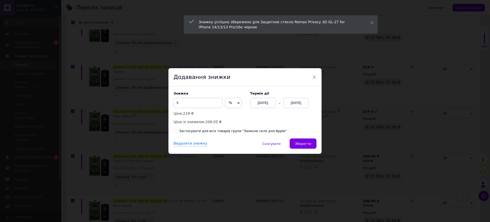
click at [294, 101] on div "[DATE]" at bounding box center [296, 103] width 26 height 10
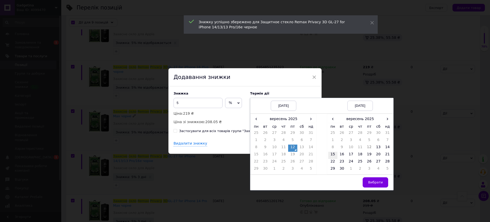
click at [329, 152] on td "15" at bounding box center [332, 154] width 9 height 7
click at [376, 182] on span "Вибрати" at bounding box center [375, 182] width 15 height 4
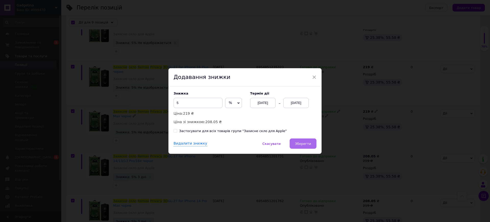
click at [300, 143] on span "Зберегти" at bounding box center [303, 144] width 16 height 4
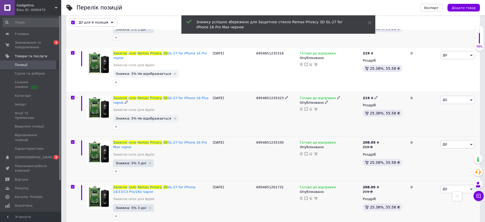
scroll to position [70, 0]
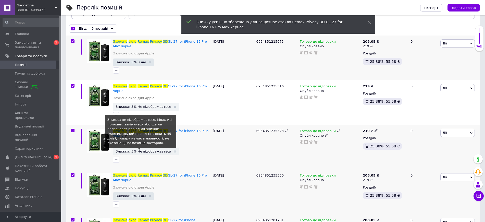
click at [150, 149] on span "Знижка: 5% Не відображається" at bounding box center [143, 150] width 55 height 3
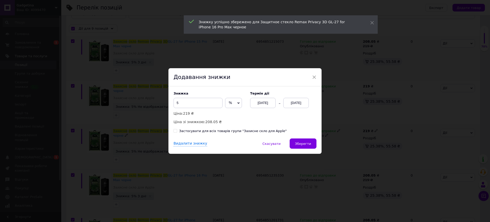
click at [293, 100] on div "[DATE]" at bounding box center [296, 103] width 26 height 10
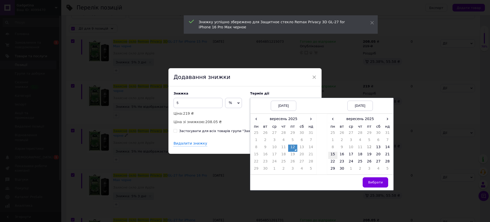
click at [328, 155] on td "15" at bounding box center [332, 154] width 9 height 7
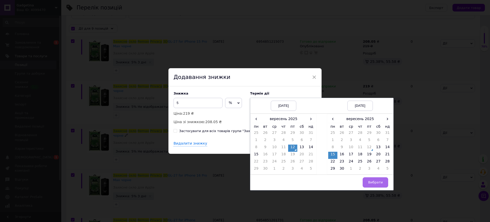
click at [377, 183] on span "Вибрати" at bounding box center [375, 182] width 15 height 4
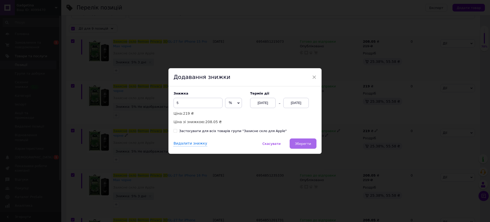
click at [294, 141] on button "Зберегти" at bounding box center [302, 143] width 27 height 10
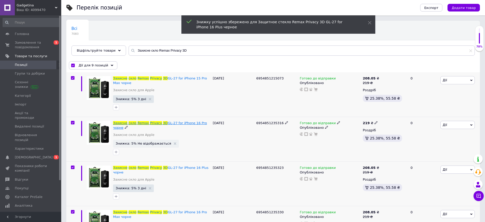
scroll to position [7, 0]
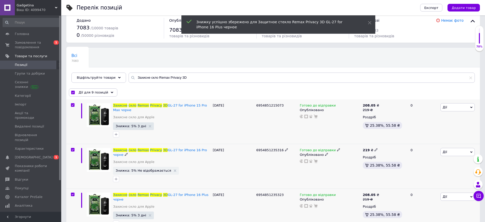
click at [145, 169] on span "Знижка: 5% Не відображається" at bounding box center [143, 170] width 55 height 3
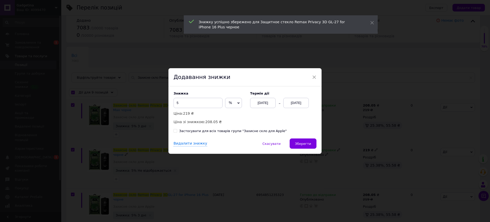
click at [288, 105] on div "[DATE]" at bounding box center [296, 103] width 26 height 10
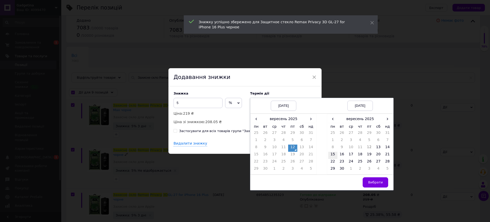
click at [332, 153] on td "15" at bounding box center [332, 154] width 9 height 7
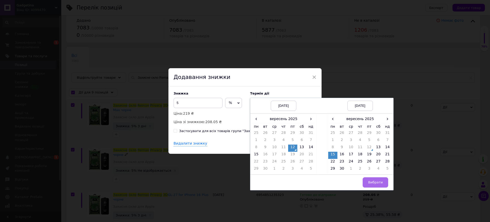
click at [380, 184] on button "Вибрати" at bounding box center [375, 182] width 26 height 10
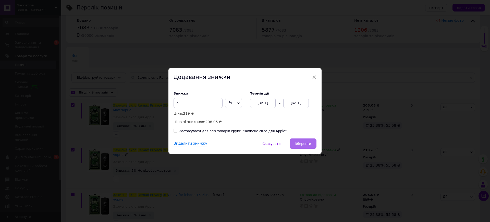
click at [303, 146] on button "Зберегти" at bounding box center [302, 143] width 27 height 10
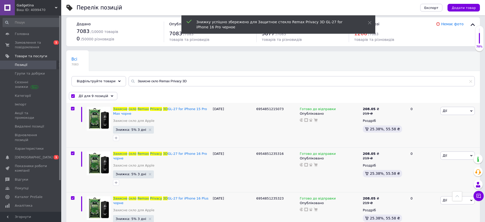
scroll to position [0, 0]
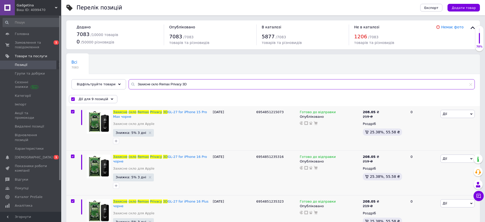
drag, startPoint x: 164, startPoint y: 83, endPoint x: 206, endPoint y: 86, distance: 41.4
click at [205, 86] on input "Захисне скло Remax Privacy 3D" at bounding box center [302, 84] width 346 height 10
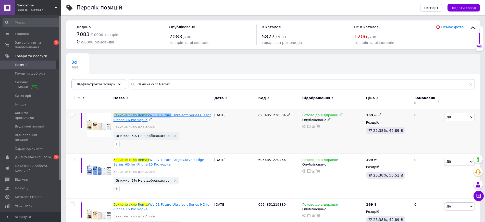
drag, startPoint x: 117, startPoint y: 110, endPoint x: 164, endPoint y: 113, distance: 46.8
click at [164, 113] on div "Захисне скло Remax WL-01 Future Ultra-soft Series HD for iPhone 16 Pro чорне За…" at bounding box center [162, 131] width 101 height 45
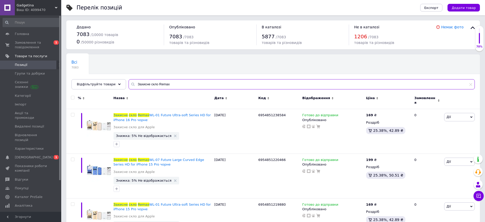
drag, startPoint x: 172, startPoint y: 83, endPoint x: 123, endPoint y: 82, distance: 48.5
click at [129, 82] on div "Захисне скло Remax" at bounding box center [302, 84] width 346 height 10
paste input "WL-01 Futur"
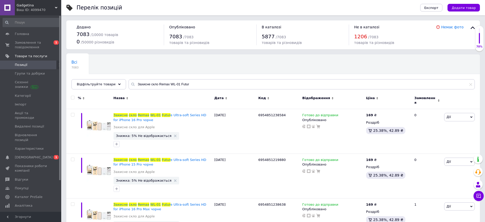
click at [72, 96] on input "checkbox" at bounding box center [72, 97] width 3 height 3
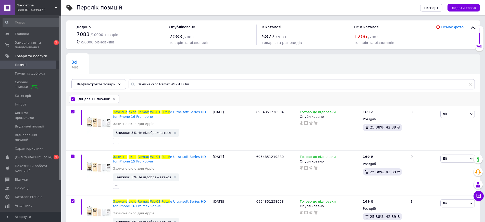
click at [104, 98] on span "Дії для 11 позицій" at bounding box center [95, 99] width 32 height 5
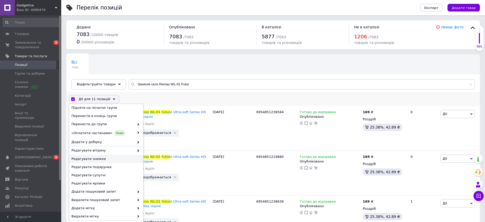
scroll to position [17, 0]
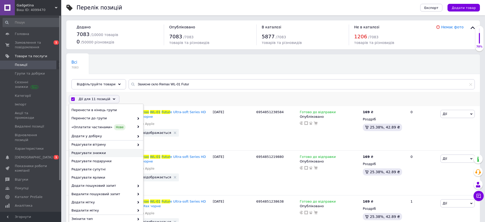
click at [99, 151] on span "Редагувати знижки" at bounding box center [105, 152] width 68 height 5
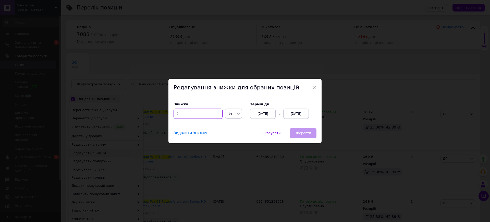
click at [206, 116] on input at bounding box center [197, 113] width 49 height 10
click at [301, 111] on div "[DATE]" at bounding box center [296, 113] width 26 height 10
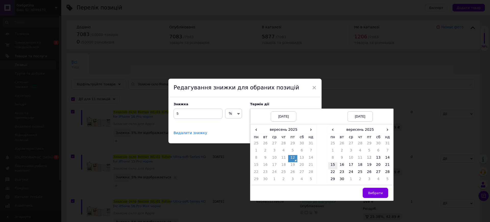
click at [332, 164] on td "15" at bounding box center [332, 165] width 9 height 7
click at [370, 193] on span "Вибрати" at bounding box center [375, 193] width 15 height 4
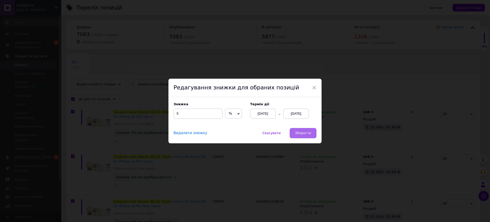
click at [306, 133] on span "Зберегти" at bounding box center [303, 133] width 16 height 4
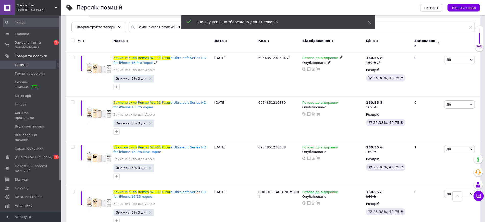
scroll to position [0, 0]
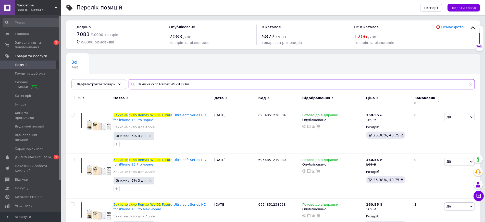
click at [196, 82] on input "Захисне скло Remax WL-01 Futur" at bounding box center [302, 84] width 346 height 10
drag, startPoint x: 164, startPoint y: 83, endPoint x: 201, endPoint y: 84, distance: 36.7
click at [198, 82] on input "Захисне скло Remax WL-01 Futur" at bounding box center [302, 84] width 346 height 10
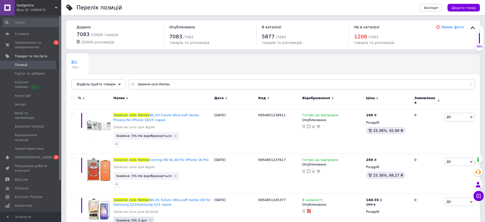
click at [73, 97] on input "checkbox" at bounding box center [72, 97] width 3 height 3
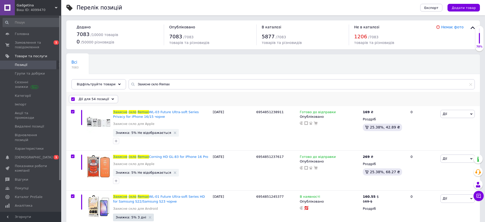
click at [106, 98] on div "Дії для 54 позиції" at bounding box center [93, 99] width 49 height 8
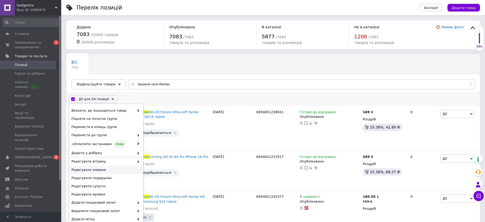
click at [93, 170] on span "Редагувати знижки" at bounding box center [105, 169] width 68 height 5
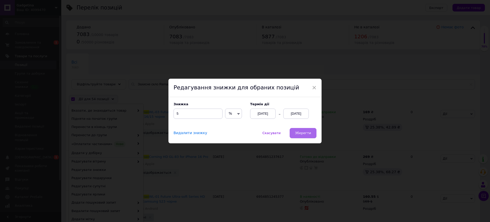
click at [304, 131] on span "Зберегти" at bounding box center [303, 133] width 16 height 4
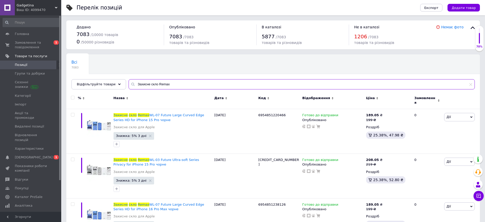
drag, startPoint x: 180, startPoint y: 85, endPoint x: 118, endPoint y: 91, distance: 62.3
click at [118, 89] on div "Всі 7083 Ok Відфільтровано... Зберегти Нічого не знайдено Можливо, помилка у сл…" at bounding box center [272, 71] width 413 height 35
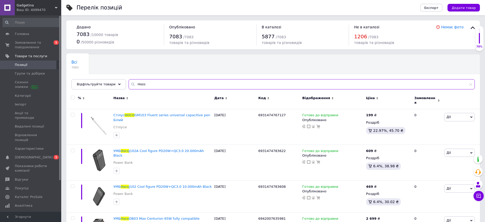
drag, startPoint x: 139, startPoint y: 84, endPoint x: 120, endPoint y: 86, distance: 19.2
click at [120, 86] on div "Всі 7083 Ok Відфільтровано... Зберегти Нічого не знайдено Можливо, помилка у сл…" at bounding box center [272, 71] width 413 height 35
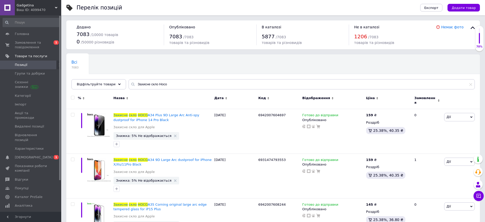
click at [72, 96] on input "checkbox" at bounding box center [72, 97] width 3 height 3
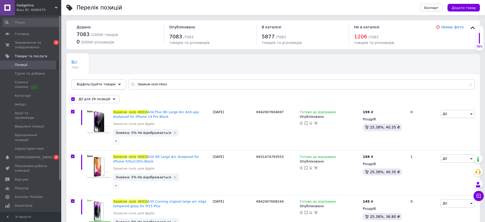
click at [93, 82] on span "Відфільтруйте товари" at bounding box center [96, 84] width 39 height 4
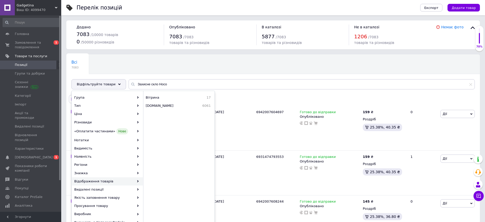
click at [165, 63] on div "Всі 7083 Ok Відфільтровано... Зберегти" at bounding box center [272, 74] width 413 height 42
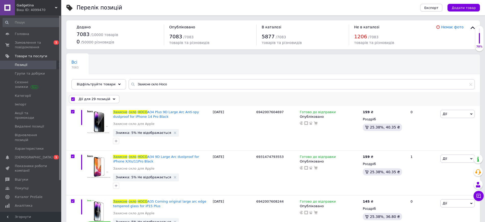
click at [103, 99] on span "Дії для 29 позицій" at bounding box center [95, 99] width 32 height 5
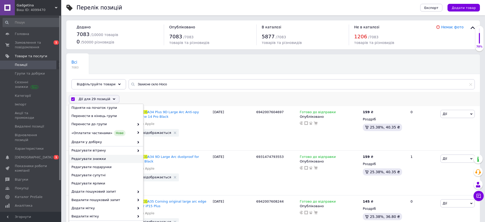
scroll to position [17, 0]
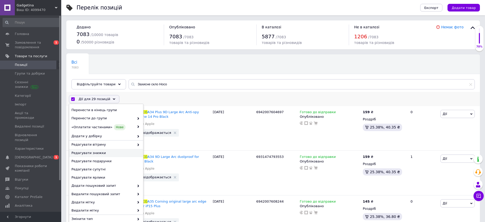
click at [95, 153] on span "Редагувати знижки" at bounding box center [105, 152] width 68 height 5
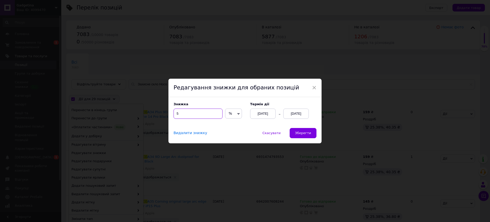
drag, startPoint x: 178, startPoint y: 112, endPoint x: 174, endPoint y: 112, distance: 3.9
click at [175, 112] on input "5" at bounding box center [197, 113] width 49 height 10
click at [301, 113] on div "[DATE]" at bounding box center [296, 113] width 26 height 10
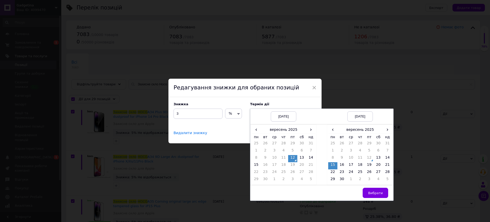
click at [298, 103] on label "Термін дії" at bounding box center [283, 104] width 66 height 4
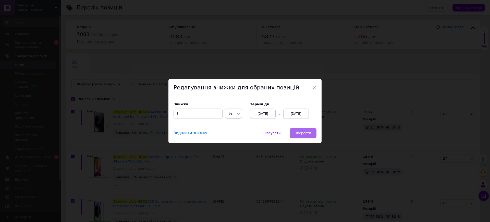
click at [299, 132] on span "Зберегти" at bounding box center [303, 133] width 16 height 4
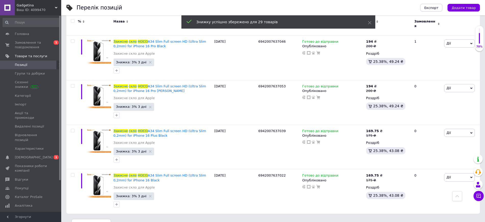
scroll to position [0, 0]
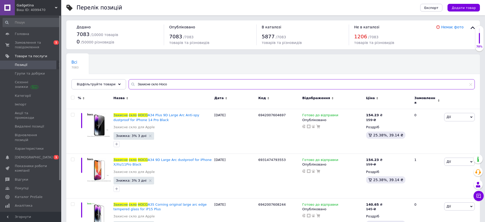
drag, startPoint x: 156, startPoint y: 83, endPoint x: 123, endPoint y: 84, distance: 32.9
click at [129, 84] on input "Захисне скло Hoco" at bounding box center [302, 84] width 346 height 10
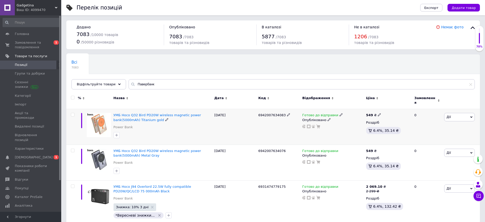
drag, startPoint x: 72, startPoint y: 111, endPoint x: 73, endPoint y: 113, distance: 2.6
click at [72, 113] on input "checkbox" at bounding box center [72, 114] width 3 height 3
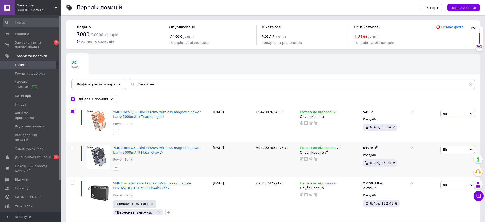
click at [71, 147] on input "checkbox" at bounding box center [72, 147] width 3 height 3
click at [95, 100] on span "Дії для 2 позиції" at bounding box center [93, 99] width 28 height 5
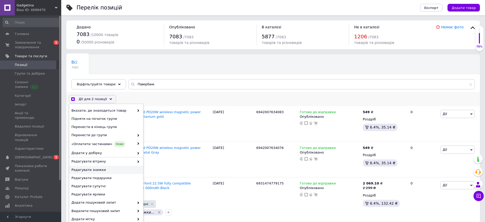
click at [96, 170] on span "Редагувати знижки" at bounding box center [105, 169] width 68 height 5
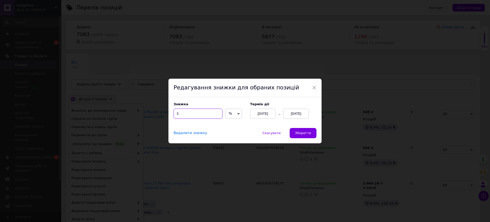
drag, startPoint x: 195, startPoint y: 117, endPoint x: 173, endPoint y: 113, distance: 22.9
click at [173, 113] on input "3" at bounding box center [197, 113] width 49 height 10
click at [301, 134] on span "Зберегти" at bounding box center [303, 133] width 16 height 4
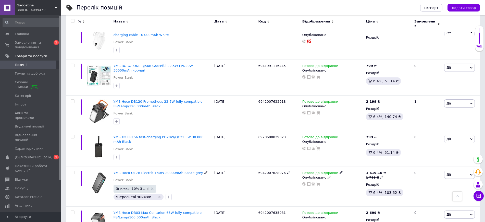
scroll to position [542, 0]
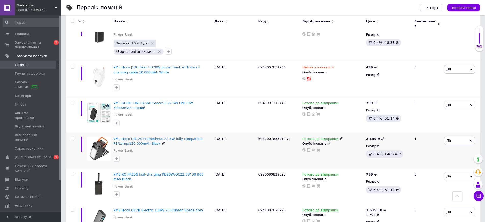
click at [72, 137] on input "checkbox" at bounding box center [72, 138] width 3 height 3
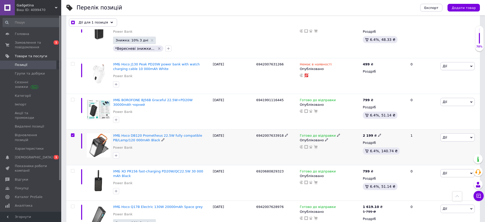
scroll to position [540, 0]
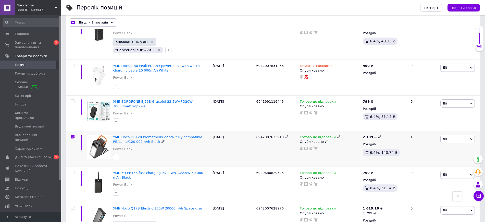
click at [456, 135] on span "Дії" at bounding box center [457, 139] width 34 height 8
click at [423, 167] on li "Знижка" at bounding box center [441, 170] width 68 height 7
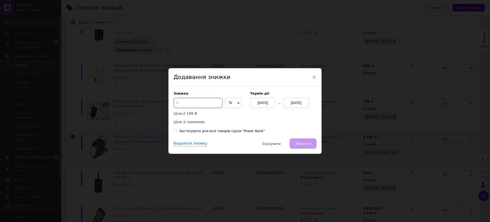
click at [188, 104] on input at bounding box center [197, 103] width 49 height 10
click at [302, 102] on div "[DATE]" at bounding box center [296, 103] width 26 height 10
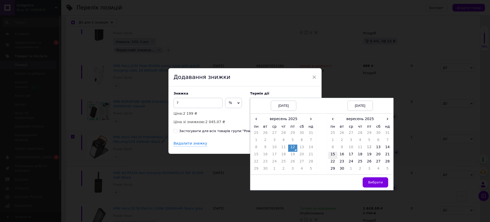
click at [331, 156] on td "15" at bounding box center [332, 154] width 9 height 7
click at [370, 180] on span "Вибрати" at bounding box center [375, 182] width 15 height 4
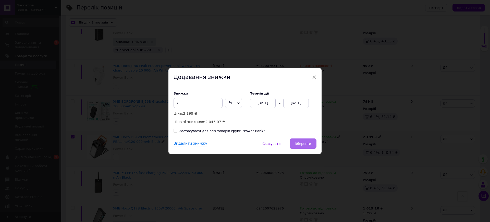
click at [305, 142] on span "Зберегти" at bounding box center [303, 144] width 16 height 4
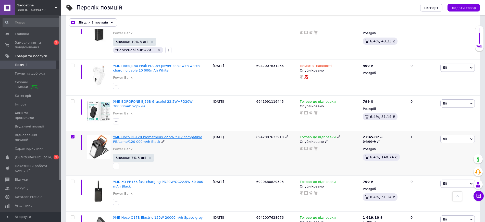
click at [138, 135] on span "УМБ Hoco DB120 Prometheus 22.5W fully compatible PB/Lamp/120 000mAh Black" at bounding box center [157, 139] width 89 height 8
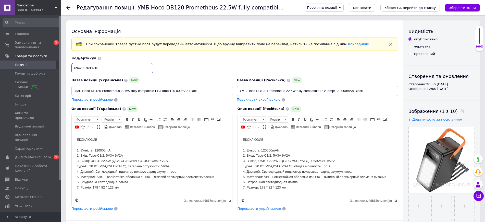
drag, startPoint x: 105, startPoint y: 68, endPoint x: 65, endPoint y: 67, distance: 40.3
click at [170, 71] on div "Код/Артикул 6942007633918" at bounding box center [235, 64] width 331 height 21
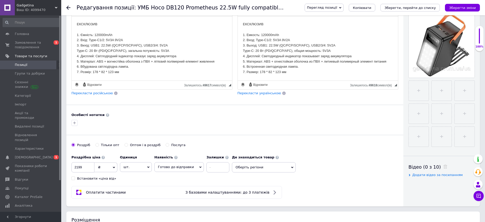
scroll to position [64, 0]
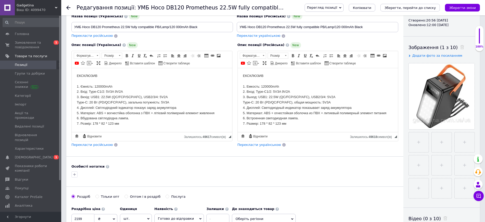
click at [66, 6] on div "Редагування позиції: УМБ Hoco DB120 Prometheus 22.5W fully compatible PB/Lamp/1…" at bounding box center [273, 7] width 424 height 15
click at [68, 7] on use at bounding box center [68, 8] width 4 height 4
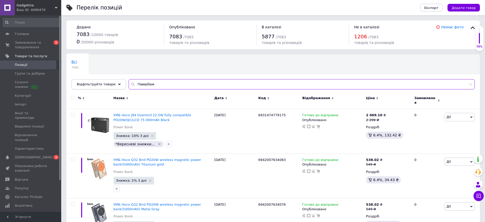
drag, startPoint x: 143, startPoint y: 85, endPoint x: 118, endPoint y: 83, distance: 25.1
click at [118, 83] on div "Відфільтруйте товари Павербанк" at bounding box center [272, 84] width 403 height 10
paste input "6942007633918"
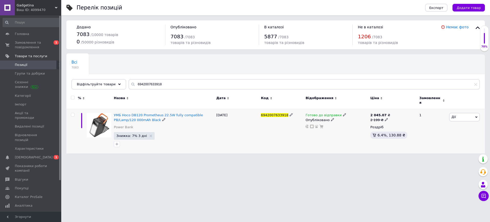
drag, startPoint x: 379, startPoint y: 116, endPoint x: 381, endPoint y: 114, distance: 2.8
click at [379, 118] on div "2 199 ₴" at bounding box center [380, 120] width 20 height 5
click at [384, 114] on div "2 045.07 ₴" at bounding box center [380, 115] width 20 height 5
click at [385, 118] on icon at bounding box center [386, 119] width 3 height 3
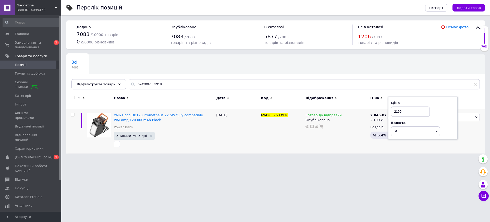
click at [302, 158] on html "Gadgetina Ваш ID: 4099470 Сайт Gadgetina Кабінет покупця Перевірити стан систем…" at bounding box center [245, 79] width 490 height 158
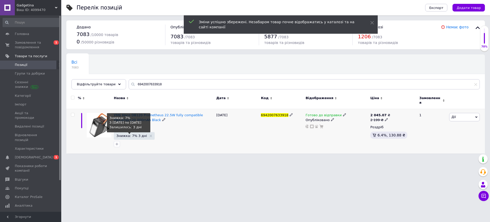
click at [130, 134] on span "Знижка: 7% 3 дні" at bounding box center [131, 135] width 31 height 3
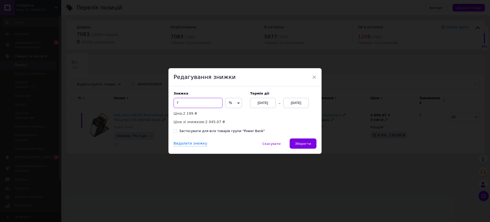
drag, startPoint x: 188, startPoint y: 101, endPoint x: 165, endPoint y: 101, distance: 23.5
click at [166, 101] on div "× Редагування знижки Знижка 7 % ₴ Ціна: 2 199 ₴ Ціна зі знижкою: 2 045.07 ₴ Тер…" at bounding box center [245, 111] width 490 height 222
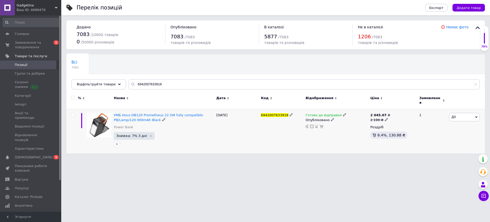
click at [128, 134] on span "Знижка: 7% 3 дні" at bounding box center [131, 135] width 31 height 3
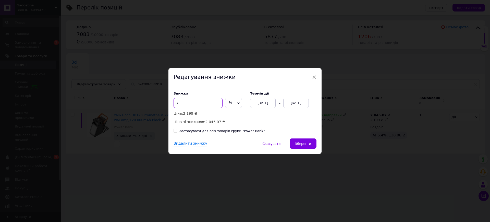
drag, startPoint x: 195, startPoint y: 105, endPoint x: 170, endPoint y: 104, distance: 25.0
click at [170, 104] on div "Знижка 7 % ₴ Ціна: 2 199 ₴ Ціна зі знижкою: 2 045.07 ₴ Термін дії 12.09.2025 15…" at bounding box center [244, 112] width 153 height 52
click at [297, 145] on span "Зберегти" at bounding box center [303, 144] width 16 height 4
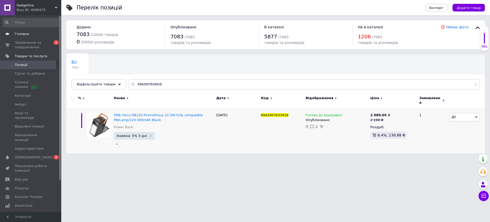
click at [21, 35] on span "Головна" at bounding box center [22, 34] width 14 height 5
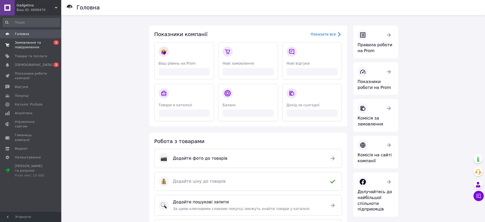
click at [27, 41] on span "Замовлення та повідомлення" at bounding box center [31, 44] width 32 height 9
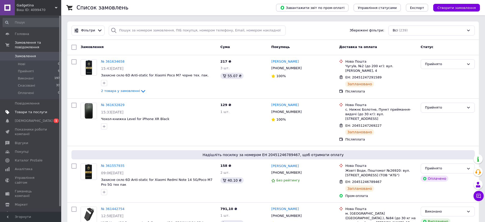
click at [33, 111] on link "Товари та послуги" at bounding box center [31, 112] width 63 height 9
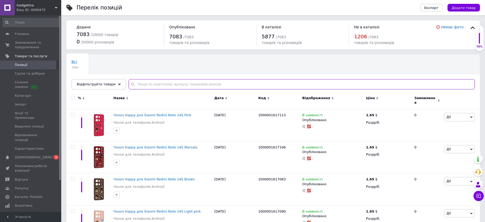
click at [165, 84] on input "text" at bounding box center [302, 84] width 346 height 10
type input "ч"
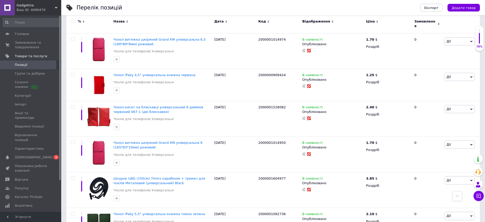
scroll to position [3989, 0]
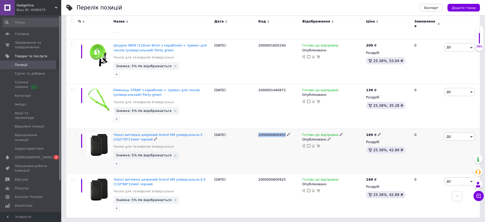
drag, startPoint x: 259, startPoint y: 117, endPoint x: 282, endPoint y: 115, distance: 23.5
click at [282, 132] on div "2000000600932" at bounding box center [278, 134] width 41 height 5
copy span "2000000600932"
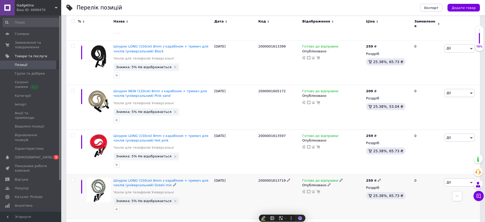
scroll to position [3096, 0]
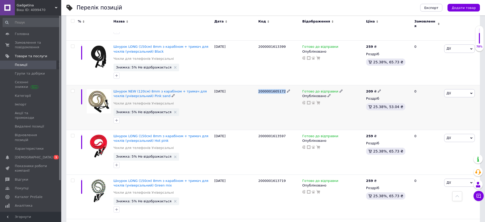
drag, startPoint x: 259, startPoint y: 74, endPoint x: 283, endPoint y: 74, distance: 24.0
click at [283, 89] on div "2000001605172" at bounding box center [278, 91] width 41 height 5
copy div "2000001605172"
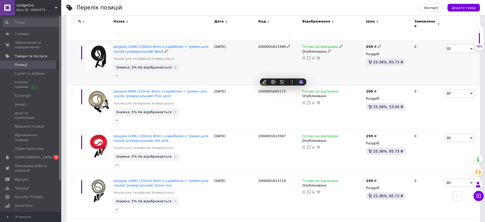
click at [260, 59] on div "2000001613399" at bounding box center [279, 63] width 44 height 45
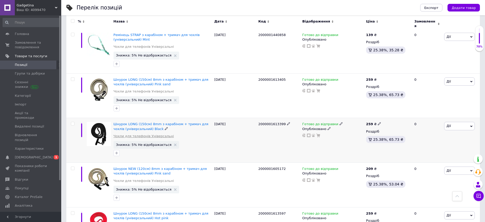
scroll to position [3032, 0]
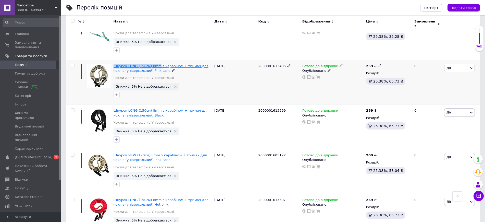
drag, startPoint x: 136, startPoint y: 53, endPoint x: 155, endPoint y: 48, distance: 18.9
click at [155, 60] on div "Шнурок LONG (150см) 8mm з карабіном + тримач для чохлів (універсальний) Pink sa…" at bounding box center [162, 82] width 101 height 45
copy span "[DEMOGRAPHIC_DATA] LONG (150см) 8mm"
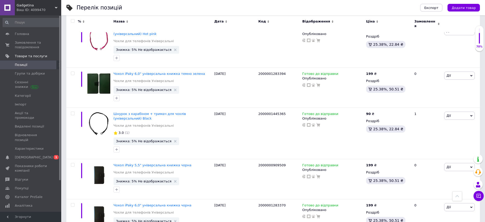
scroll to position [0, 0]
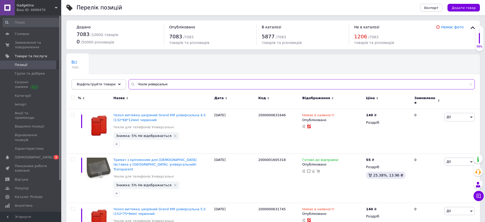
drag, startPoint x: 173, startPoint y: 82, endPoint x: 107, endPoint y: 85, distance: 65.6
click at [110, 85] on div "Відфільтруйте товари Чохли універсальні" at bounding box center [272, 84] width 403 height 10
paste input "нурок LONG (150см) 8mm"
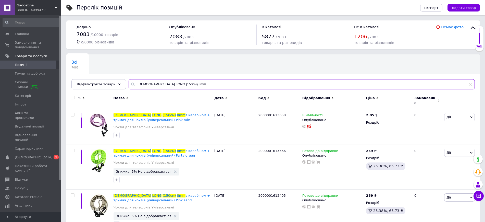
type input "[DEMOGRAPHIC_DATA] LONG (150см) 8mm"
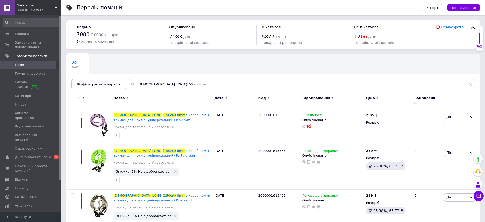
click at [72, 98] on input "checkbox" at bounding box center [72, 97] width 3 height 3
checkbox input "true"
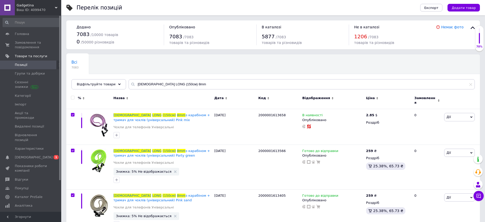
checkbox input "true"
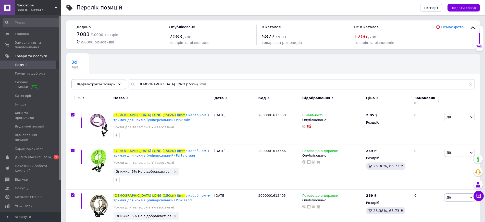
checkbox input "true"
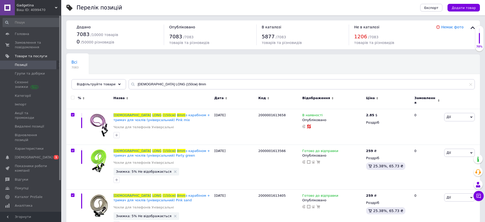
checkbox input "true"
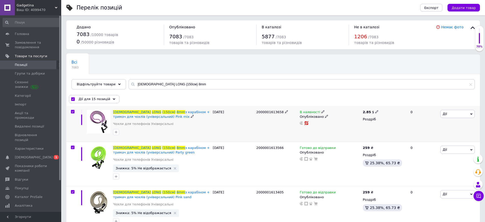
click at [375, 112] on icon at bounding box center [376, 111] width 3 height 3
drag, startPoint x: 399, startPoint y: 104, endPoint x: 376, endPoint y: 104, distance: 23.0
click at [378, 104] on div "Ціна 2.85 Валюта $ EUR CHF ₴ GBP ¥ PLN ₸ MDL HUF KGS CNY TRY KRW lei" at bounding box center [412, 112] width 69 height 43
type input "259"
click at [391, 125] on span "$" at bounding box center [405, 126] width 49 height 10
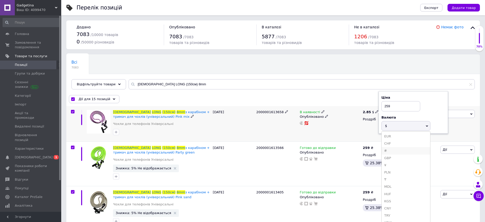
click at [390, 149] on li "₴" at bounding box center [406, 150] width 48 height 7
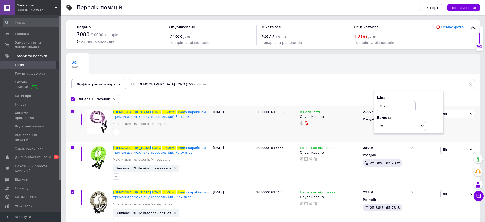
click at [375, 76] on div "Всі 7083 Ok Відфільтровано... Зберегти" at bounding box center [272, 74] width 413 height 42
click at [458, 112] on span "Дії" at bounding box center [457, 114] width 34 height 8
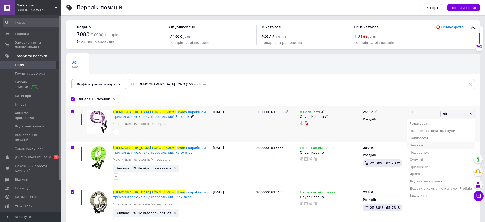
click at [434, 146] on li "Знижка" at bounding box center [441, 145] width 68 height 7
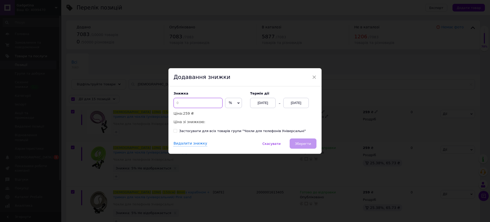
click at [187, 102] on input at bounding box center [197, 103] width 49 height 10
type input "10"
click at [250, 121] on div "Знижка 10 % ₴ Ціна: 259 ₴ Ціна зі знижкою: 233.10 ₴ Термін дії [DATE] [DATE]" at bounding box center [244, 107] width 143 height 33
click at [296, 101] on div "[DATE]" at bounding box center [296, 103] width 26 height 10
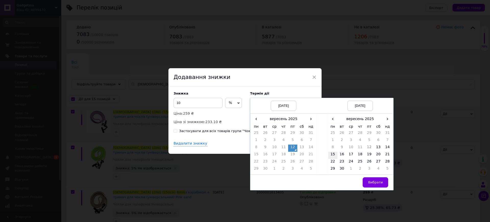
click at [335, 155] on td "15" at bounding box center [332, 154] width 9 height 7
click at [376, 182] on span "Вибрати" at bounding box center [375, 182] width 15 height 4
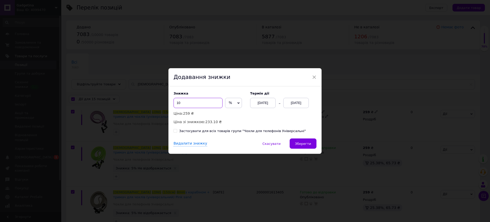
drag, startPoint x: 170, startPoint y: 106, endPoint x: 164, endPoint y: 106, distance: 6.1
click at [164, 106] on div "× Додавання знижки Знижка 10 % ₴ Ціна: 259 ₴ Ціна зі знижкою: 233.10 ₴ Термін д…" at bounding box center [245, 111] width 490 height 222
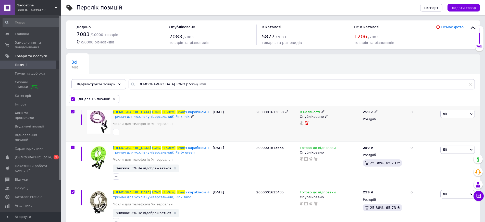
drag, startPoint x: 466, startPoint y: 114, endPoint x: 444, endPoint y: 118, distance: 22.6
click at [466, 114] on span "Дії" at bounding box center [457, 114] width 34 height 8
click at [427, 147] on li "Знижка" at bounding box center [441, 145] width 68 height 7
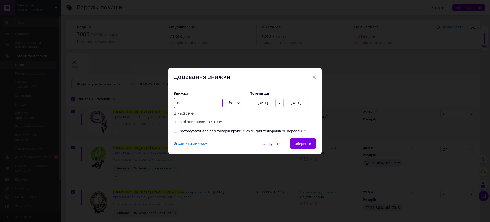
drag, startPoint x: 188, startPoint y: 103, endPoint x: 169, endPoint y: 103, distance: 18.6
click at [169, 103] on div "Знижка 10 % ₴ Ціна: 259 ₴ Ціна зі знижкою: 233.10 ₴ Термін дії [DATE] [DATE] За…" at bounding box center [244, 112] width 153 height 52
drag, startPoint x: 173, startPoint y: 101, endPoint x: 169, endPoint y: 101, distance: 4.6
click at [169, 101] on div "Знижка 15 % ₴ Ціна: 259 ₴ Ціна зі знижкою: 220.15 ₴ Термін дії [DATE] [DATE] За…" at bounding box center [244, 112] width 153 height 52
click at [204, 92] on label "Знижка" at bounding box center [208, 93] width 71 height 4
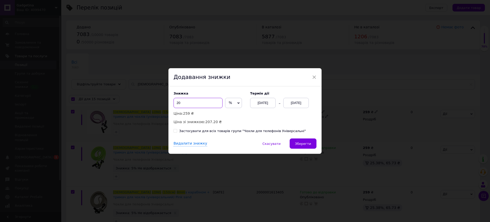
drag, startPoint x: 184, startPoint y: 102, endPoint x: 171, endPoint y: 102, distance: 13.3
click at [171, 102] on div "Знижка 20 % ₴ Ціна: 259 ₴ Ціна зі знижкою: 207.20 ₴ Термін дії [DATE] [DATE] За…" at bounding box center [244, 112] width 153 height 52
drag, startPoint x: 181, startPoint y: 102, endPoint x: 173, endPoint y: 104, distance: 7.8
click at [173, 104] on input "23" at bounding box center [197, 103] width 49 height 10
type input "15"
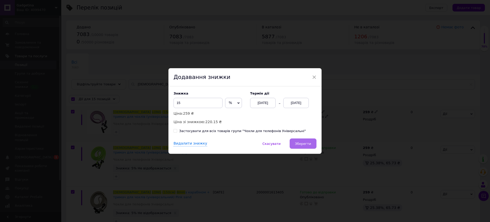
click at [301, 143] on span "Зберегти" at bounding box center [303, 144] width 16 height 4
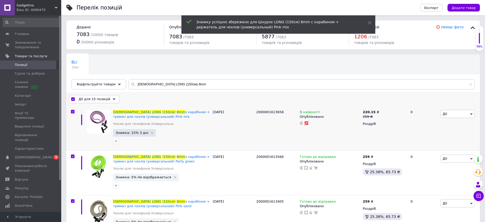
click at [86, 97] on span "Дії для 15 позицій" at bounding box center [95, 99] width 32 height 5
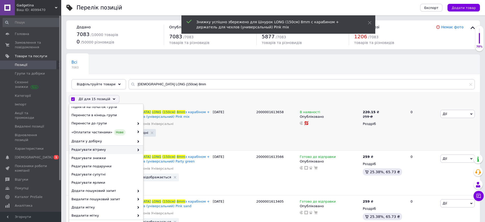
scroll to position [17, 0]
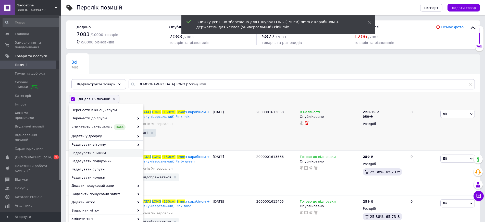
click at [97, 152] on span "Редагувати знижки" at bounding box center [105, 152] width 68 height 5
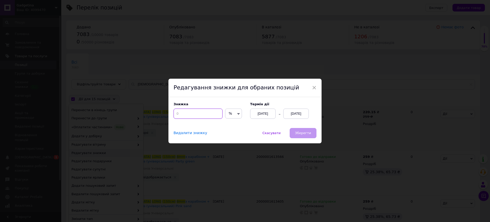
click at [185, 112] on input at bounding box center [197, 113] width 49 height 10
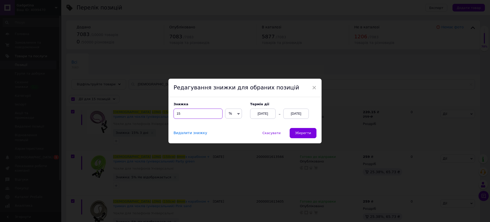
type input "15"
click at [295, 116] on div "[DATE]" at bounding box center [296, 113] width 26 height 10
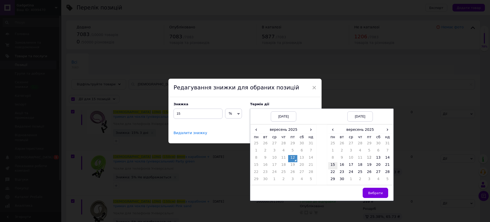
click at [331, 164] on td "15" at bounding box center [332, 165] width 9 height 7
drag, startPoint x: 369, startPoint y: 190, endPoint x: 345, endPoint y: 171, distance: 30.8
click at [369, 190] on button "Вибрати" at bounding box center [375, 192] width 26 height 10
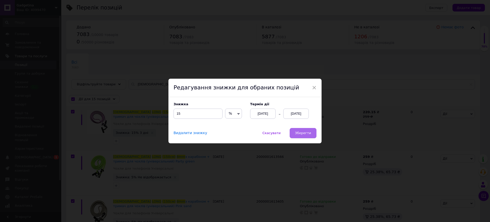
click at [304, 132] on span "Зберегти" at bounding box center [303, 133] width 16 height 4
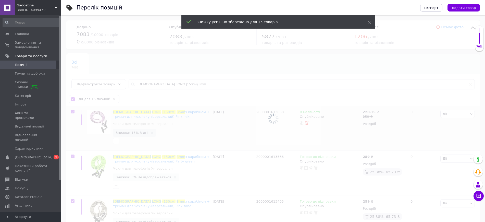
checkbox input "false"
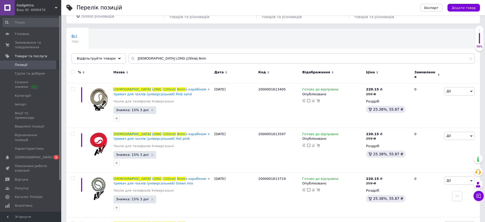
scroll to position [0, 0]
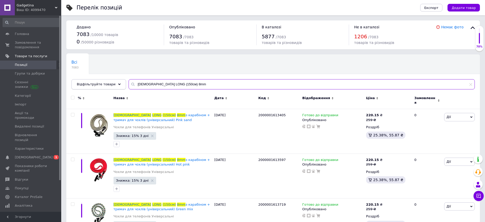
drag, startPoint x: 179, startPoint y: 84, endPoint x: 111, endPoint y: 86, distance: 67.9
click at [111, 86] on div "Відфільтруйте товари Шнурок LONG (150см) 8mm" at bounding box center [272, 84] width 403 height 10
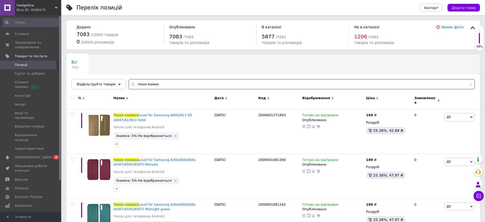
type input "Чохол книжка"
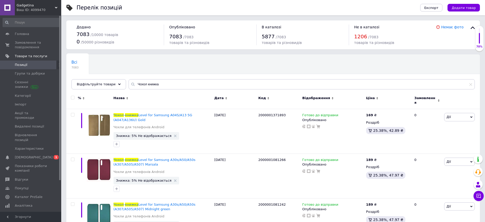
click at [73, 96] on input "checkbox" at bounding box center [72, 97] width 3 height 3
checkbox input "true"
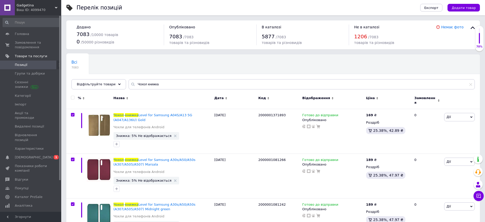
checkbox input "true"
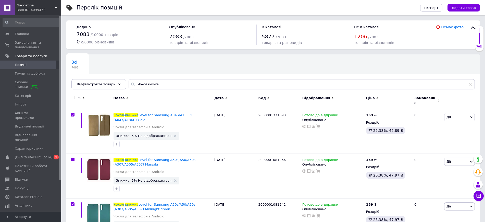
checkbox input "true"
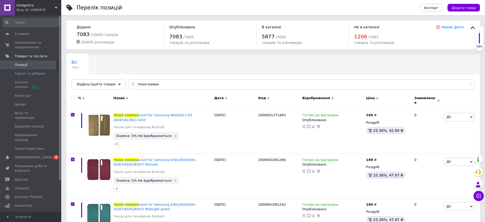
checkbox input "true"
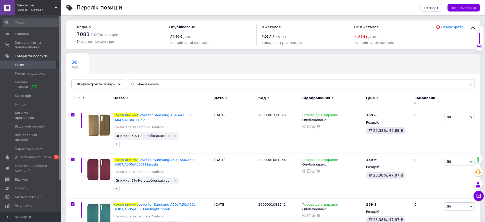
checkbox input "true"
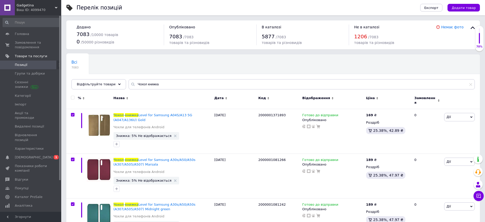
checkbox input "true"
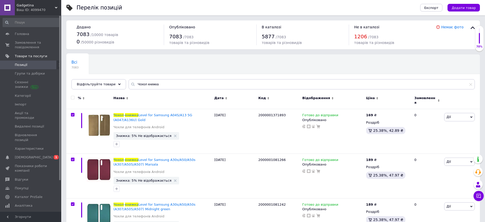
checkbox input "true"
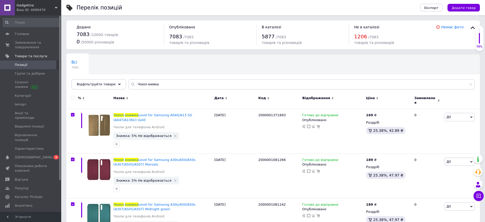
checkbox input "true"
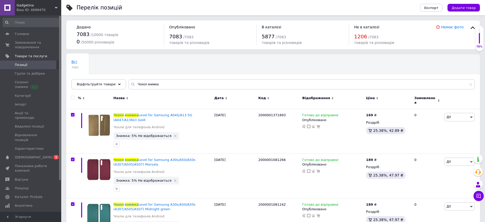
checkbox input "true"
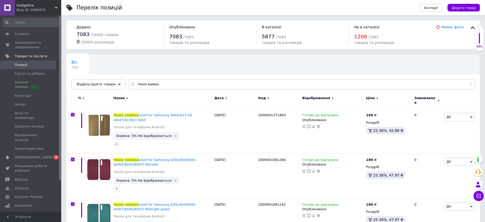
checkbox input "true"
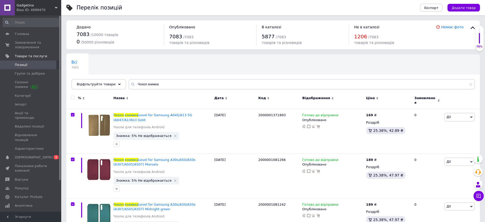
checkbox input "true"
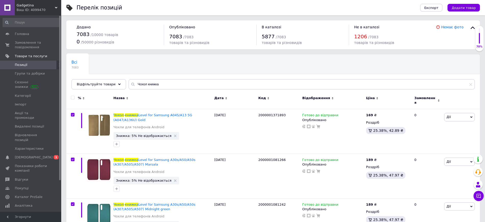
checkbox input "true"
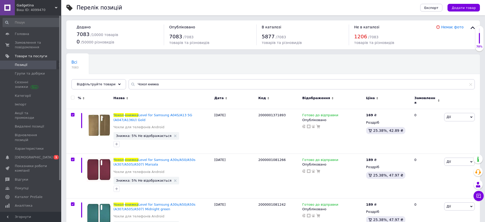
checkbox input "true"
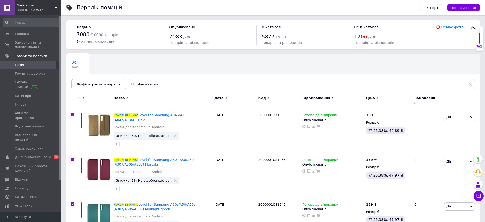
checkbox input "true"
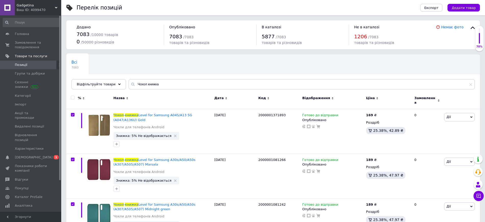
checkbox input "true"
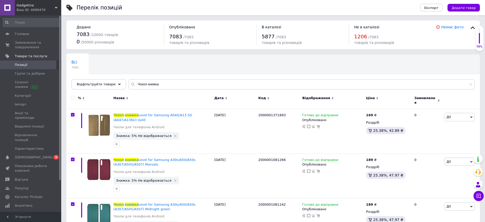
checkbox input "true"
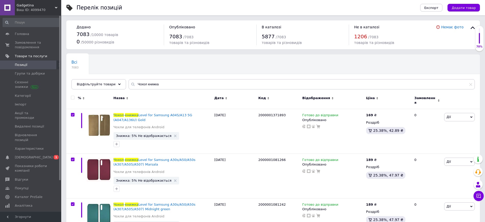
checkbox input "true"
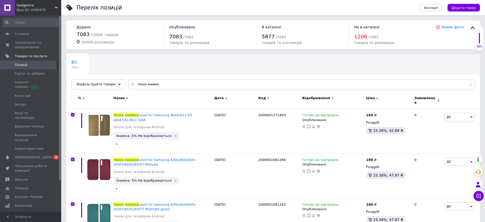
checkbox input "true"
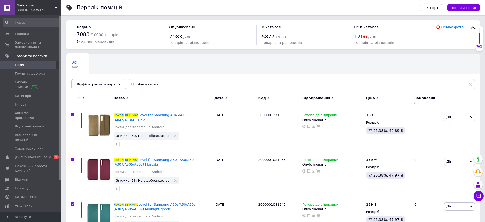
checkbox input "true"
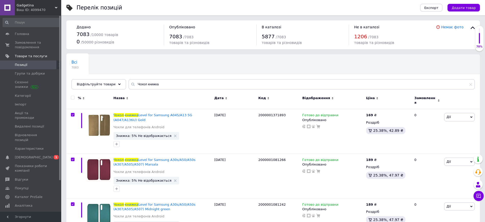
checkbox input "true"
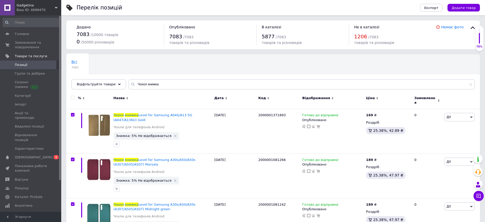
checkbox input "true"
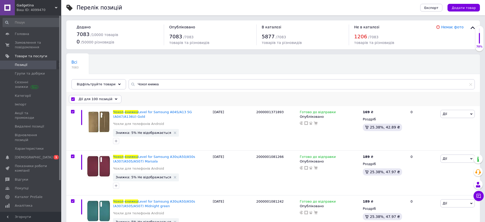
click at [91, 97] on span "Дії для 100 позицій" at bounding box center [96, 99] width 34 height 5
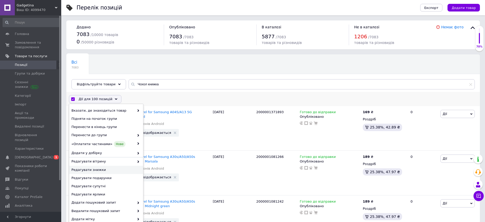
click at [97, 169] on span "Редагувати знижки" at bounding box center [105, 169] width 68 height 5
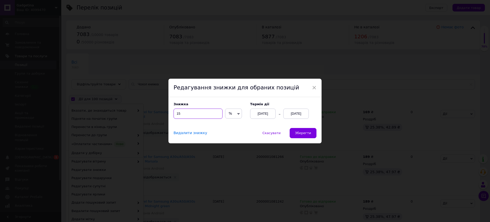
drag, startPoint x: 199, startPoint y: 114, endPoint x: 175, endPoint y: 114, distance: 23.5
click at [175, 114] on input "15" at bounding box center [197, 113] width 49 height 10
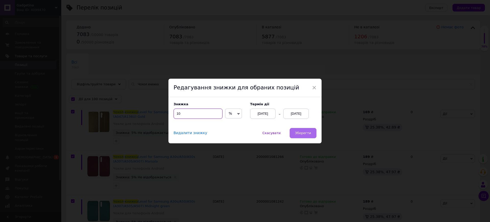
type input "10"
click at [300, 133] on span "Зберегти" at bounding box center [303, 133] width 16 height 4
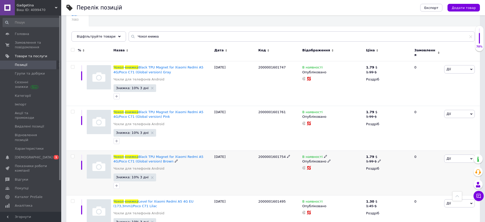
scroll to position [32, 0]
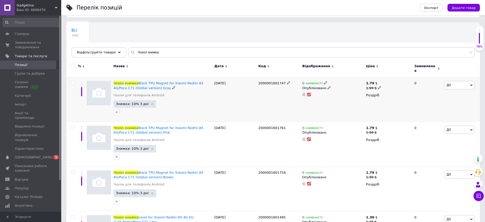
click at [378, 86] on icon at bounding box center [379, 87] width 3 height 3
type input "209"
click at [399, 94] on span "$" at bounding box center [408, 99] width 49 height 10
click at [395, 121] on li "₴" at bounding box center [408, 124] width 48 height 7
click at [400, 36] on div "Всі 7083 Ok Відфільтровано... Зберегти" at bounding box center [272, 42] width 413 height 42
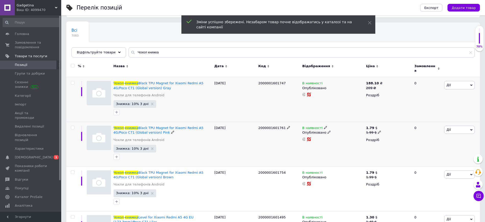
click at [378, 130] on icon at bounding box center [379, 131] width 3 height 3
type input "209"
click at [394, 139] on span "$" at bounding box center [408, 144] width 49 height 10
click at [396, 165] on li "₴" at bounding box center [408, 168] width 48 height 7
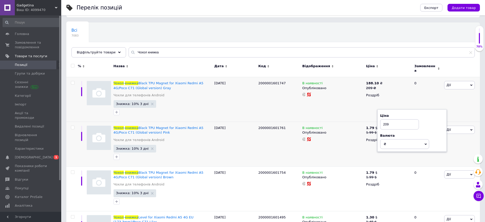
click at [399, 30] on div "Всі 7083 Ok Відфільтровано... Зберегти" at bounding box center [272, 42] width 413 height 42
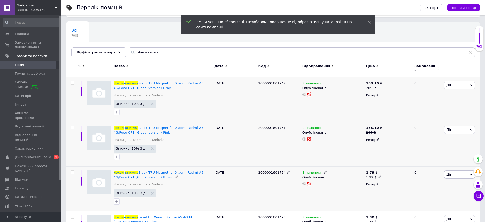
click at [378, 175] on use at bounding box center [379, 176] width 3 height 3
type input "209"
click at [397, 26] on div "Всі 7083 Ok Відфільтровано... Зберегти" at bounding box center [272, 42] width 413 height 42
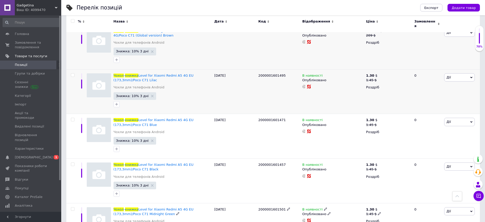
scroll to position [96, 0]
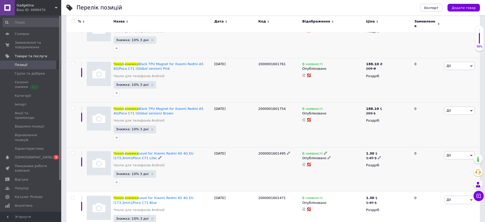
click at [378, 156] on icon at bounding box center [379, 157] width 3 height 3
type input "209"
click at [391, 166] on span "$" at bounding box center [408, 169] width 49 height 10
click at [389, 191] on li "₴" at bounding box center [408, 194] width 48 height 7
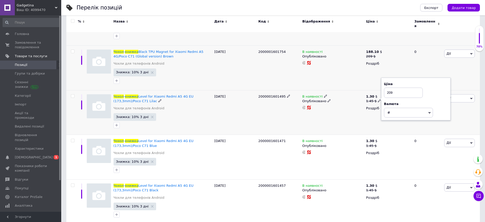
scroll to position [159, 0]
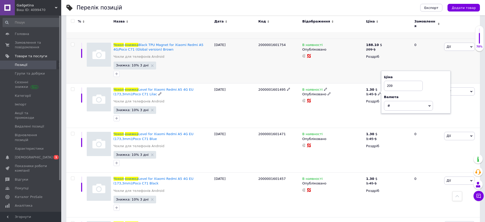
click at [390, 105] on span "₴" at bounding box center [408, 106] width 49 height 10
click at [392, 101] on span "₴" at bounding box center [408, 106] width 49 height 10
click at [387, 10] on div "Перелік позицій" at bounding box center [243, 7] width 333 height 15
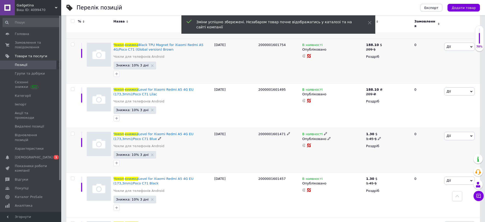
click at [378, 137] on icon at bounding box center [379, 138] width 3 height 3
type input "209"
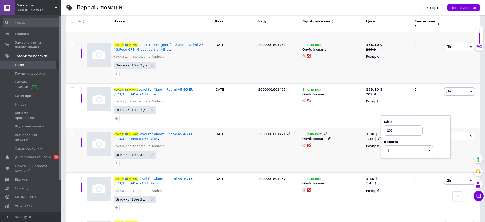
click at [392, 145] on span "$" at bounding box center [408, 150] width 49 height 10
click at [393, 171] on li "₴" at bounding box center [408, 174] width 48 height 7
click at [395, 4] on div "Перелік позицій" at bounding box center [243, 7] width 333 height 15
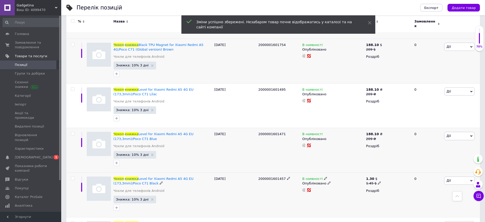
click at [378, 181] on icon at bounding box center [379, 182] width 3 height 3
type input "209"
click at [398, 190] on span "$" at bounding box center [408, 195] width 49 height 10
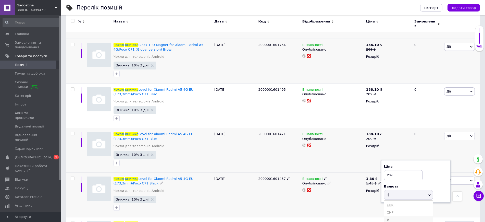
click at [393, 216] on li "₴" at bounding box center [408, 219] width 48 height 7
click at [396, 3] on div "Перелік позицій" at bounding box center [243, 7] width 333 height 15
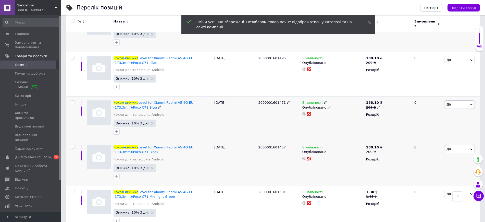
scroll to position [223, 0]
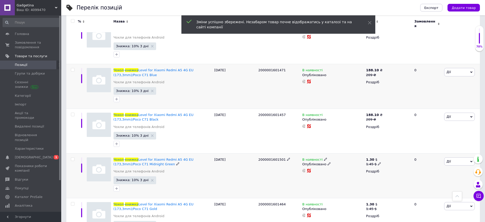
click at [378, 162] on use at bounding box center [379, 163] width 3 height 3
type input "209"
click at [403, 173] on span "$" at bounding box center [408, 176] width 49 height 10
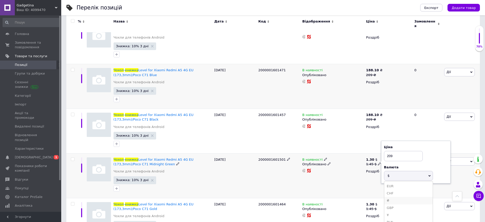
click at [392, 197] on li "₴" at bounding box center [408, 200] width 48 height 7
click at [393, 9] on div "Перелік позицій" at bounding box center [243, 7] width 333 height 15
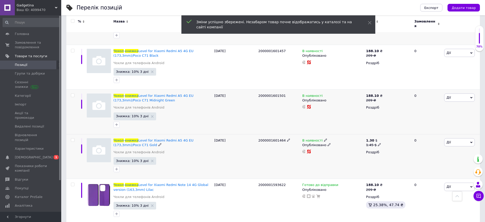
scroll to position [319, 0]
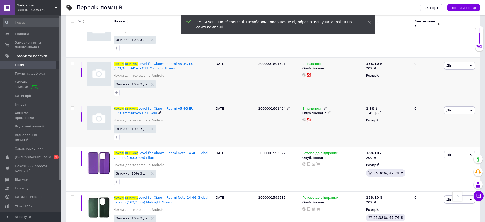
click at [379, 110] on span at bounding box center [379, 112] width 3 height 4
type input "209"
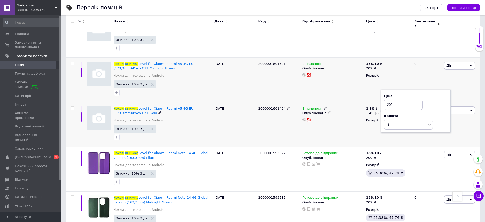
click at [402, 123] on span "$" at bounding box center [408, 125] width 49 height 10
click at [392, 146] on li "₴" at bounding box center [408, 149] width 48 height 7
click at [385, 9] on div "Перелік позицій" at bounding box center [243, 7] width 333 height 15
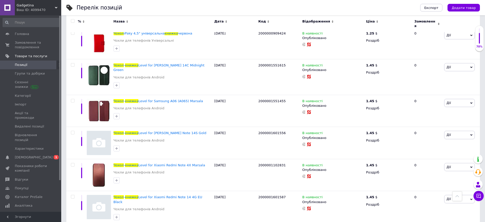
scroll to position [3904, 0]
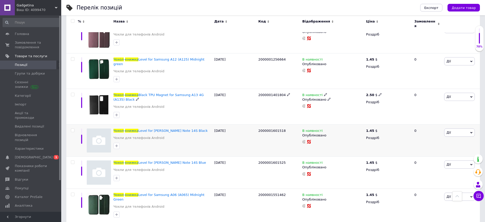
scroll to position [829, 0]
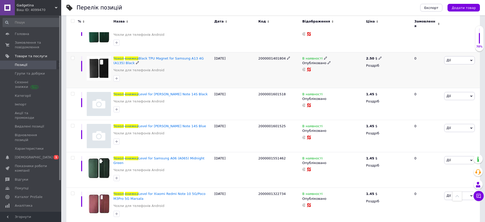
click at [379, 56] on icon at bounding box center [379, 57] width 3 height 3
type input "229"
click at [401, 67] on span "$" at bounding box center [409, 72] width 49 height 10
click at [395, 94] on li "₴" at bounding box center [409, 97] width 48 height 7
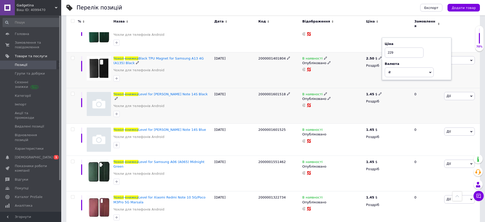
click at [378, 92] on span at bounding box center [379, 94] width 3 height 4
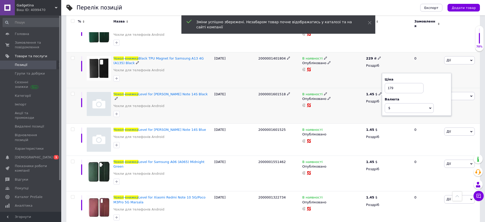
type input "179"
click at [397, 103] on span "$" at bounding box center [409, 108] width 49 height 10
click at [395, 129] on li "₴" at bounding box center [409, 132] width 48 height 7
click at [379, 128] on use at bounding box center [379, 129] width 3 height 3
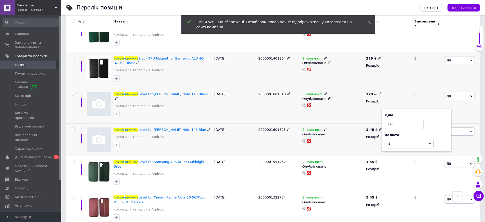
type input "179"
click at [394, 138] on span "$" at bounding box center [409, 143] width 49 height 10
click at [392, 165] on li "₴" at bounding box center [409, 168] width 48 height 7
click at [378, 160] on icon at bounding box center [379, 161] width 3 height 3
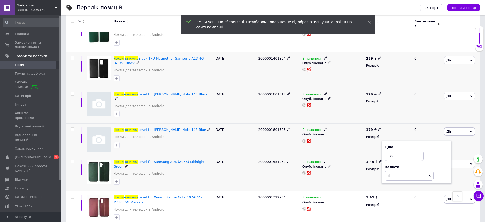
type input "179"
click at [401, 171] on span "$" at bounding box center [409, 176] width 49 height 10
click at [399, 197] on li "₴" at bounding box center [409, 200] width 48 height 7
click at [379, 195] on icon at bounding box center [379, 196] width 3 height 3
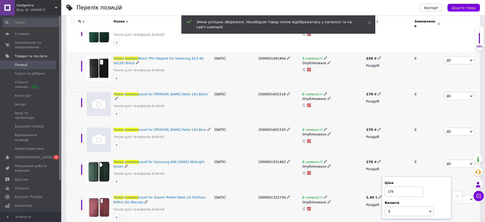
type input "179"
click at [395, 206] on span "$" at bounding box center [409, 211] width 49 height 10
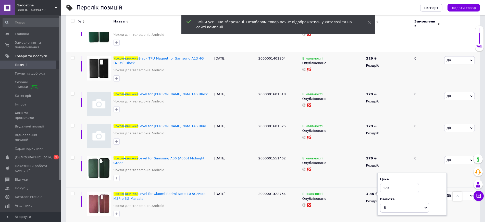
click at [384, 4] on div "Перелік позицій" at bounding box center [243, 7] width 333 height 15
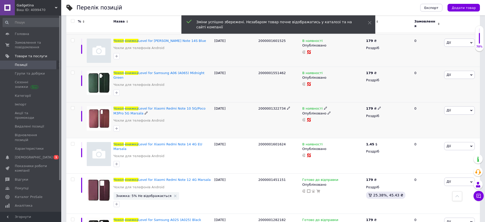
scroll to position [924, 0]
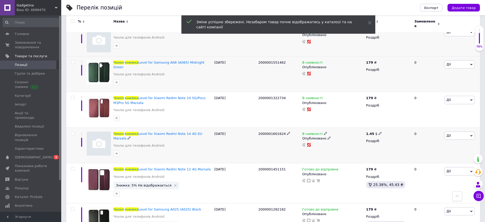
click at [72, 132] on input "checkbox" at bounding box center [72, 133] width 3 height 3
checkbox input "true"
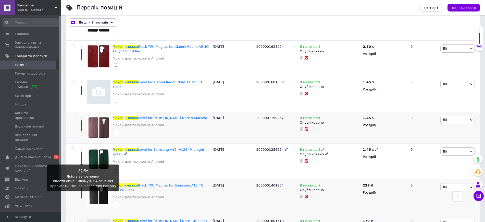
scroll to position [700, 0]
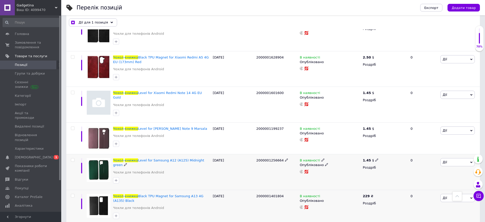
click at [73, 158] on input "checkbox" at bounding box center [72, 159] width 3 height 3
checkbox input "true"
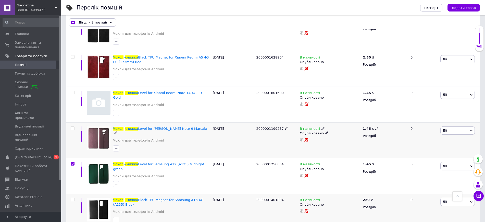
click at [71, 126] on div at bounding box center [73, 128] width 10 height 4
checkbox input "true"
click at [73, 126] on input "checkbox" at bounding box center [72, 127] width 3 height 3
checkbox input "true"
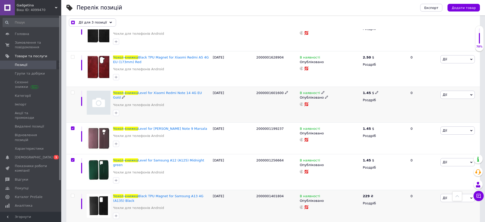
click at [73, 91] on input "checkbox" at bounding box center [72, 92] width 3 height 3
checkbox input "true"
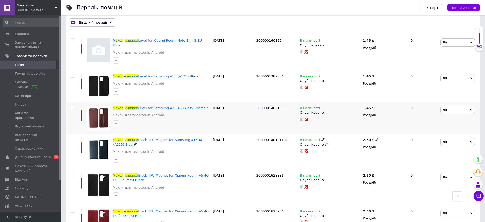
scroll to position [540, 0]
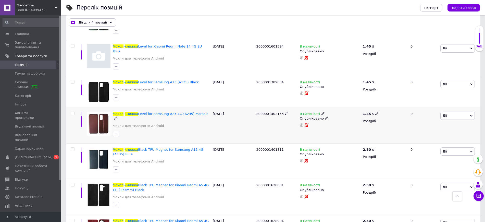
click at [71, 111] on div at bounding box center [73, 113] width 10 height 4
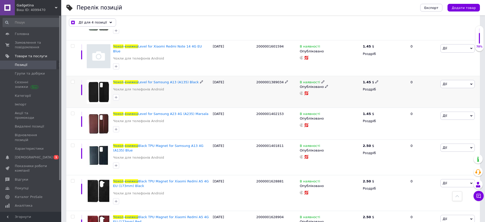
click at [70, 80] on div at bounding box center [73, 82] width 10 height 4
checkbox input "true"
click at [73, 80] on input "checkbox" at bounding box center [72, 81] width 3 height 3
checkbox input "true"
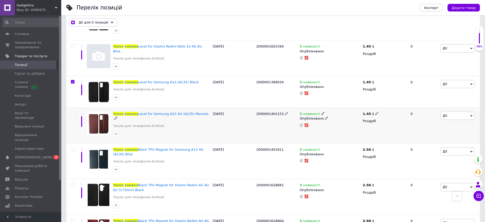
click at [70, 111] on div at bounding box center [73, 113] width 10 height 4
checkbox input "true"
click at [72, 112] on input "checkbox" at bounding box center [72, 113] width 3 height 3
checkbox input "true"
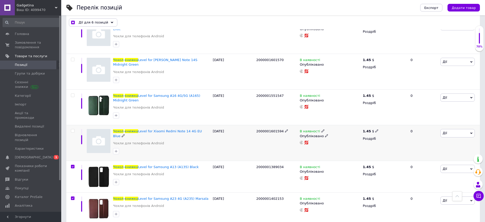
scroll to position [445, 0]
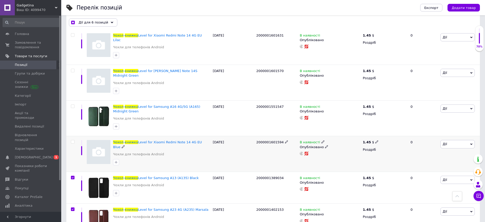
click at [72, 140] on input "checkbox" at bounding box center [72, 141] width 3 height 3
checkbox input "true"
click at [71, 105] on input "checkbox" at bounding box center [72, 106] width 3 height 3
checkbox input "true"
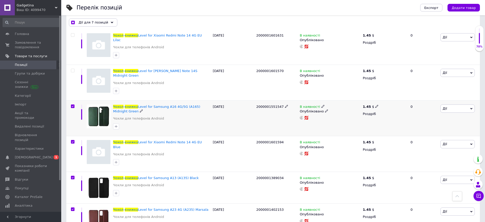
checkbox input "true"
click at [73, 69] on input "checkbox" at bounding box center [72, 70] width 3 height 3
checkbox input "true"
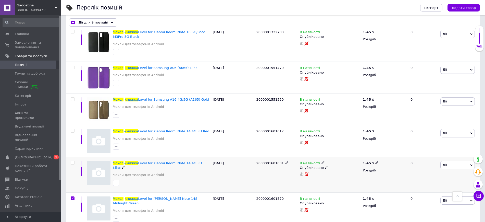
click at [72, 161] on input "checkbox" at bounding box center [72, 162] width 3 height 3
checkbox input "true"
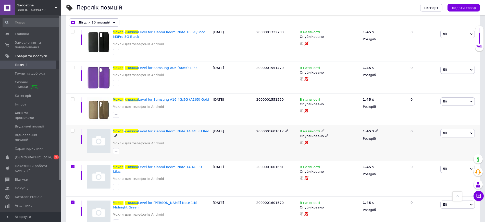
click at [73, 129] on input "checkbox" at bounding box center [72, 130] width 3 height 3
checkbox input "true"
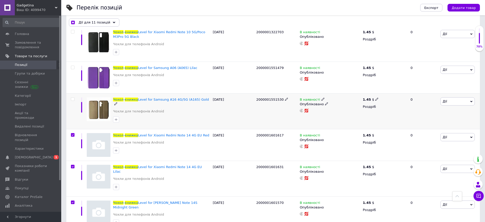
click at [72, 97] on input "checkbox" at bounding box center [72, 98] width 3 height 3
checkbox input "true"
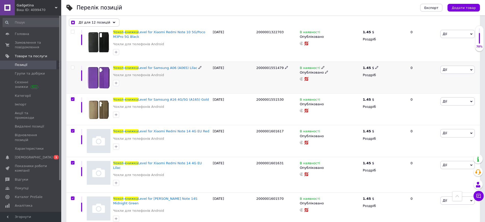
click at [74, 66] on input "checkbox" at bounding box center [72, 67] width 3 height 3
checkbox input "true"
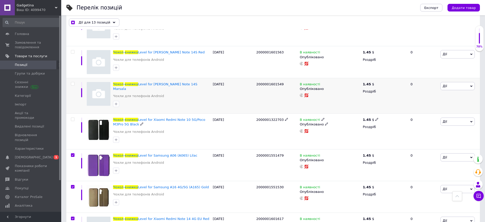
scroll to position [222, 0]
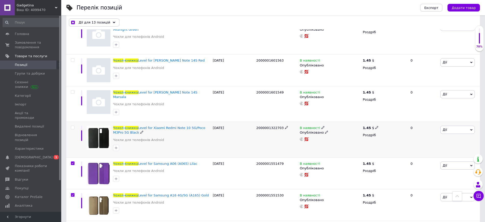
click at [72, 126] on input "checkbox" at bounding box center [72, 127] width 3 height 3
checkbox input "true"
click at [72, 90] on input "checkbox" at bounding box center [72, 91] width 3 height 3
checkbox input "true"
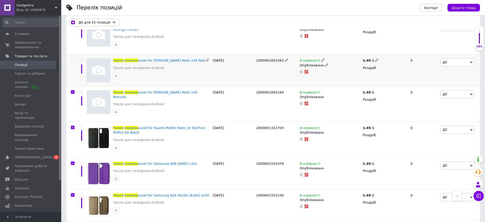
click at [72, 54] on div at bounding box center [71, 70] width 11 height 32
checkbox input "true"
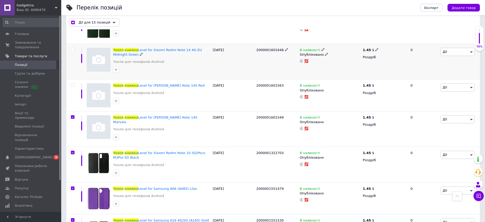
scroll to position [158, 0]
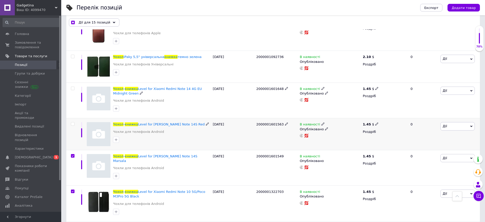
click at [73, 122] on input "checkbox" at bounding box center [72, 123] width 3 height 3
checkbox input "true"
click at [73, 87] on input "checkbox" at bounding box center [72, 88] width 3 height 3
checkbox input "true"
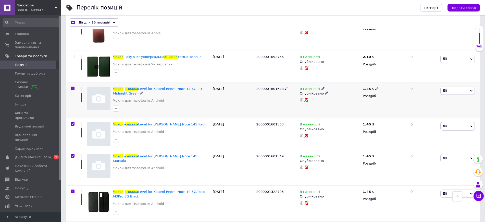
checkbox input "true"
click at [73, 55] on input "checkbox" at bounding box center [72, 56] width 3 height 3
checkbox input "true"
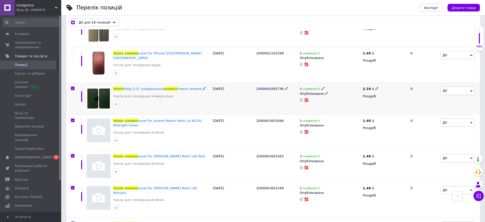
click at [73, 87] on input "checkbox" at bounding box center [72, 88] width 3 height 3
checkbox input "false"
checkbox input "true"
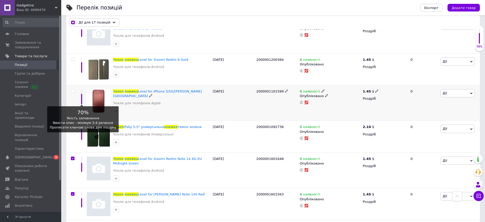
scroll to position [62, 0]
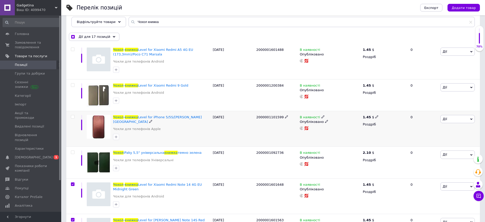
click at [72, 116] on input "checkbox" at bounding box center [72, 116] width 3 height 3
checkbox input "true"
click at [73, 85] on input "checkbox" at bounding box center [72, 84] width 3 height 3
checkbox input "true"
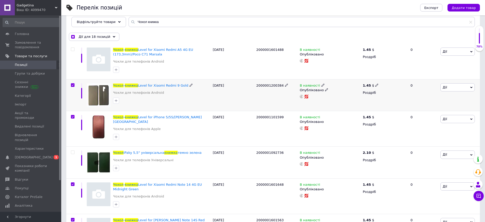
checkbox input "true"
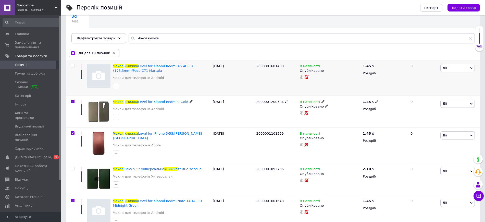
scroll to position [30, 0]
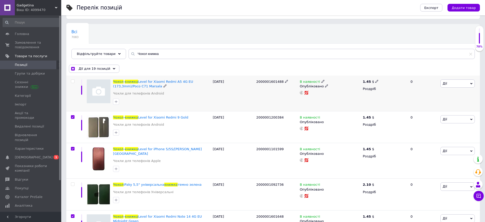
click at [74, 81] on input "checkbox" at bounding box center [72, 81] width 3 height 3
checkbox input "true"
click at [92, 67] on span "Дії для 20 позицій" at bounding box center [95, 68] width 32 height 5
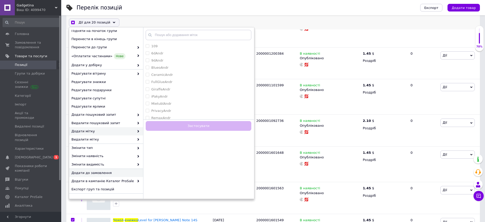
scroll to position [17, 0]
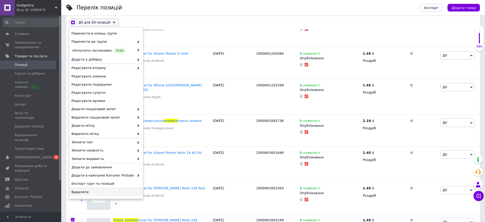
click at [207, 10] on div "Перелік позицій" at bounding box center [243, 7] width 333 height 15
checkbox input "true"
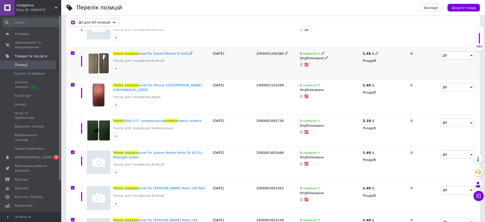
click at [470, 55] on icon at bounding box center [471, 56] width 2 height 2
click at [428, 64] on li "Редагувати" at bounding box center [441, 64] width 68 height 7
checkbox input "false"
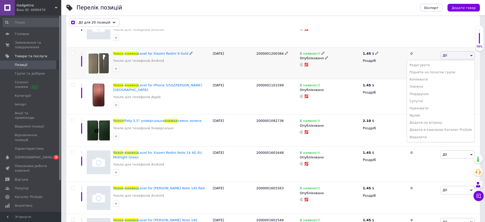
checkbox input "false"
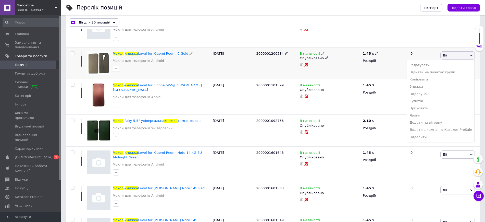
checkbox input "false"
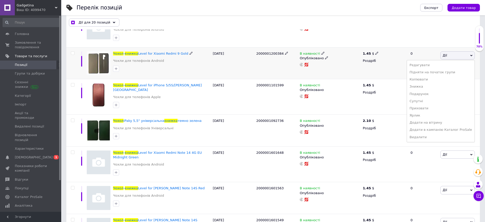
checkbox input "false"
